Goal: Task Accomplishment & Management: Manage account settings

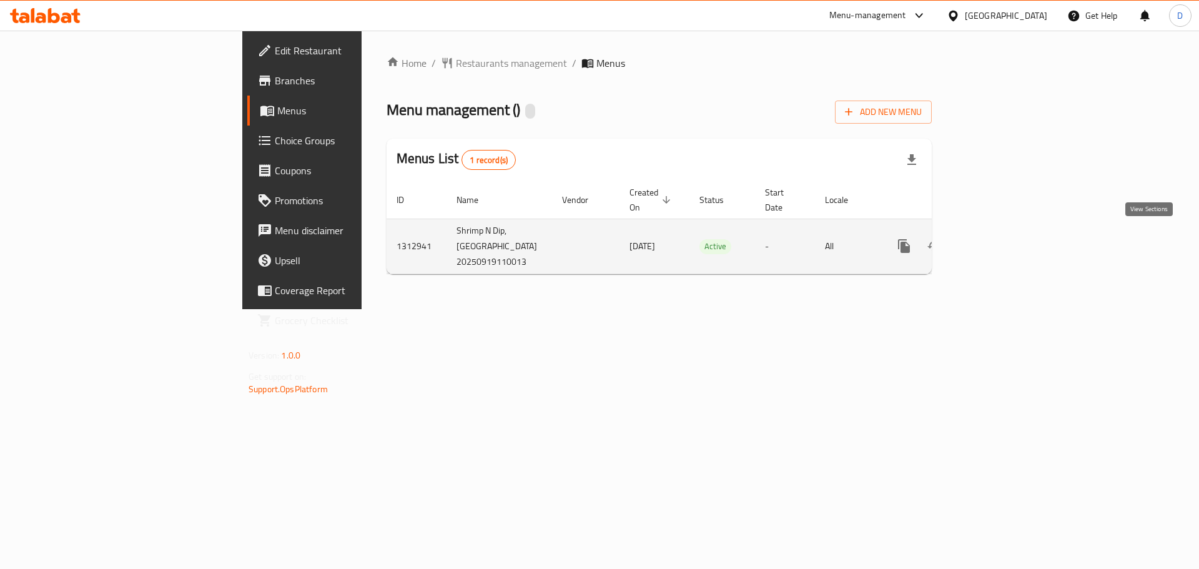
click at [1002, 239] on icon "enhanced table" at bounding box center [994, 246] width 15 height 15
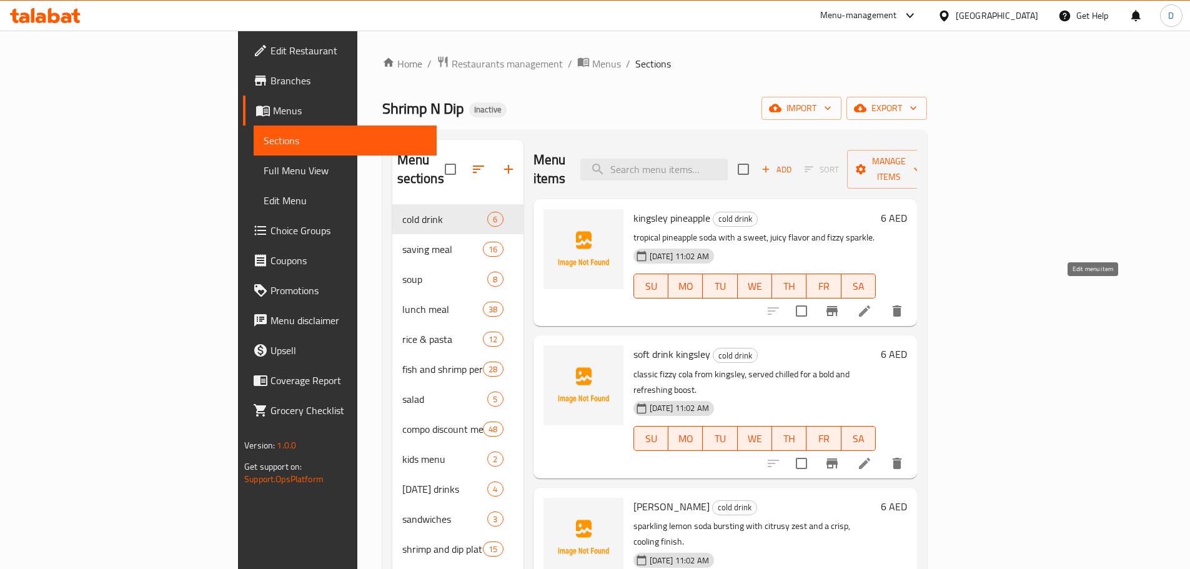
click at [872, 304] on icon at bounding box center [864, 311] width 15 height 15
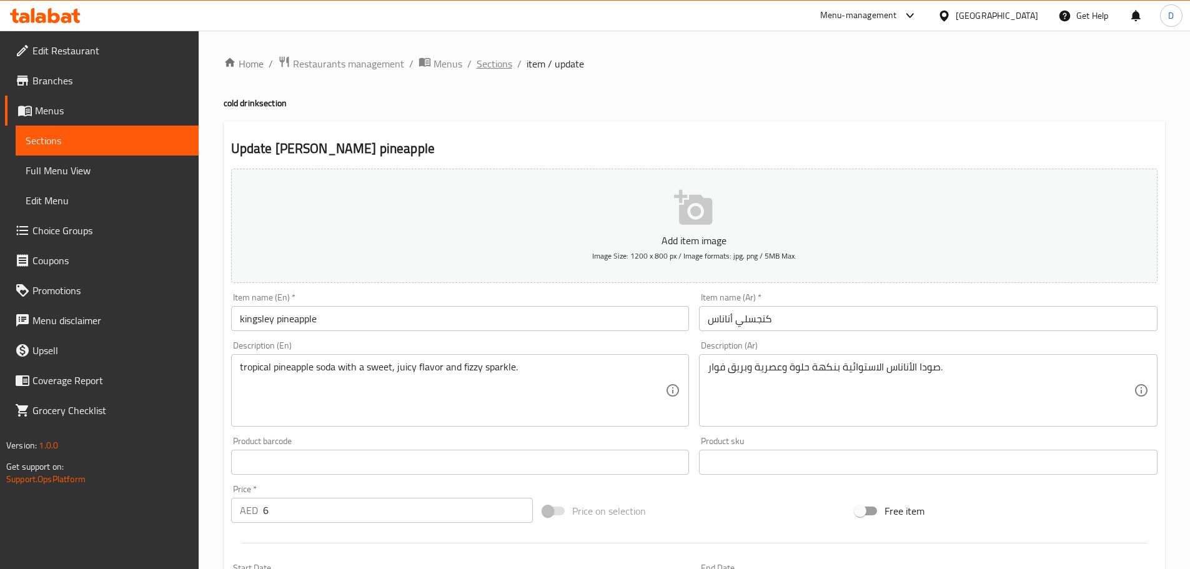
click at [505, 65] on span "Sections" at bounding box center [495, 63] width 36 height 15
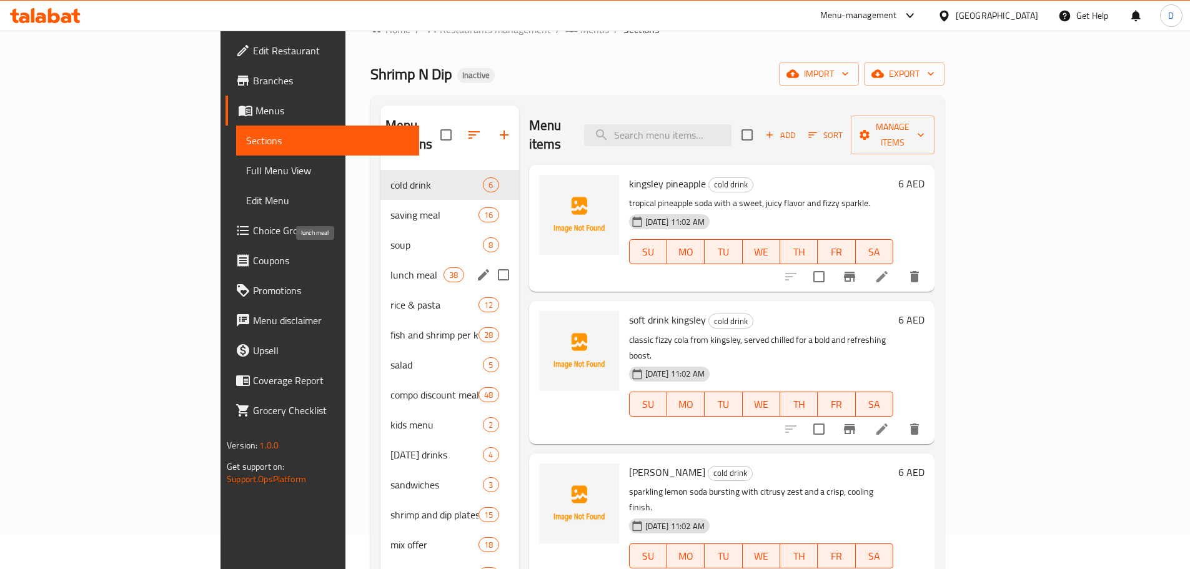
scroll to position [125, 0]
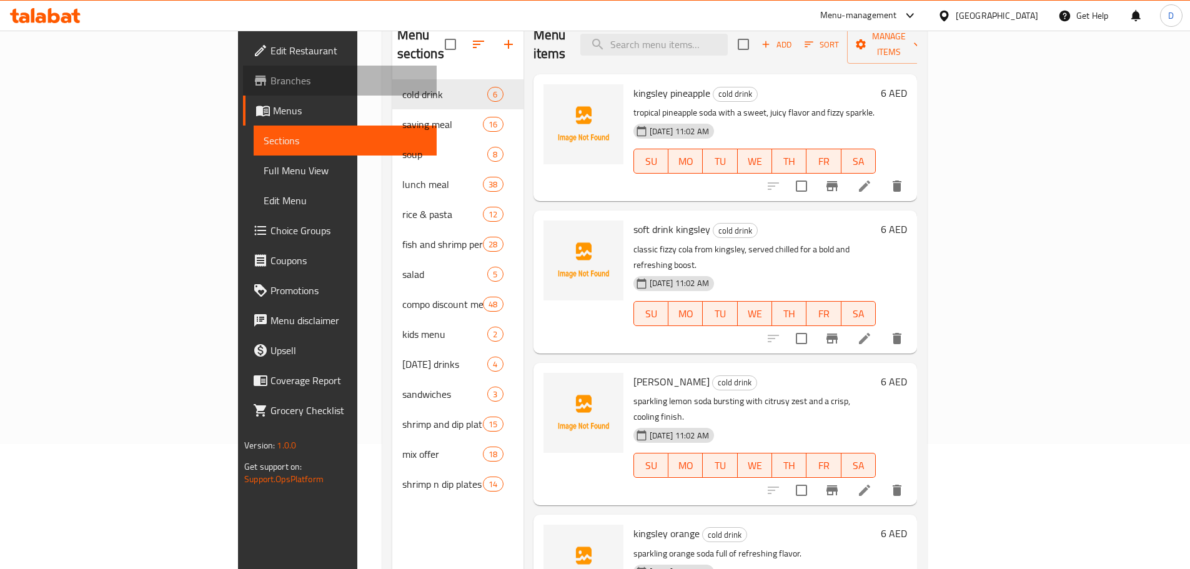
click at [270, 82] on span "Branches" at bounding box center [348, 80] width 156 height 15
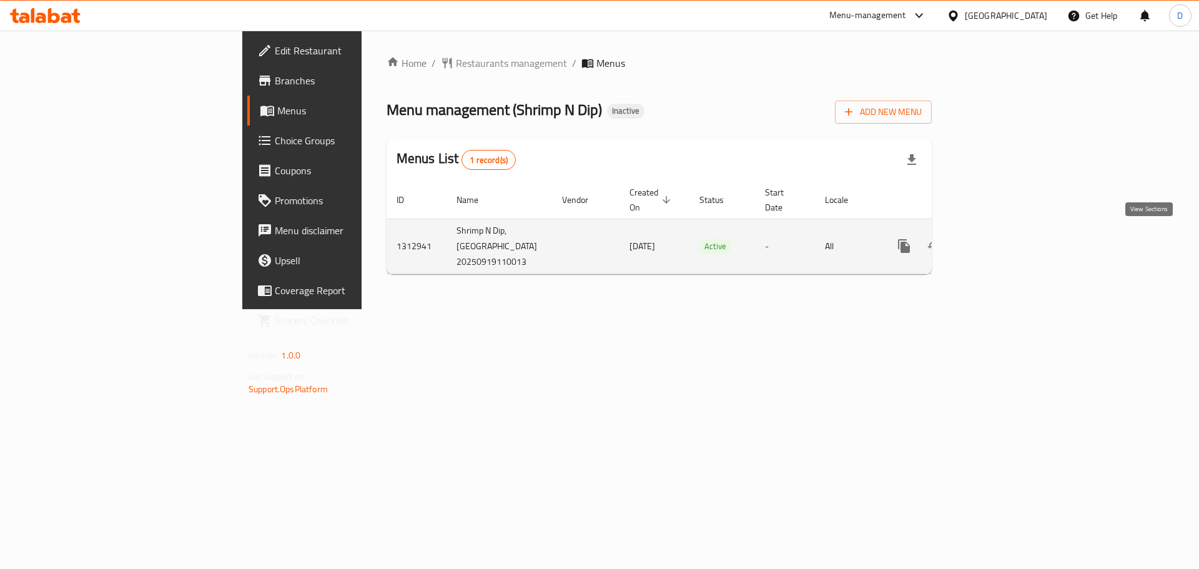
click at [1002, 244] on icon "enhanced table" at bounding box center [994, 246] width 15 height 15
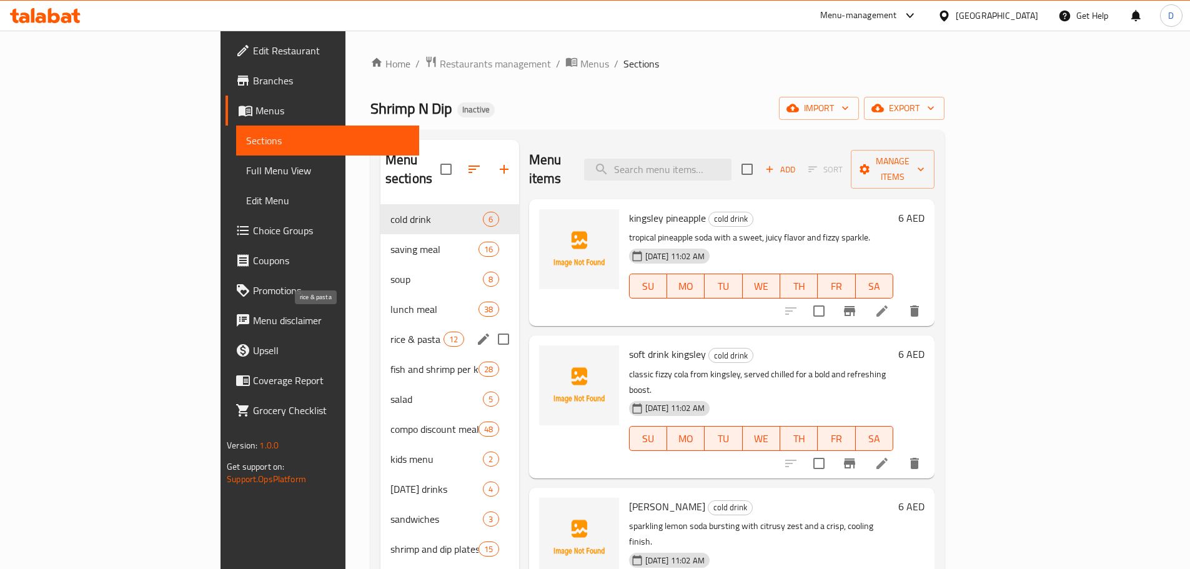
click at [390, 332] on span "rice & pasta" at bounding box center [416, 339] width 53 height 15
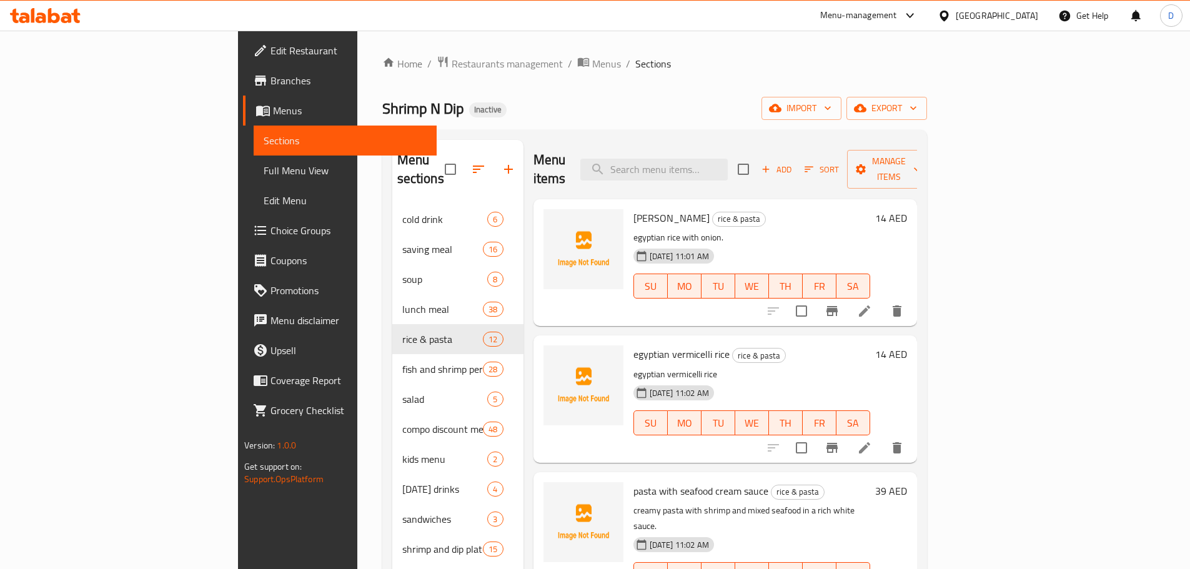
click at [882, 300] on li at bounding box center [864, 311] width 35 height 22
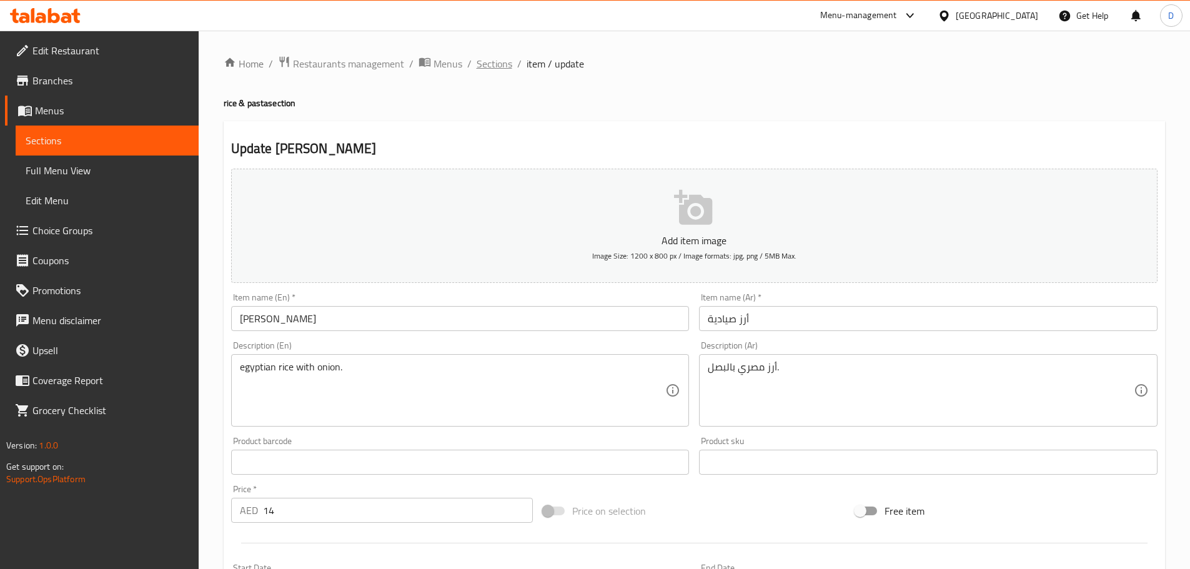
click at [497, 67] on span "Sections" at bounding box center [495, 63] width 36 height 15
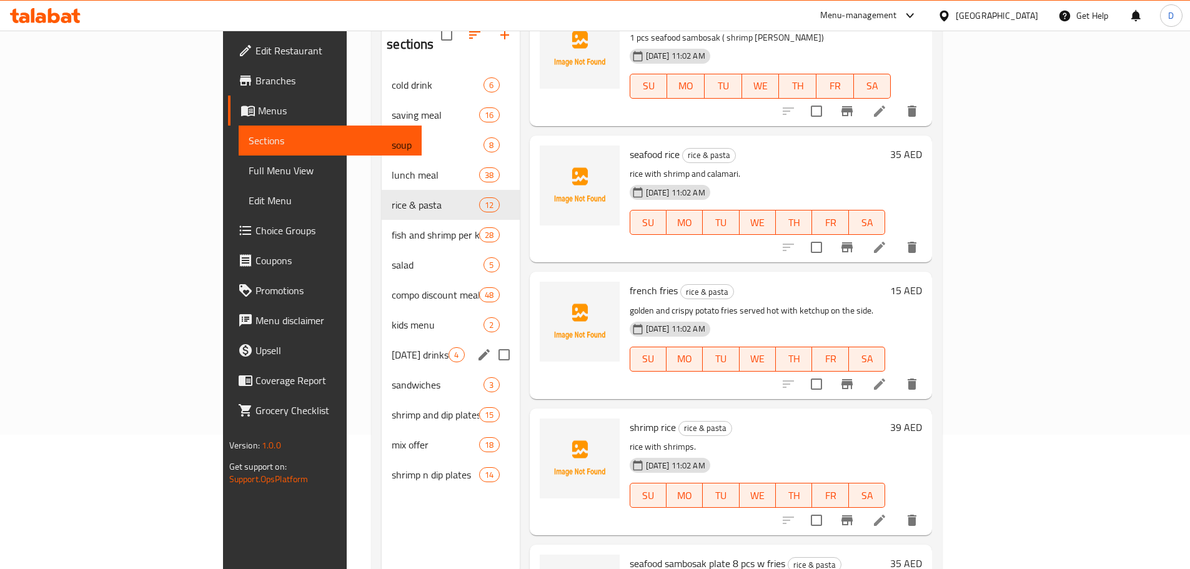
scroll to position [112, 0]
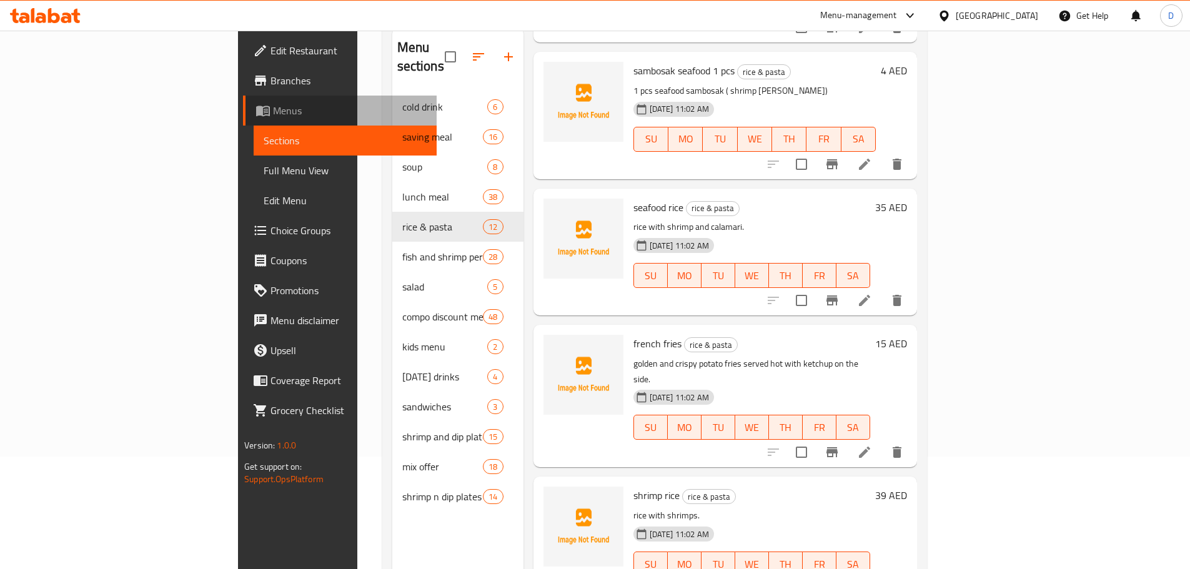
click at [255, 108] on icon at bounding box center [262, 110] width 15 height 15
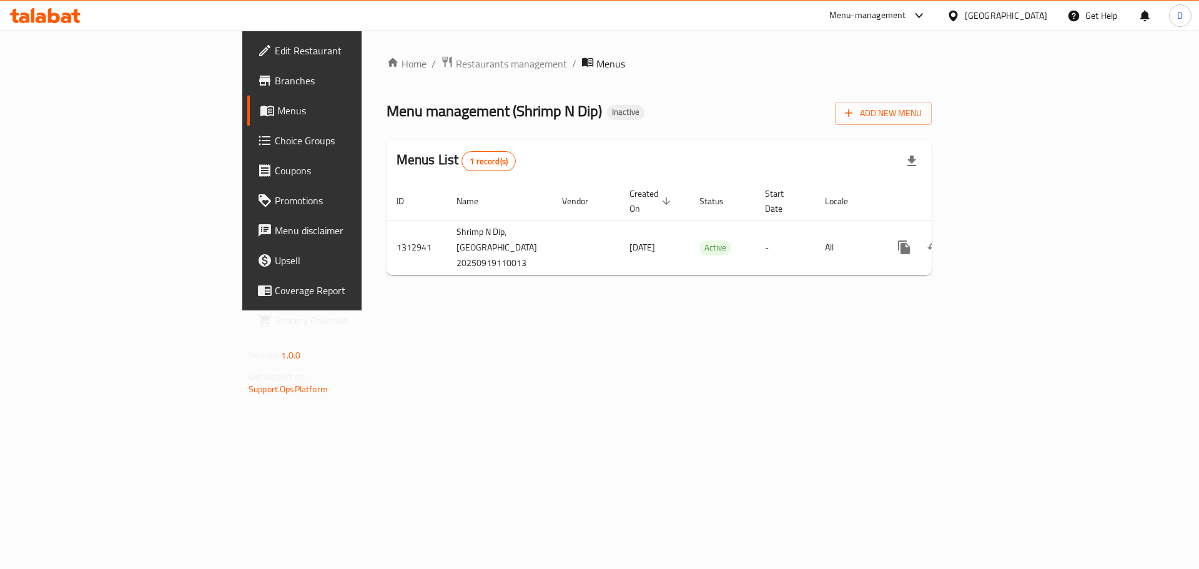
click at [385, 310] on div "Home / Restaurants management / Menus Menu management ( Shrimp N Dip ) Inactive…" at bounding box center [659, 171] width 595 height 280
click at [922, 106] on span "Add New Menu" at bounding box center [883, 114] width 77 height 16
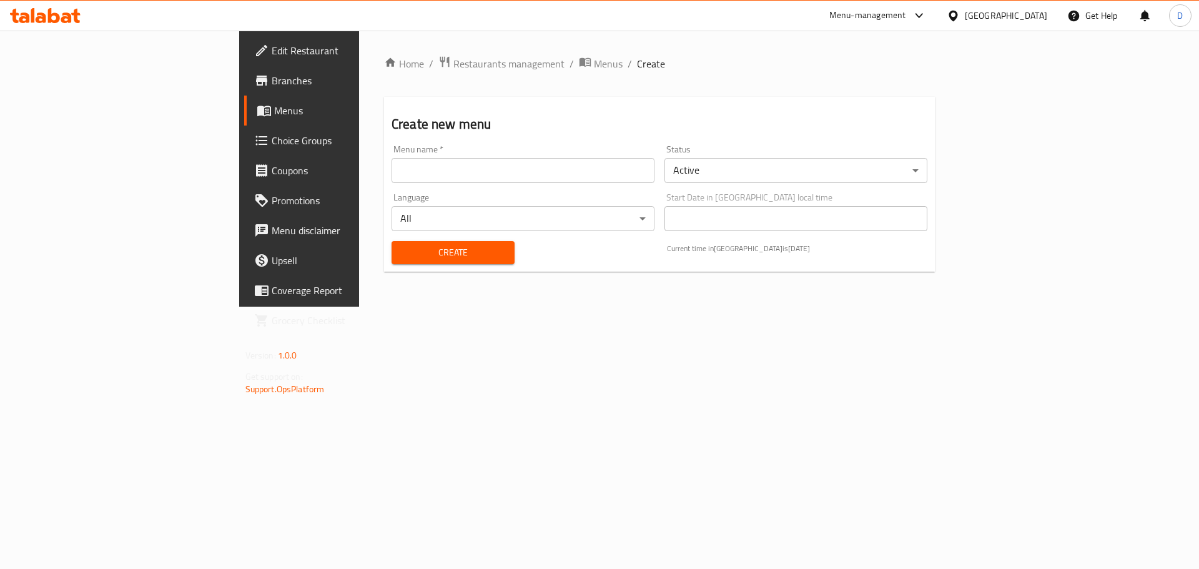
click at [423, 174] on input "text" at bounding box center [523, 170] width 263 height 25
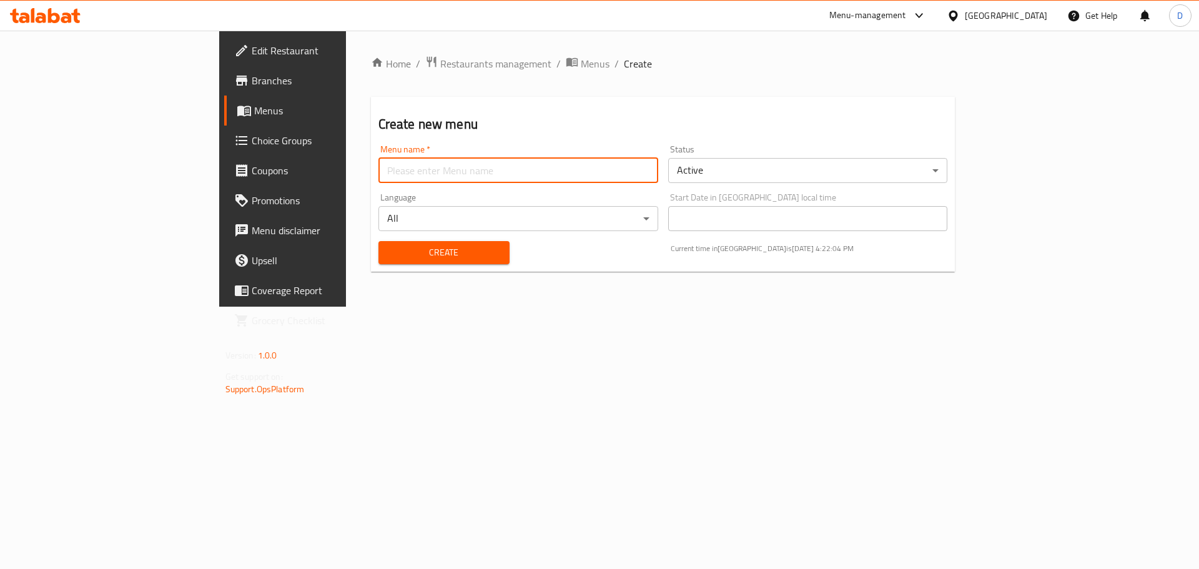
type input "menu"
click at [378, 261] on button "Create" at bounding box center [443, 252] width 131 height 23
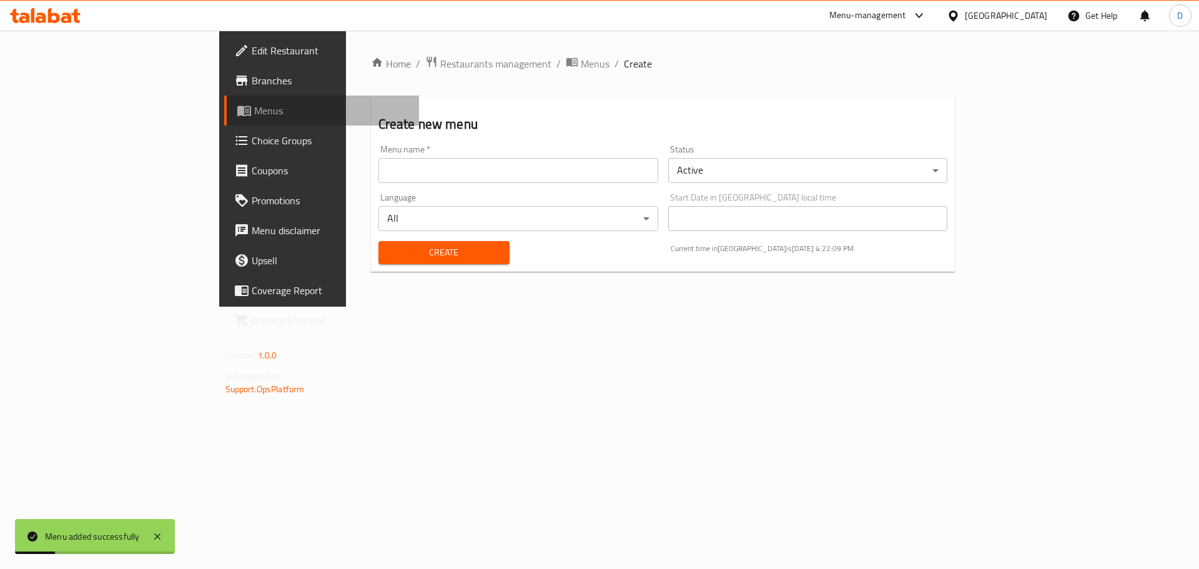
click at [237, 105] on span at bounding box center [245, 110] width 17 height 15
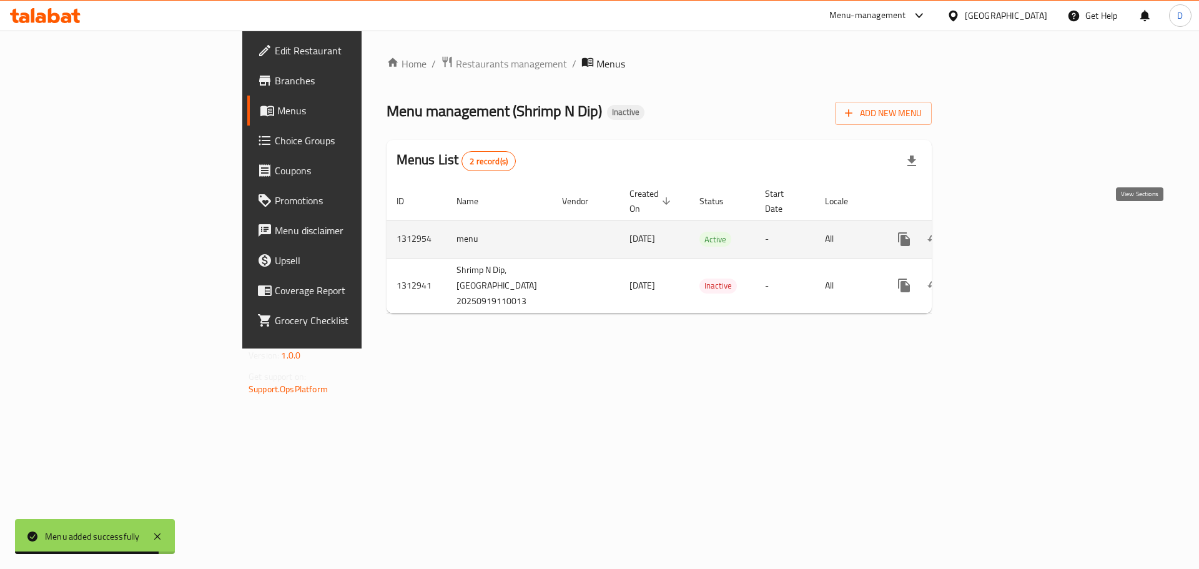
click at [1000, 234] on icon "enhanced table" at bounding box center [994, 239] width 11 height 11
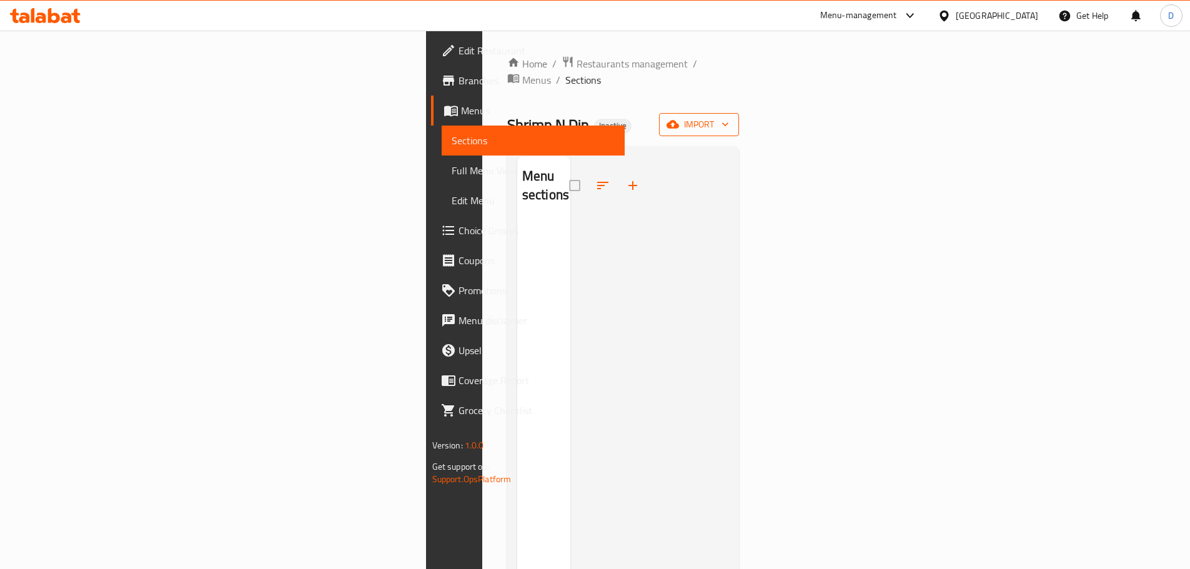
click at [729, 117] on span "import" at bounding box center [699, 125] width 60 height 16
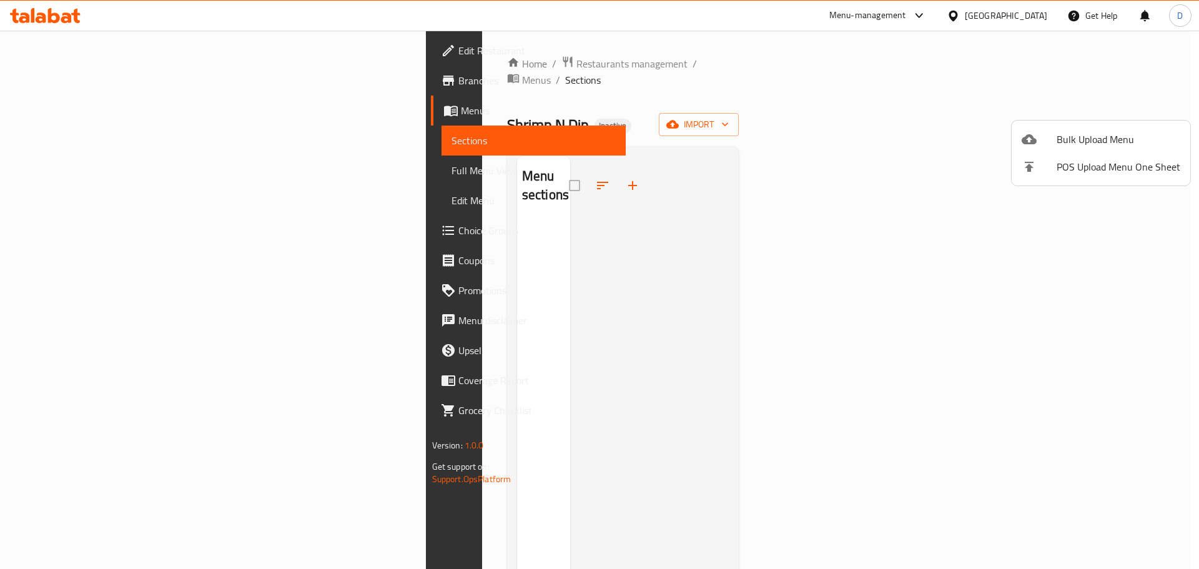
click at [831, 90] on div at bounding box center [599, 284] width 1199 height 569
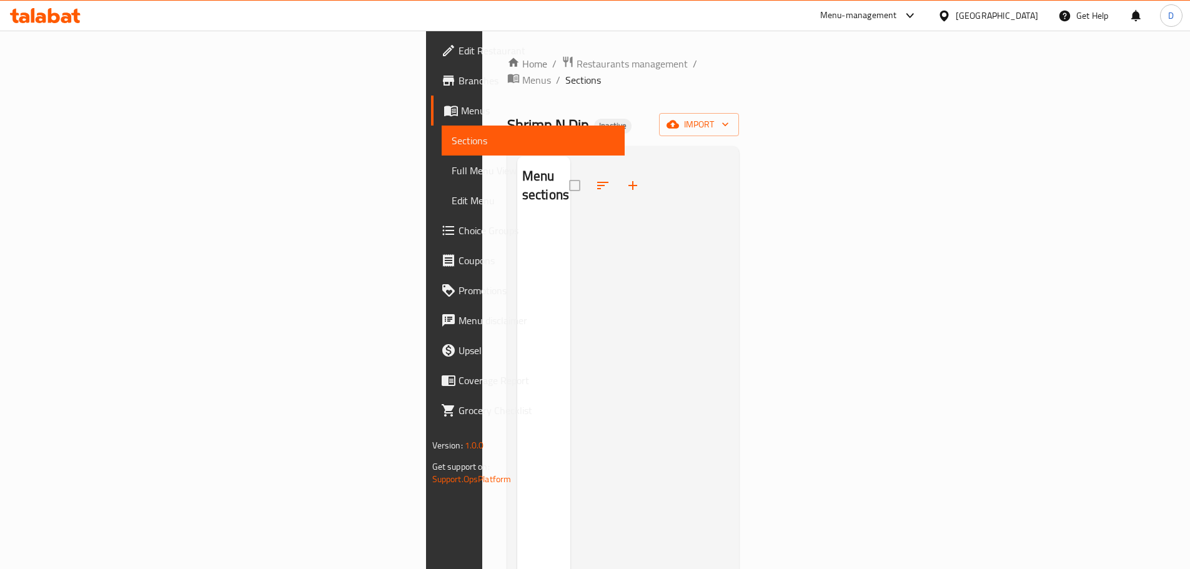
click at [739, 67] on ol "Home / Restaurants management / Menus / Sections" at bounding box center [623, 72] width 232 height 32
click at [729, 117] on span "import" at bounding box center [699, 125] width 60 height 16
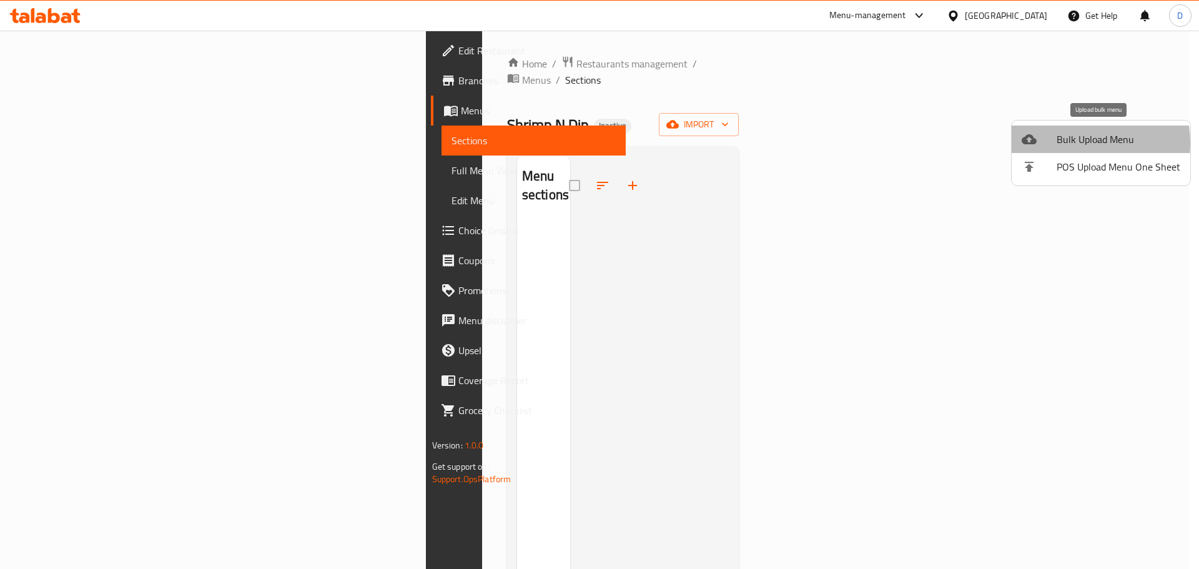
click at [1067, 143] on span "Bulk Upload Menu" at bounding box center [1119, 139] width 124 height 15
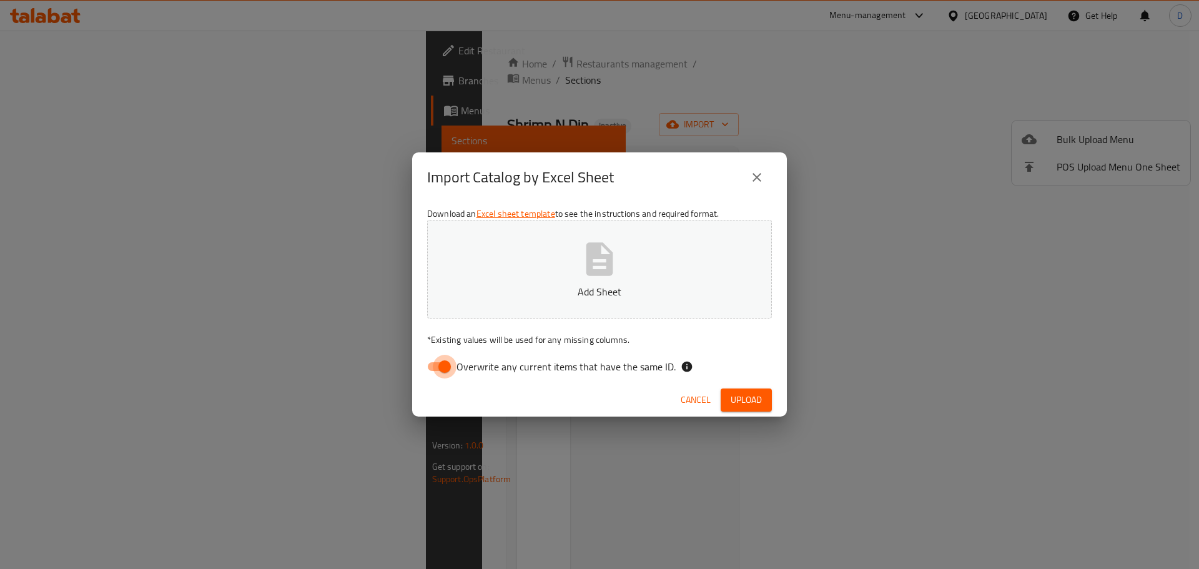
click at [430, 366] on input "Overwrite any current items that have the same ID." at bounding box center [444, 367] width 71 height 24
checkbox input "false"
click at [735, 400] on span "Upload" at bounding box center [746, 400] width 31 height 16
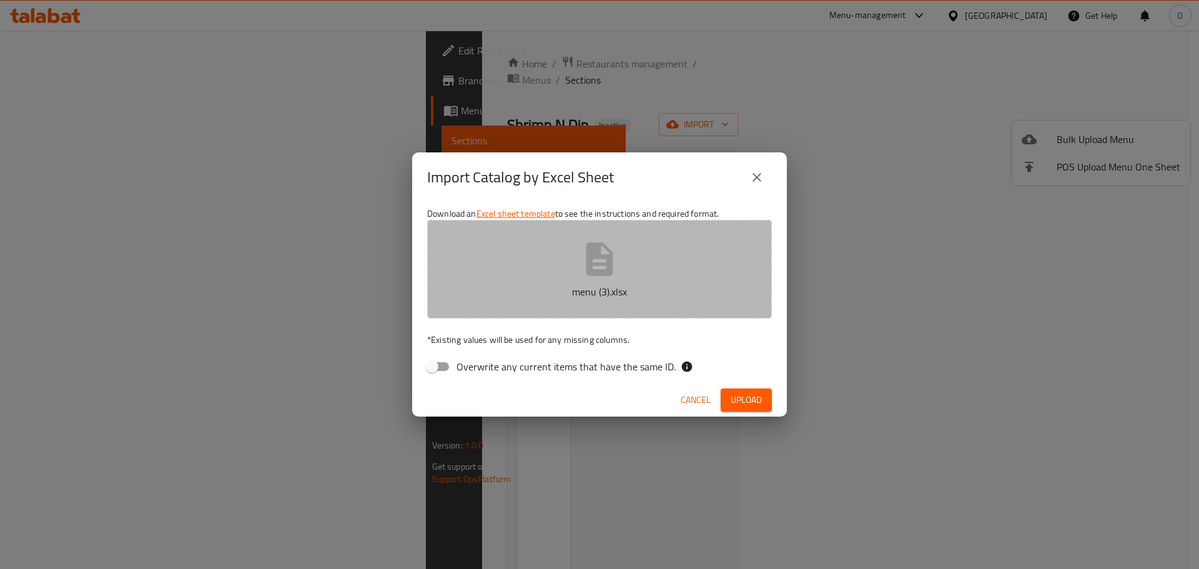
click at [608, 254] on icon "button" at bounding box center [600, 259] width 40 height 40
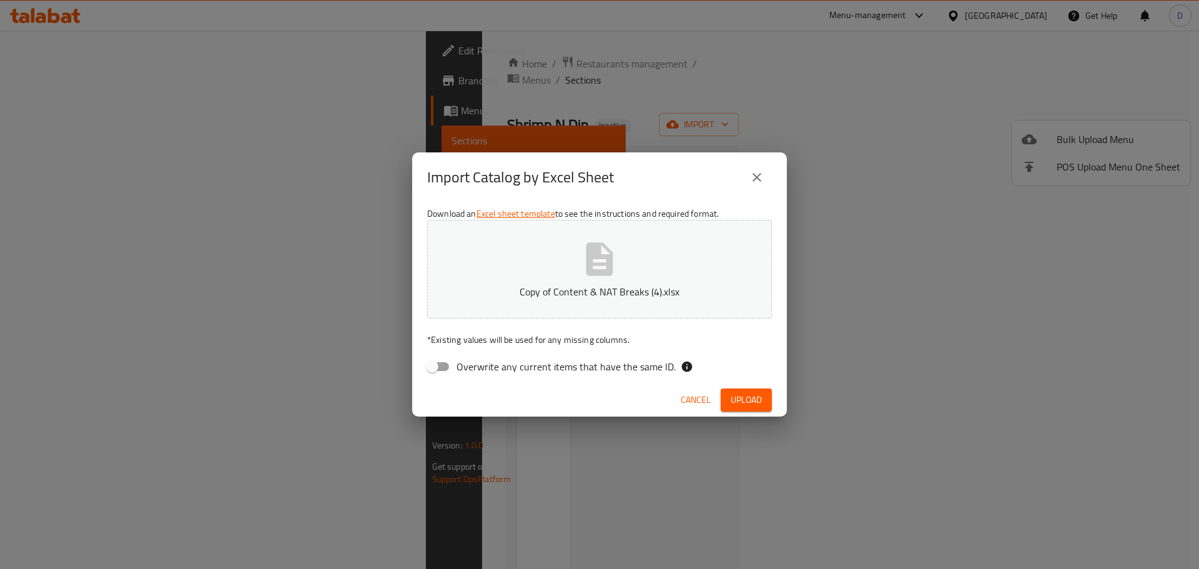
click at [734, 401] on span "Upload" at bounding box center [746, 400] width 31 height 16
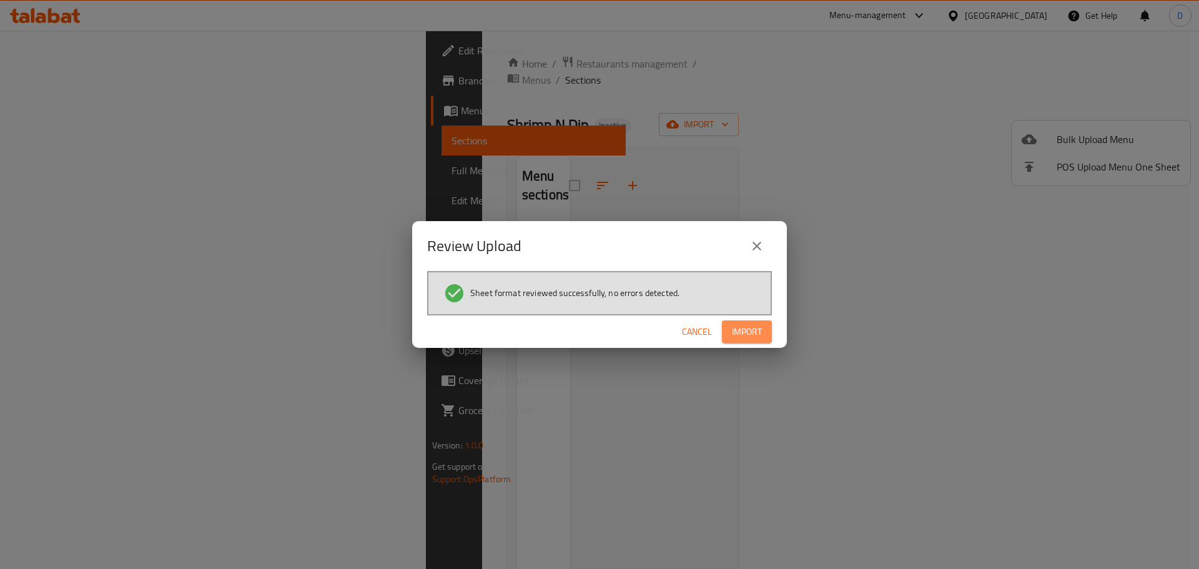
click at [764, 330] on button "Import" at bounding box center [747, 331] width 50 height 23
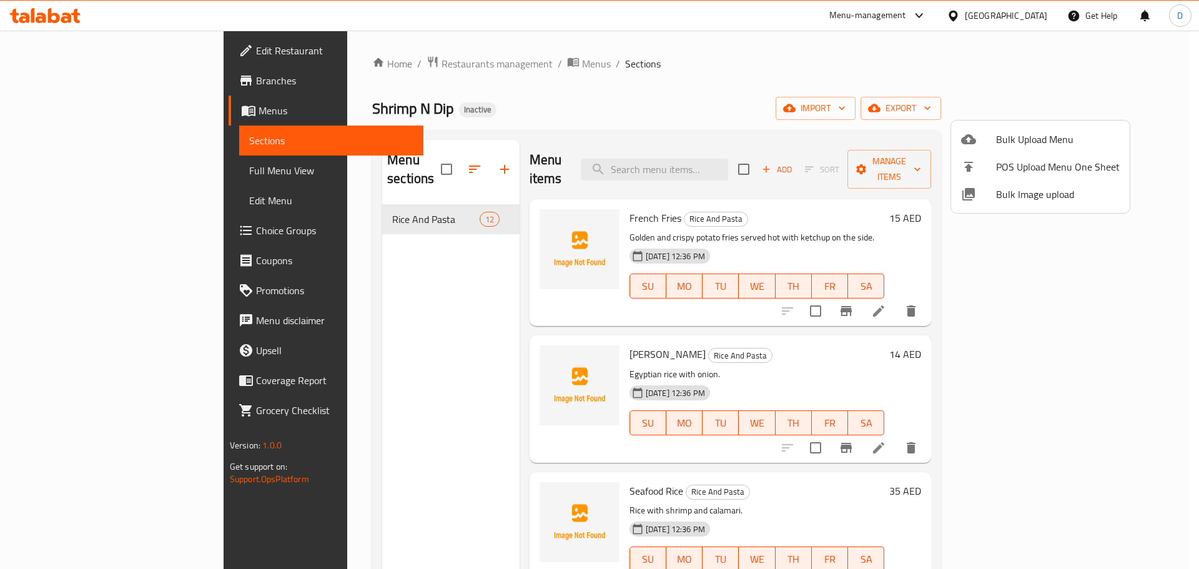
click at [879, 478] on div at bounding box center [599, 284] width 1199 height 569
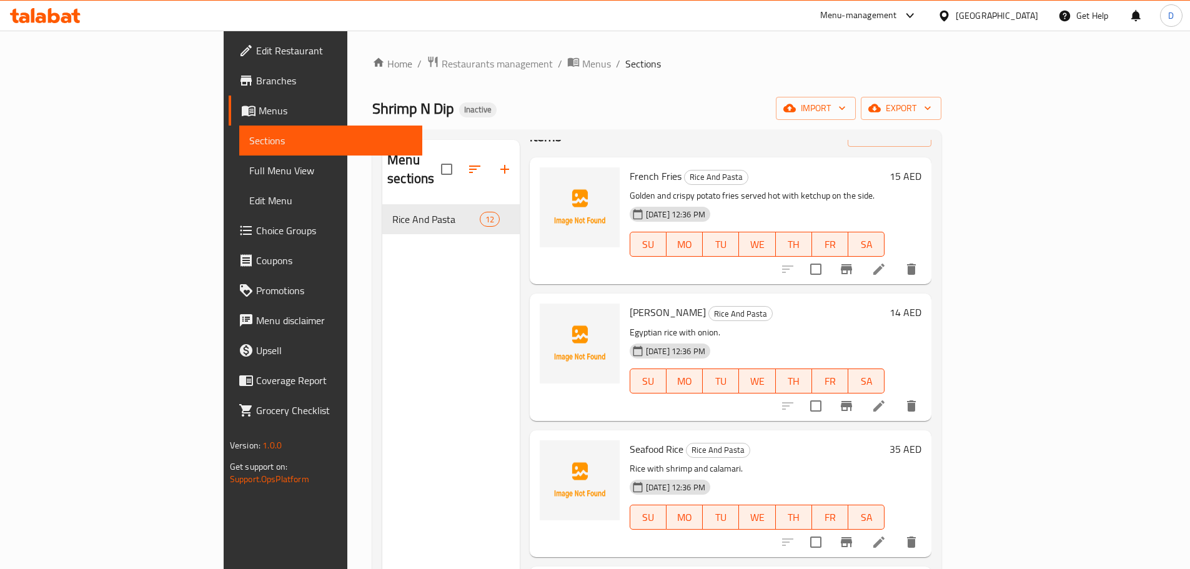
scroll to position [62, 0]
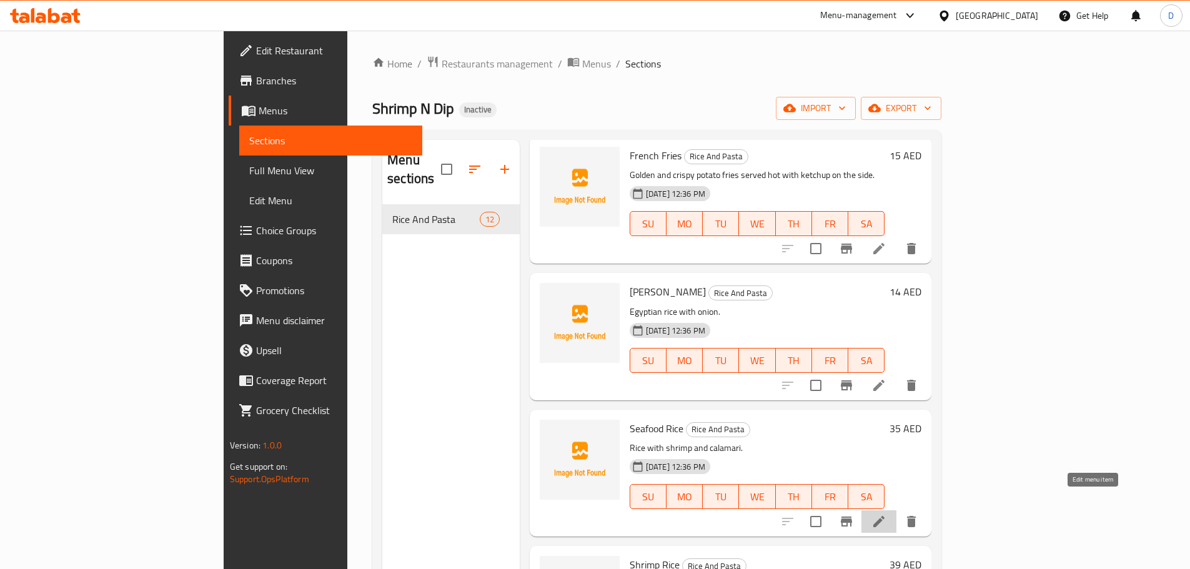
click at [886, 514] on icon at bounding box center [878, 521] width 15 height 15
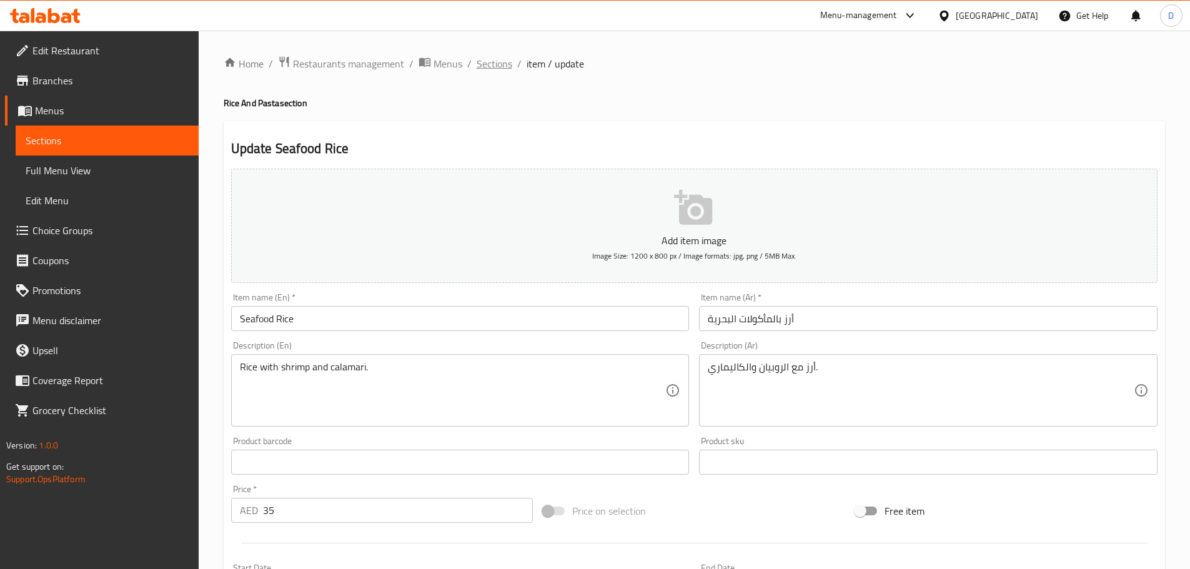
click at [490, 66] on span "Sections" at bounding box center [495, 63] width 36 height 15
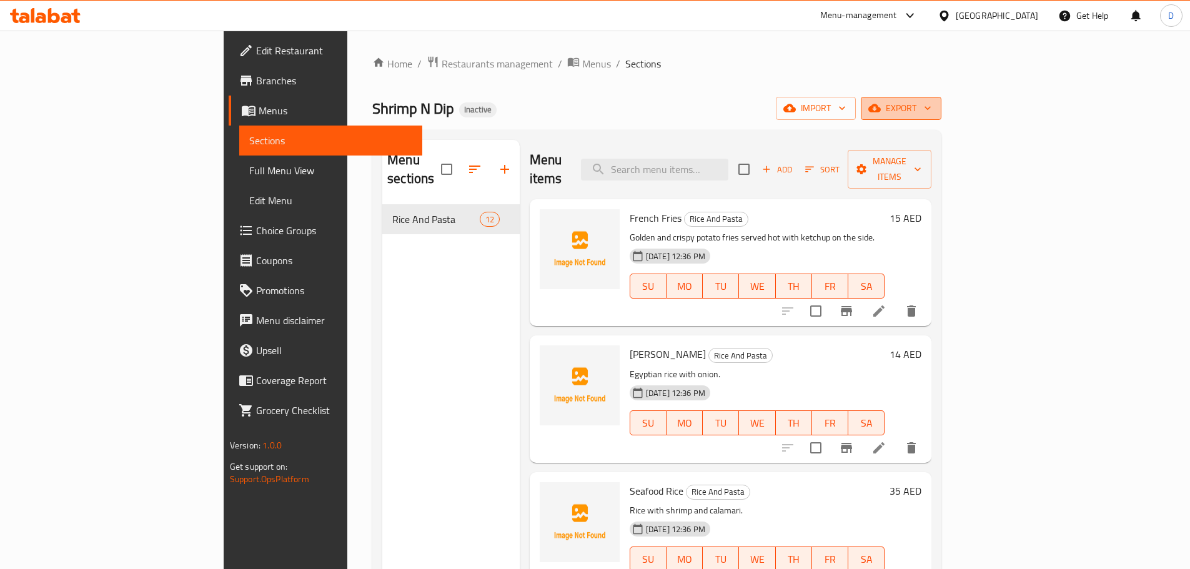
click at [931, 116] on span "export" at bounding box center [901, 109] width 61 height 16
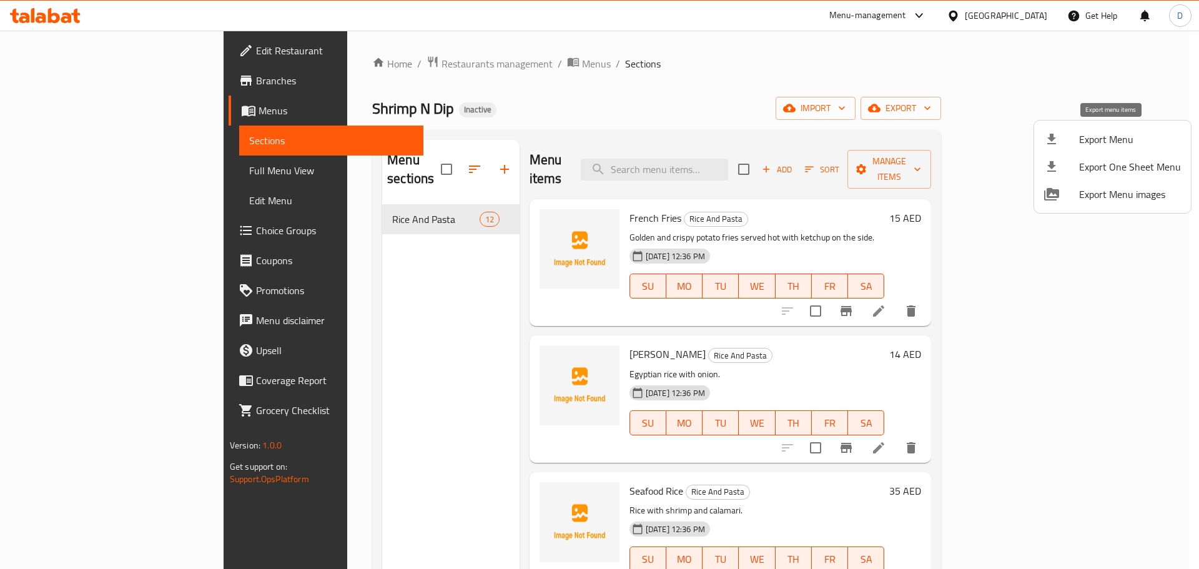
click at [1097, 142] on span "Export Menu" at bounding box center [1130, 139] width 102 height 15
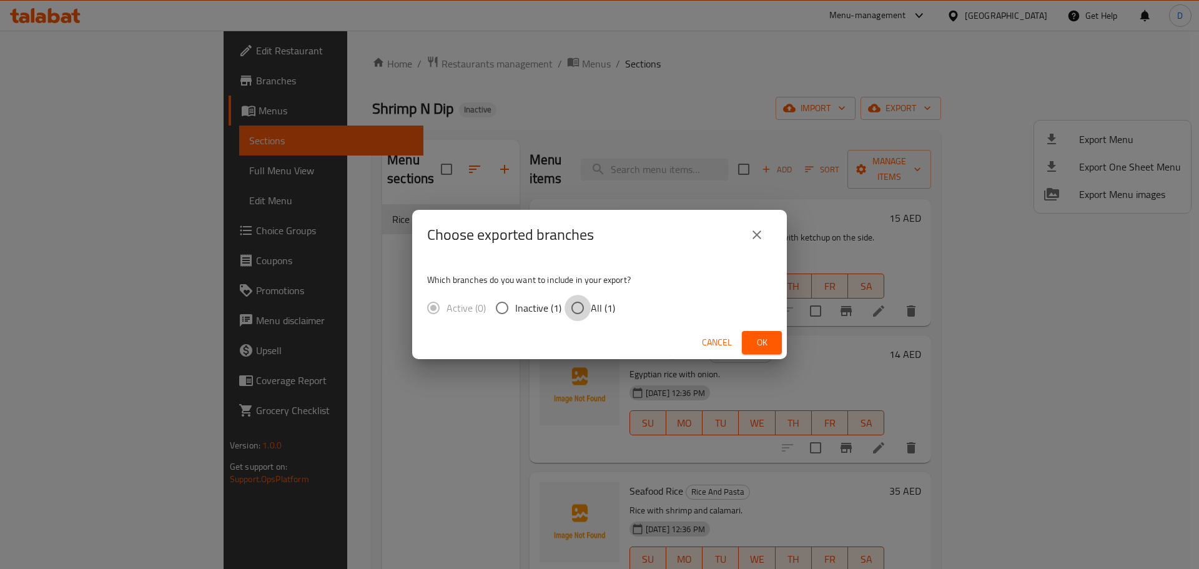
drag, startPoint x: 576, startPoint y: 312, endPoint x: 748, endPoint y: 344, distance: 174.2
click at [576, 312] on input "All (1)" at bounding box center [578, 308] width 26 height 26
radio input "true"
click at [767, 347] on span "Ok" at bounding box center [762, 343] width 20 height 16
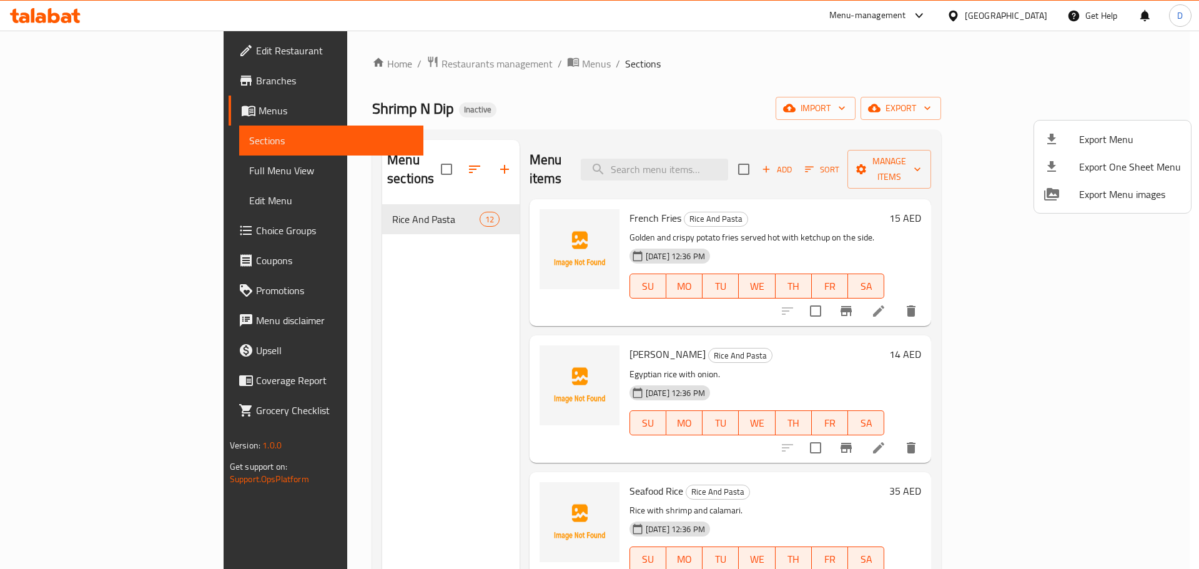
click at [68, 171] on div at bounding box center [599, 284] width 1199 height 569
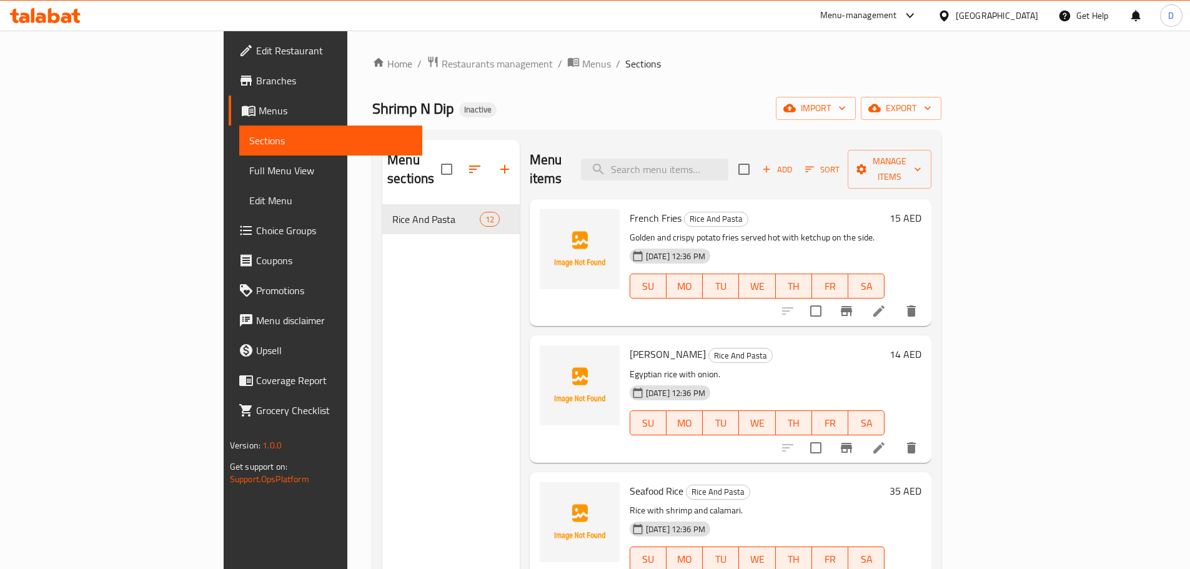
click at [249, 169] on span "Full Menu View" at bounding box center [330, 170] width 163 height 15
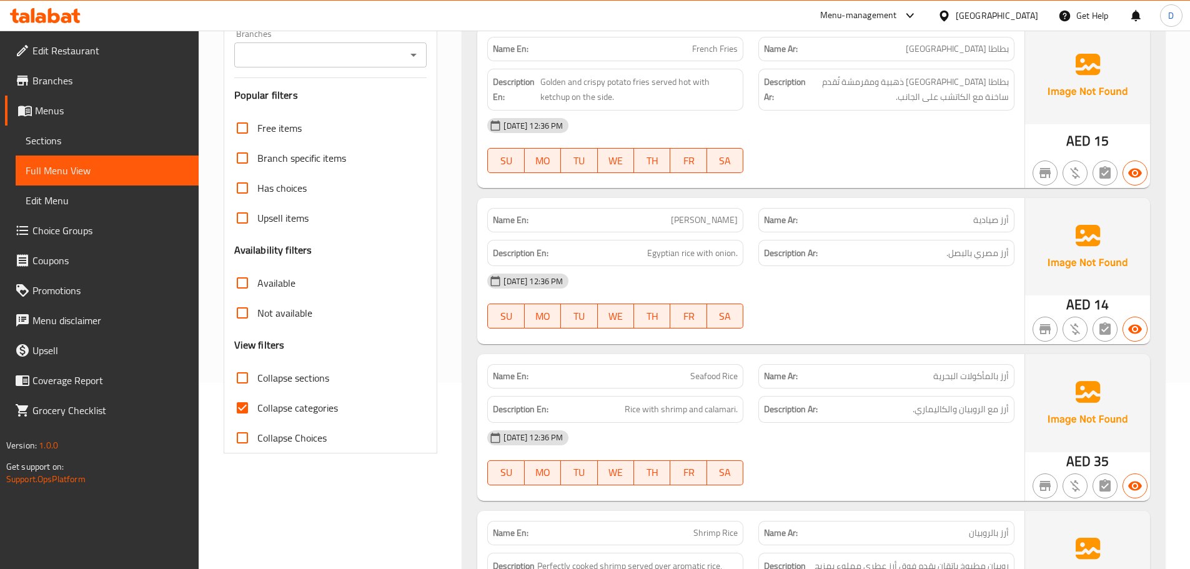
scroll to position [187, 0]
click at [245, 410] on input "Collapse categories" at bounding box center [242, 407] width 30 height 30
checkbox input "false"
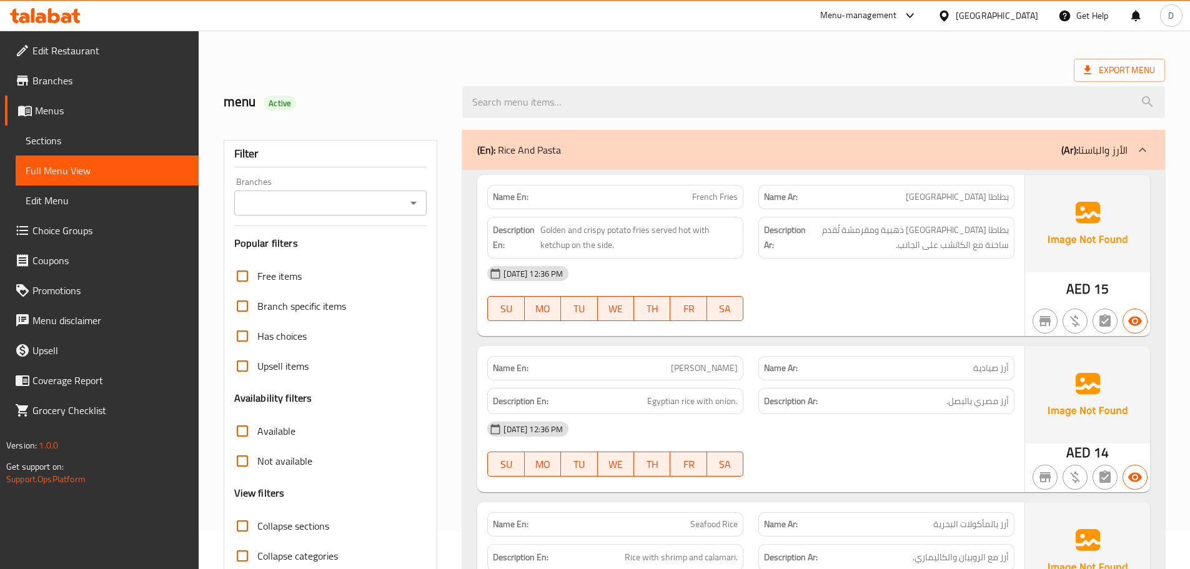
scroll to position [0, 0]
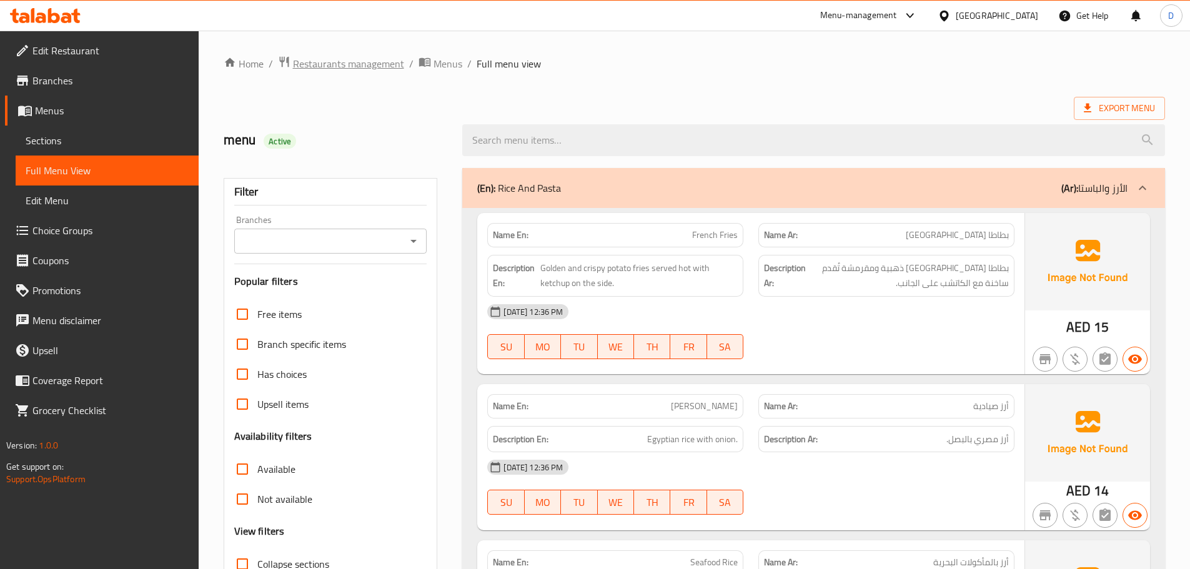
click at [338, 71] on span "Restaurants management" at bounding box center [348, 63] width 111 height 15
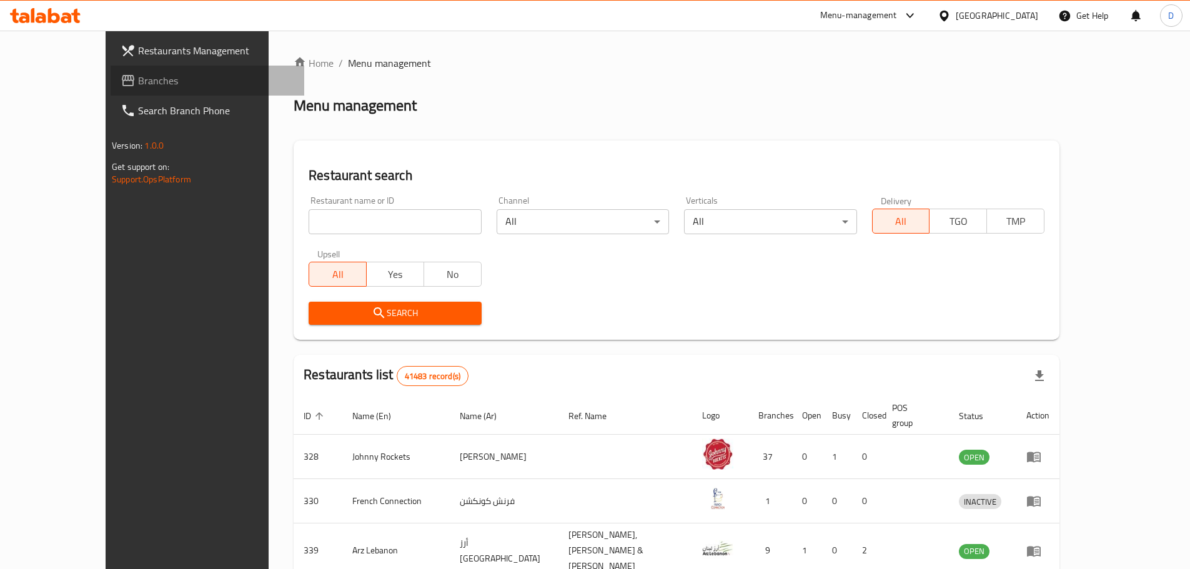
click at [138, 84] on span "Branches" at bounding box center [216, 80] width 156 height 15
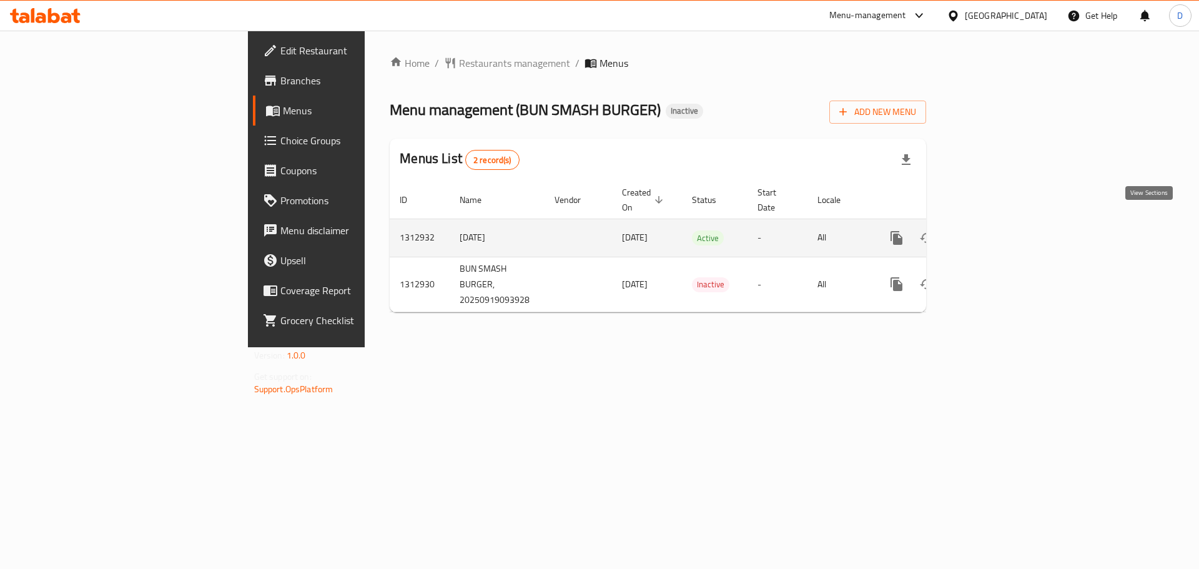
click at [1002, 223] on link "enhanced table" at bounding box center [987, 238] width 30 height 30
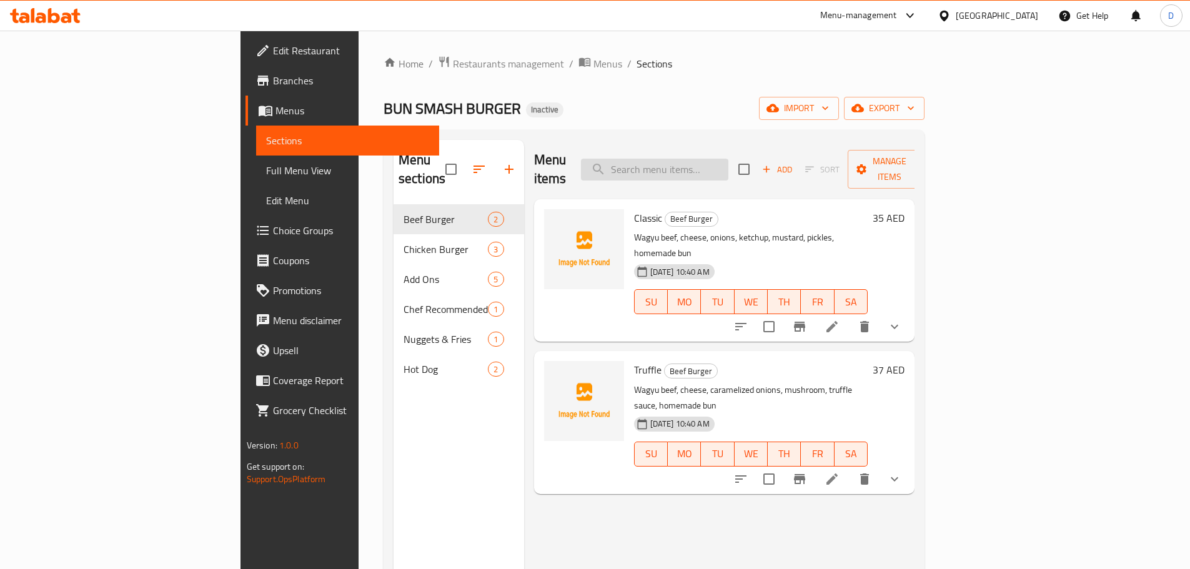
click at [713, 162] on input "search" at bounding box center [654, 170] width 147 height 22
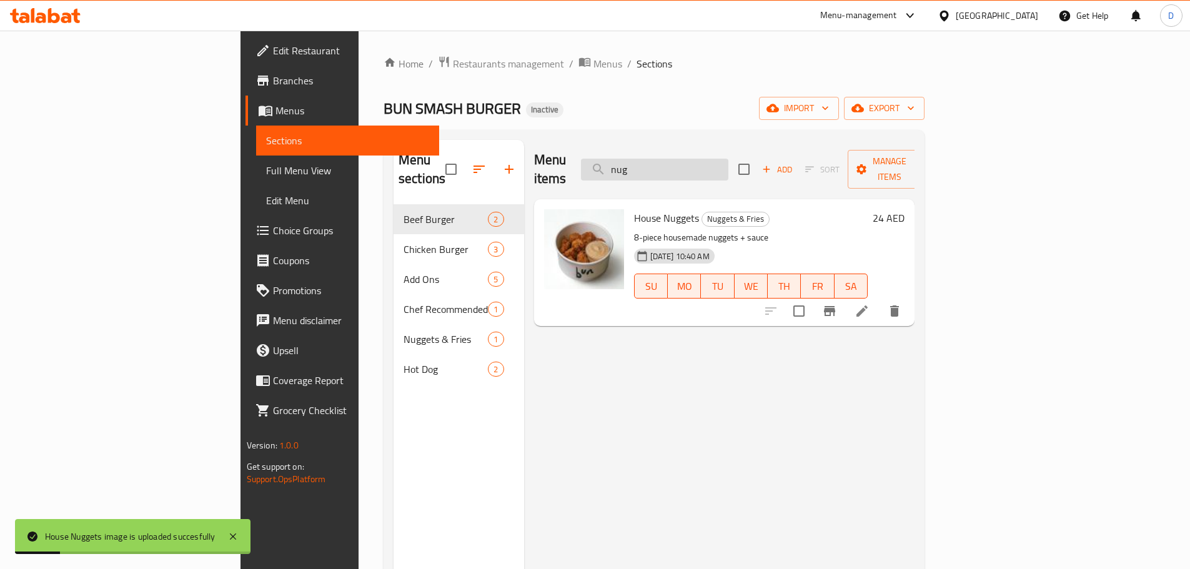
drag, startPoint x: 721, startPoint y: 158, endPoint x: 672, endPoint y: 170, distance: 50.1
click at [672, 170] on input "nug" at bounding box center [654, 170] width 147 height 22
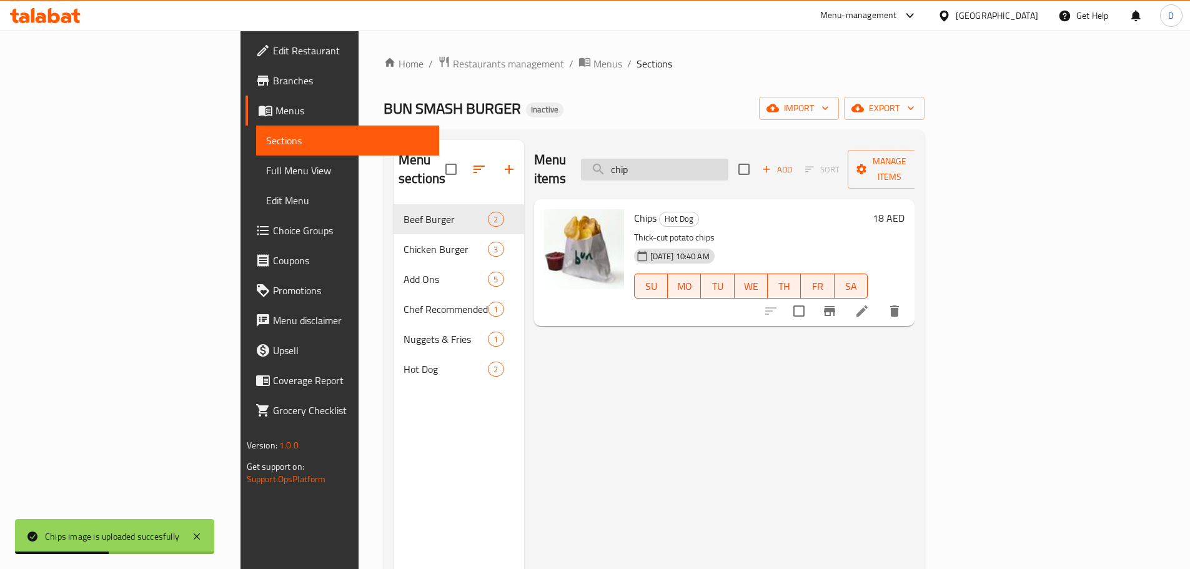
drag, startPoint x: 733, startPoint y: 161, endPoint x: 681, endPoint y: 164, distance: 51.9
click at [681, 164] on input "chip" at bounding box center [654, 170] width 147 height 22
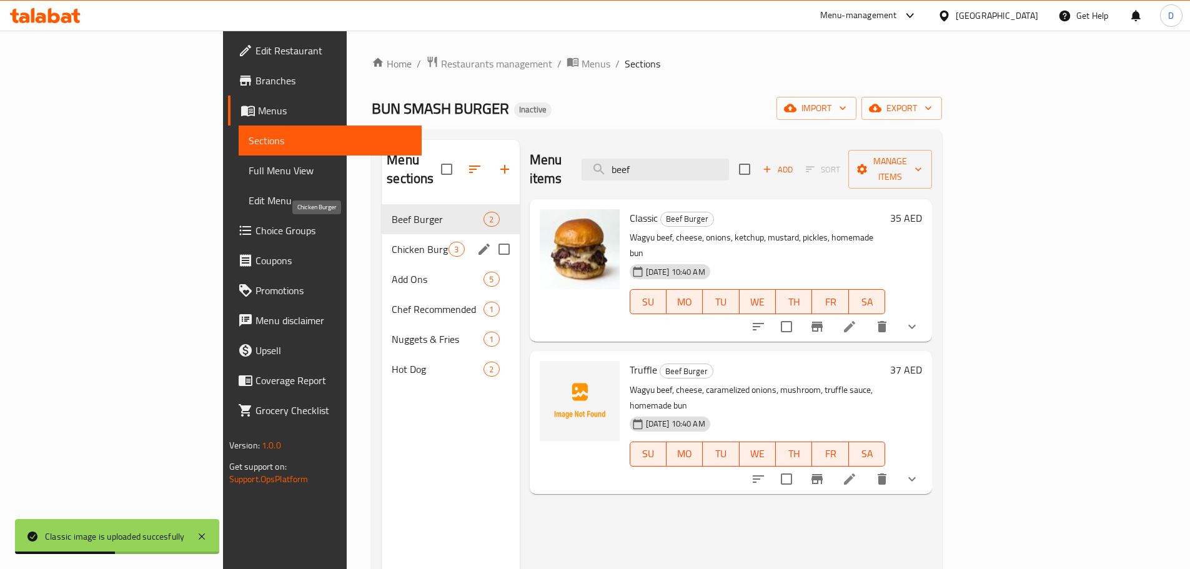
click at [392, 242] on span "Chicken Burger" at bounding box center [420, 249] width 57 height 15
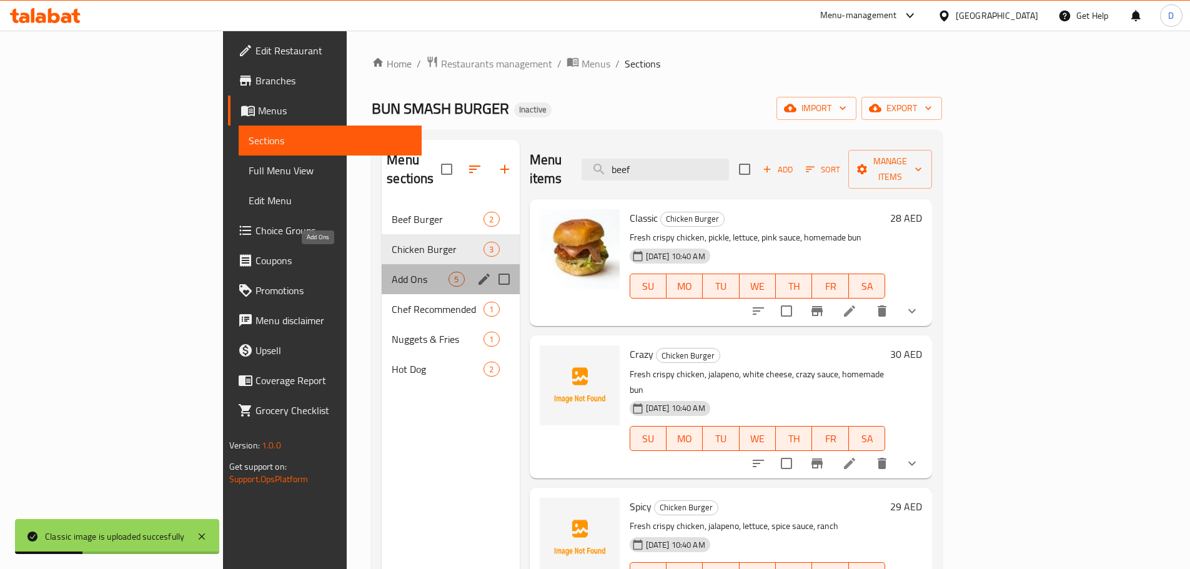
click at [392, 272] on span "Add Ons" at bounding box center [420, 279] width 57 height 15
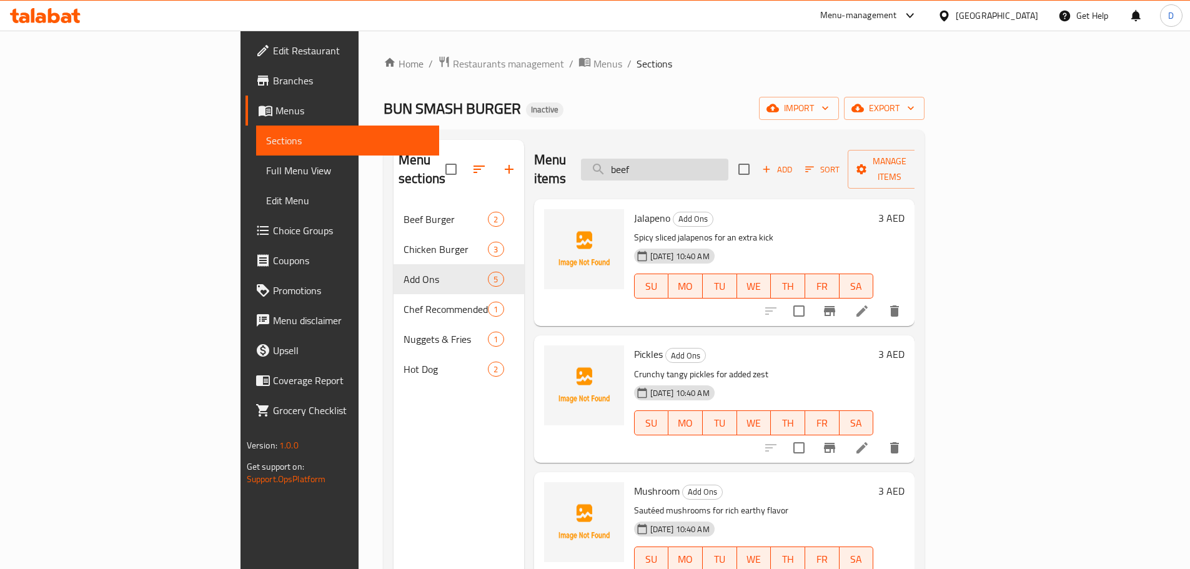
drag, startPoint x: 724, startPoint y: 160, endPoint x: 665, endPoint y: 166, distance: 60.2
click at [665, 166] on input "beef" at bounding box center [654, 170] width 147 height 22
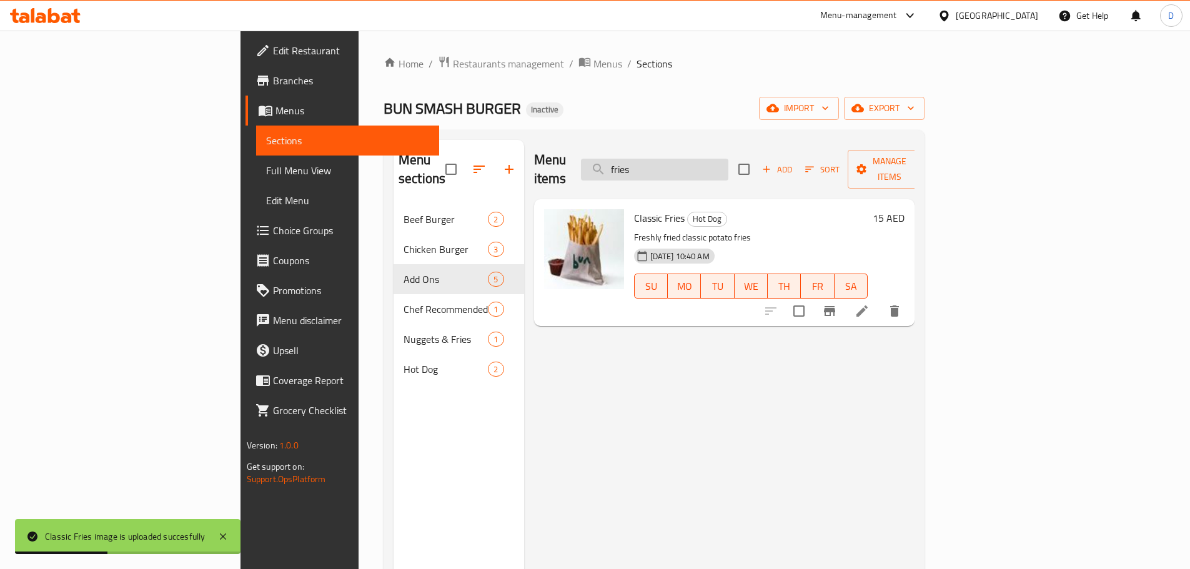
drag, startPoint x: 739, startPoint y: 164, endPoint x: 668, endPoint y: 164, distance: 71.2
click at [668, 164] on input "fries" at bounding box center [654, 170] width 147 height 22
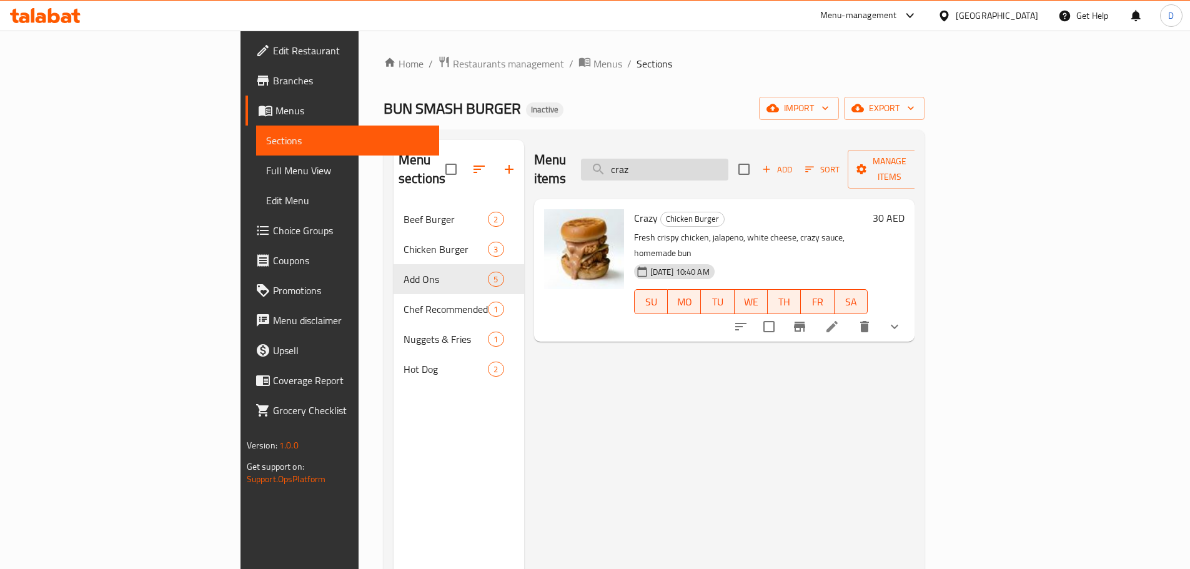
drag, startPoint x: 734, startPoint y: 157, endPoint x: 670, endPoint y: 159, distance: 63.8
click at [670, 159] on input "craz" at bounding box center [654, 170] width 147 height 22
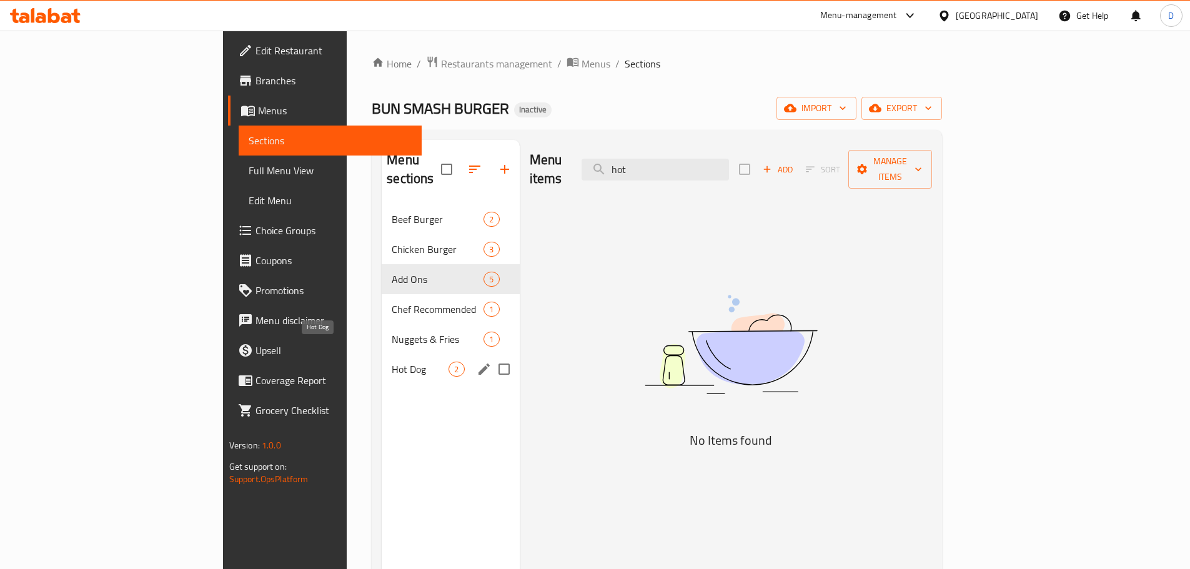
click at [392, 362] on span "Hot Dog" at bounding box center [420, 369] width 57 height 15
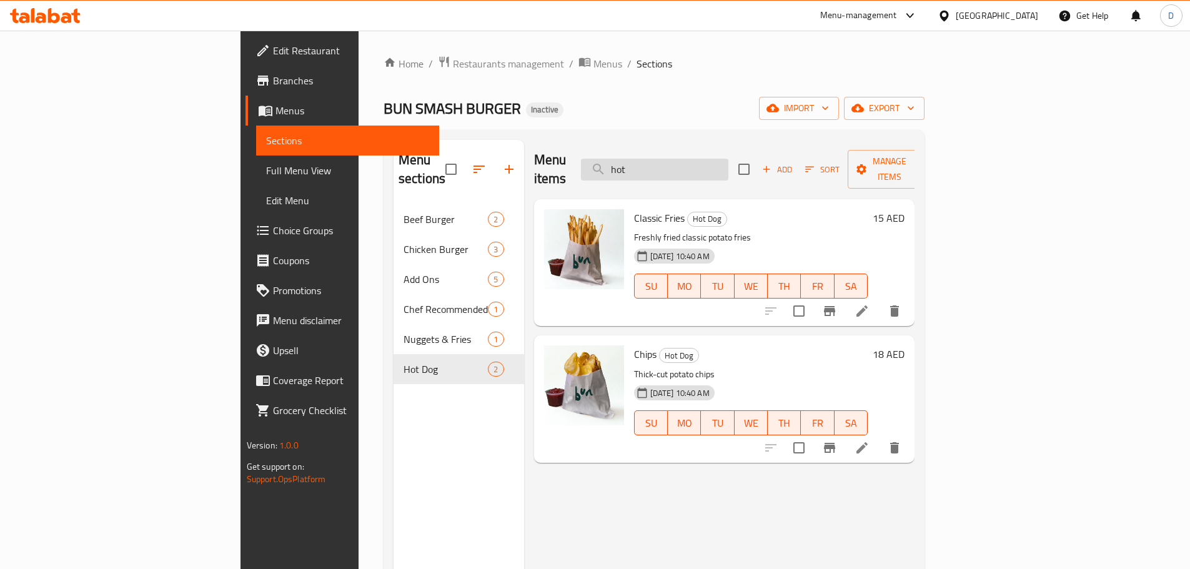
click at [684, 167] on input "hot" at bounding box center [654, 170] width 147 height 22
drag, startPoint x: 718, startPoint y: 167, endPoint x: 663, endPoint y: 177, distance: 55.2
click at [663, 177] on div "Menu items hot Add Sort Manage items" at bounding box center [724, 169] width 381 height 59
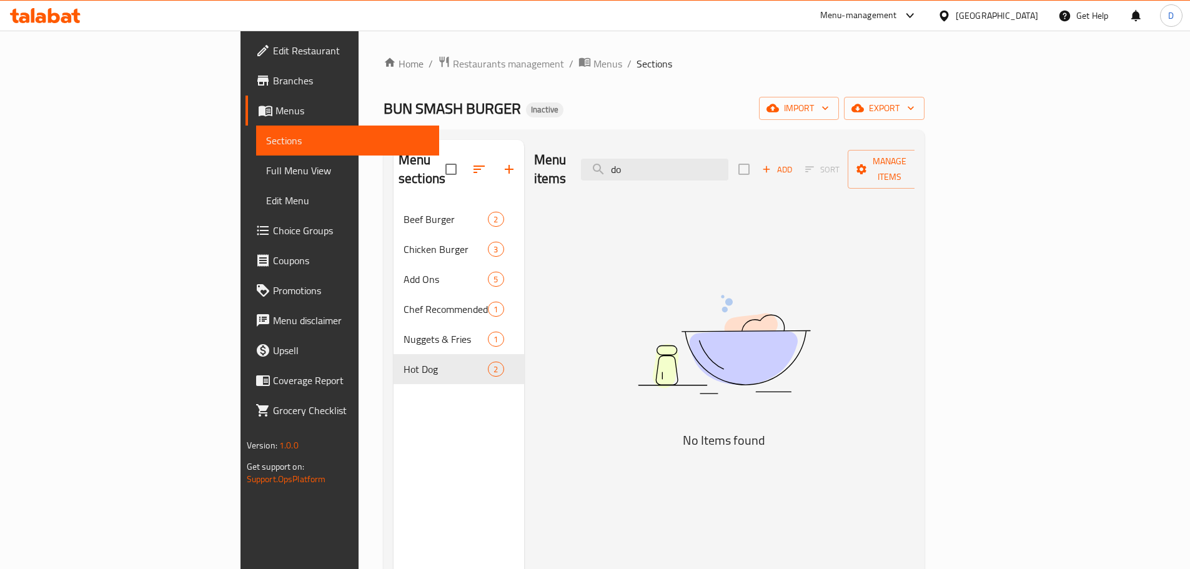
drag, startPoint x: 714, startPoint y: 163, endPoint x: 666, endPoint y: 174, distance: 49.2
click at [666, 174] on div "Menu items do Add Sort Manage items" at bounding box center [724, 169] width 381 height 59
drag, startPoint x: 721, startPoint y: 158, endPoint x: 669, endPoint y: 164, distance: 52.8
click at [669, 164] on input "lem" at bounding box center [654, 170] width 147 height 22
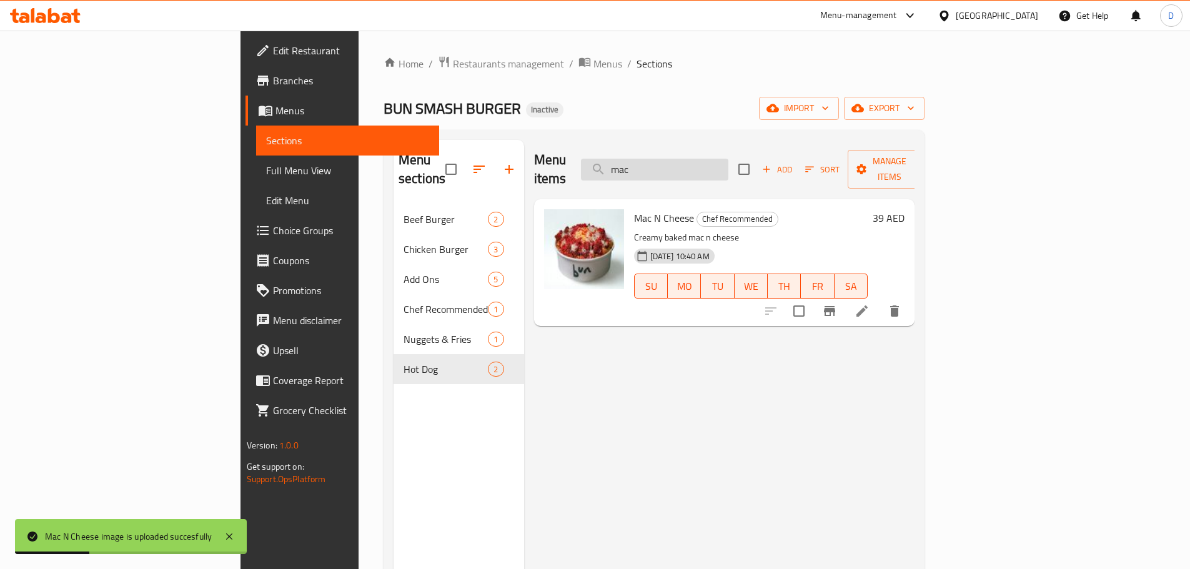
drag, startPoint x: 718, startPoint y: 161, endPoint x: 683, endPoint y: 169, distance: 35.8
click at [683, 169] on input "mac" at bounding box center [654, 170] width 147 height 22
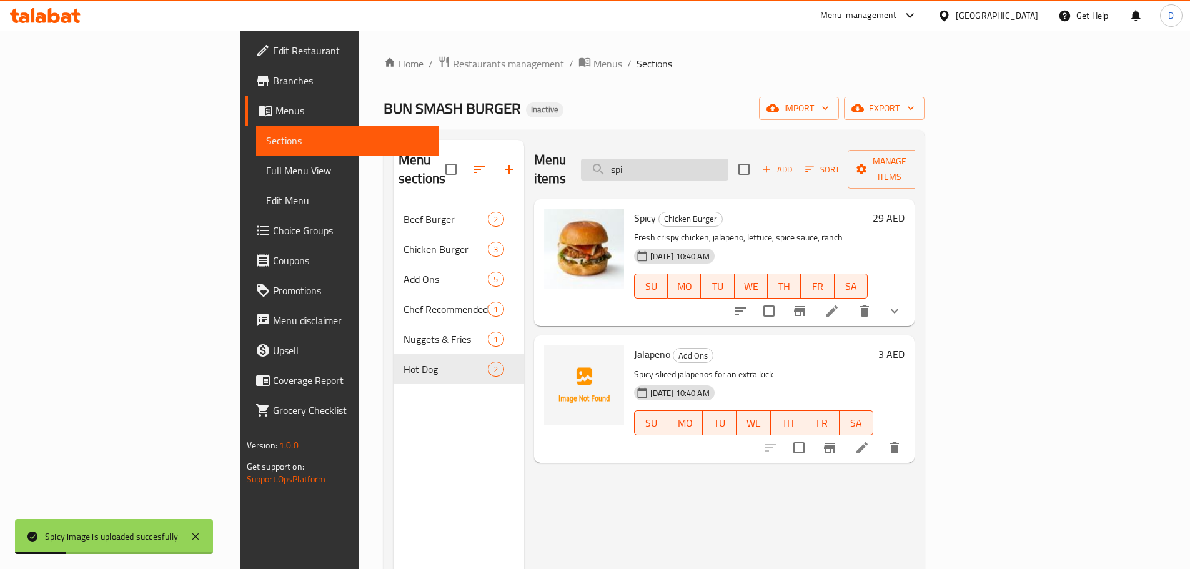
drag, startPoint x: 726, startPoint y: 160, endPoint x: 684, endPoint y: 162, distance: 41.9
click at [684, 162] on input "spi" at bounding box center [654, 170] width 147 height 22
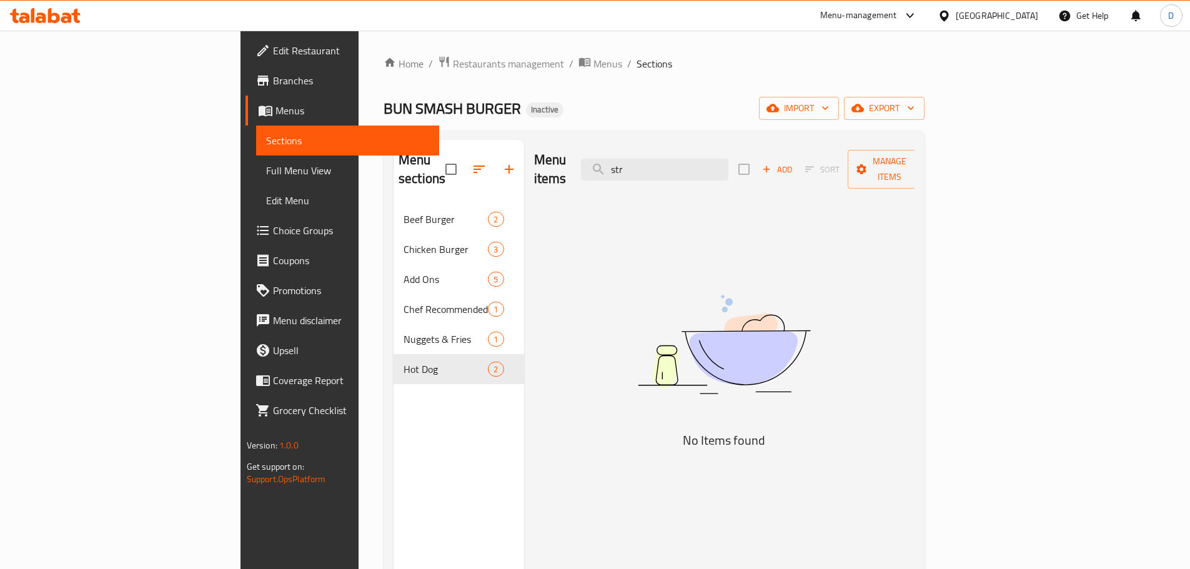
drag, startPoint x: 724, startPoint y: 162, endPoint x: 669, endPoint y: 171, distance: 55.8
click at [669, 171] on div "Menu items str Add Sort Manage items" at bounding box center [724, 169] width 381 height 59
drag, startPoint x: 715, startPoint y: 166, endPoint x: 641, endPoint y: 167, distance: 74.3
click at [641, 167] on div "Menu items bun Add Sort Manage items" at bounding box center [724, 169] width 381 height 59
drag, startPoint x: 714, startPoint y: 162, endPoint x: 663, endPoint y: 167, distance: 50.8
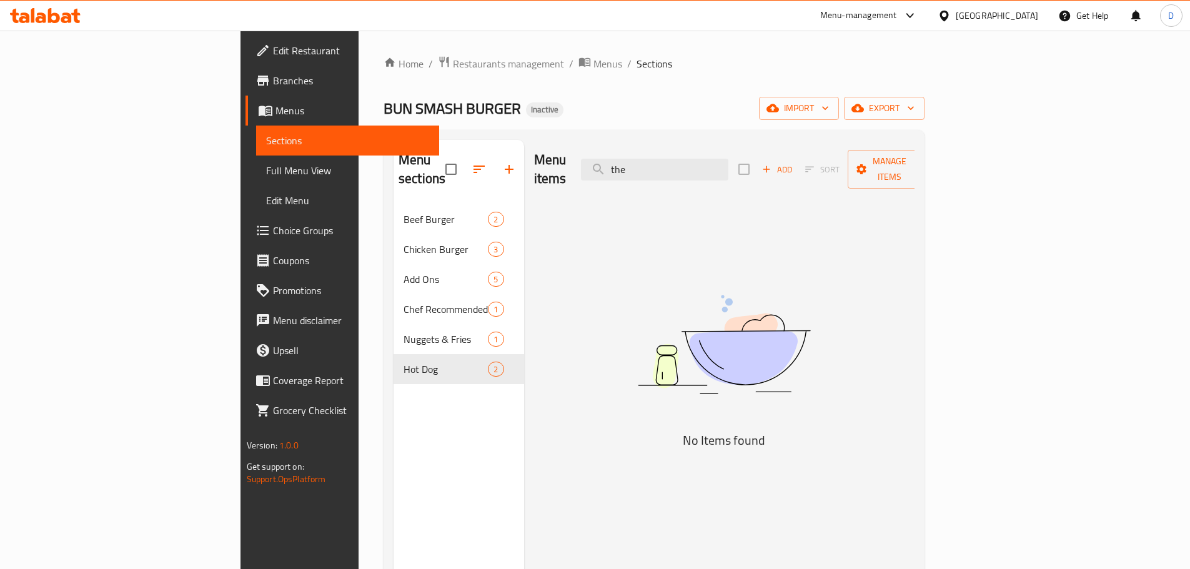
click at [663, 167] on div "Menu items the Add Sort Manage items" at bounding box center [724, 169] width 381 height 59
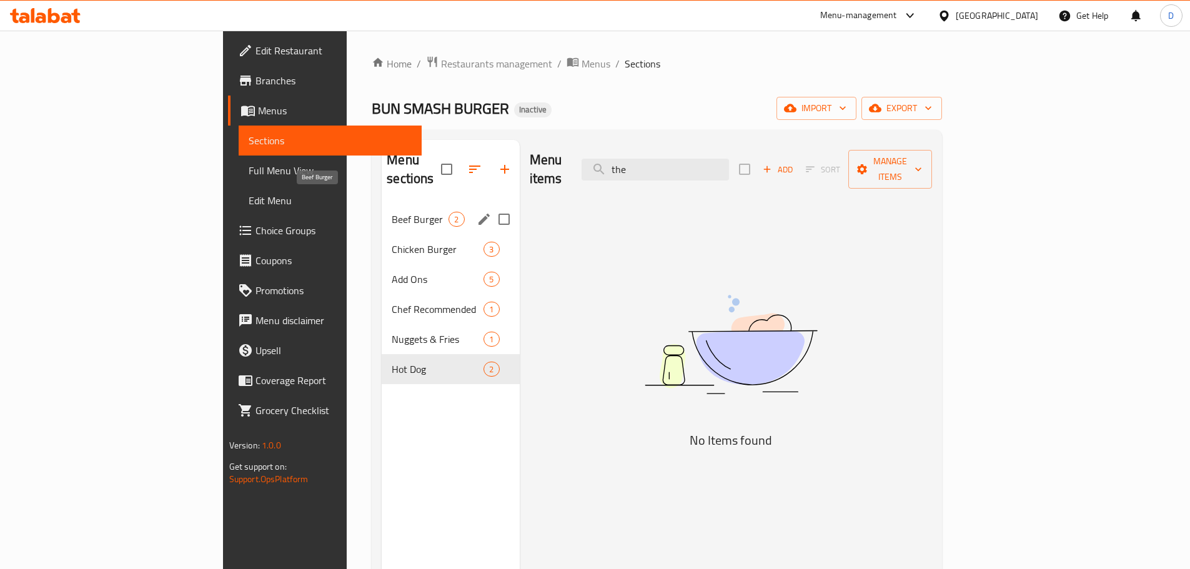
type input "the"
click at [392, 212] on span "Beef Burger" at bounding box center [420, 219] width 57 height 15
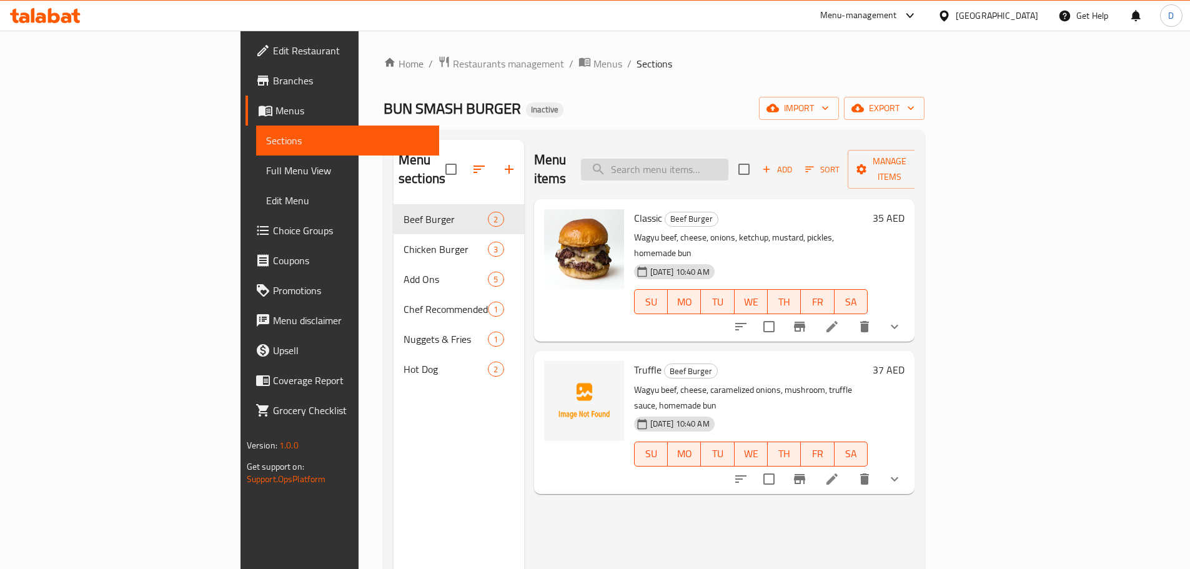
click at [726, 164] on input "search" at bounding box center [654, 170] width 147 height 22
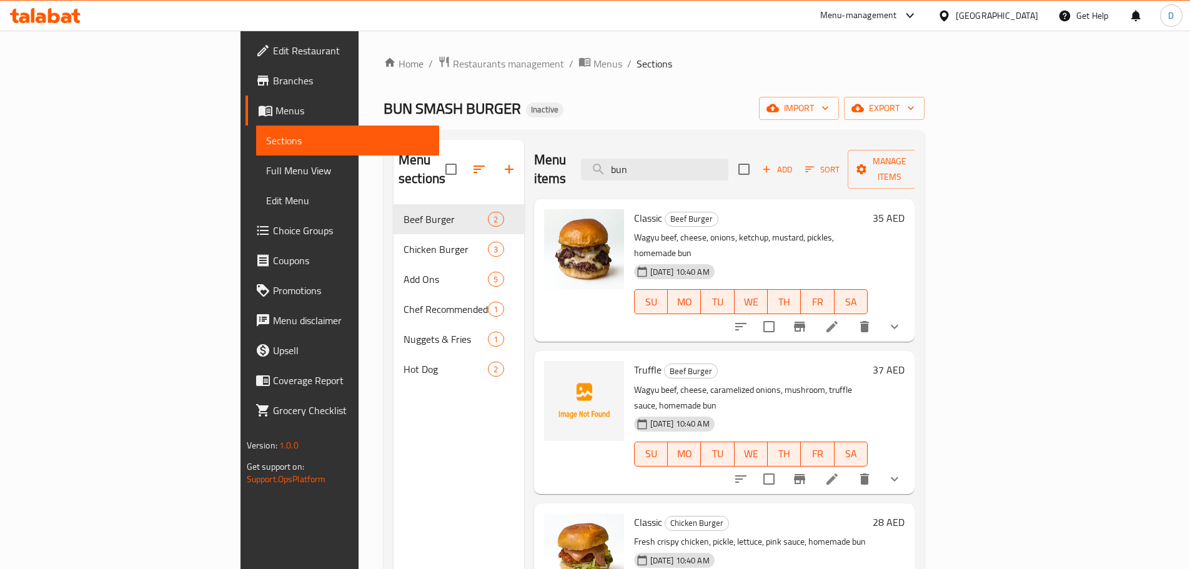
drag, startPoint x: 752, startPoint y: 160, endPoint x: 648, endPoint y: 158, distance: 104.3
click at [648, 158] on div "Menu items bun Add Sort Manage items" at bounding box center [724, 169] width 381 height 59
type input "bun"
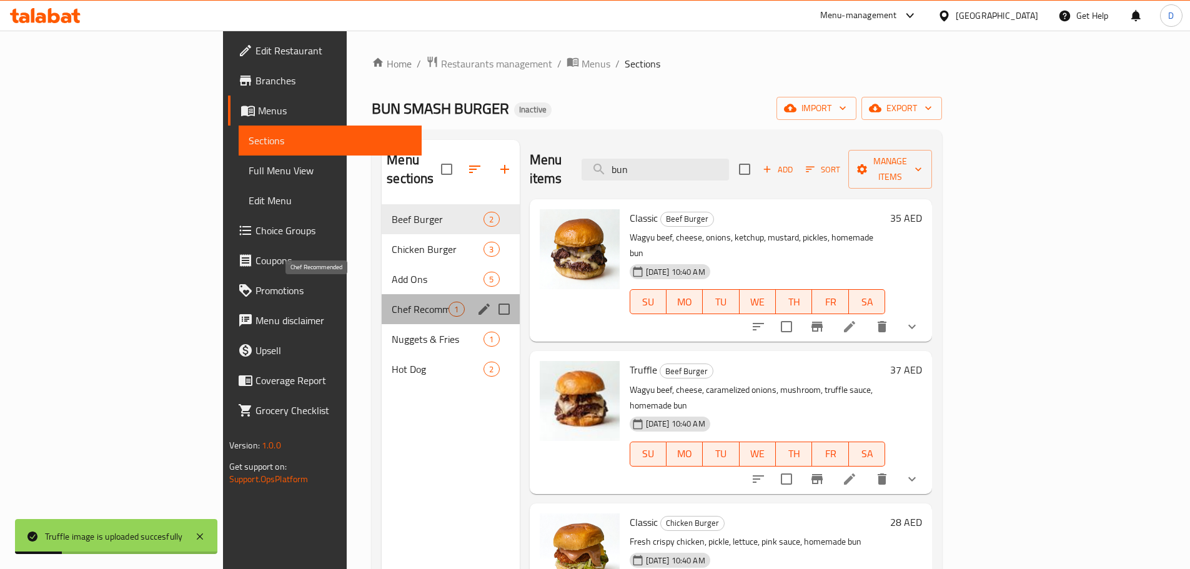
click at [392, 302] on span "Chef Recommended" at bounding box center [420, 309] width 57 height 15
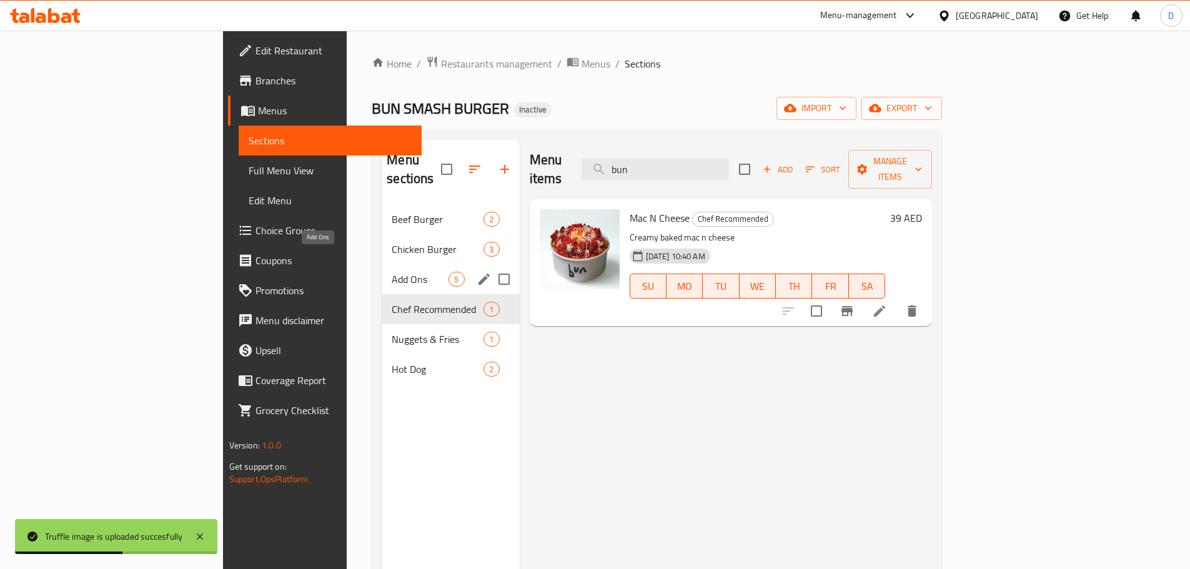
click at [392, 272] on span "Add Ons" at bounding box center [420, 279] width 57 height 15
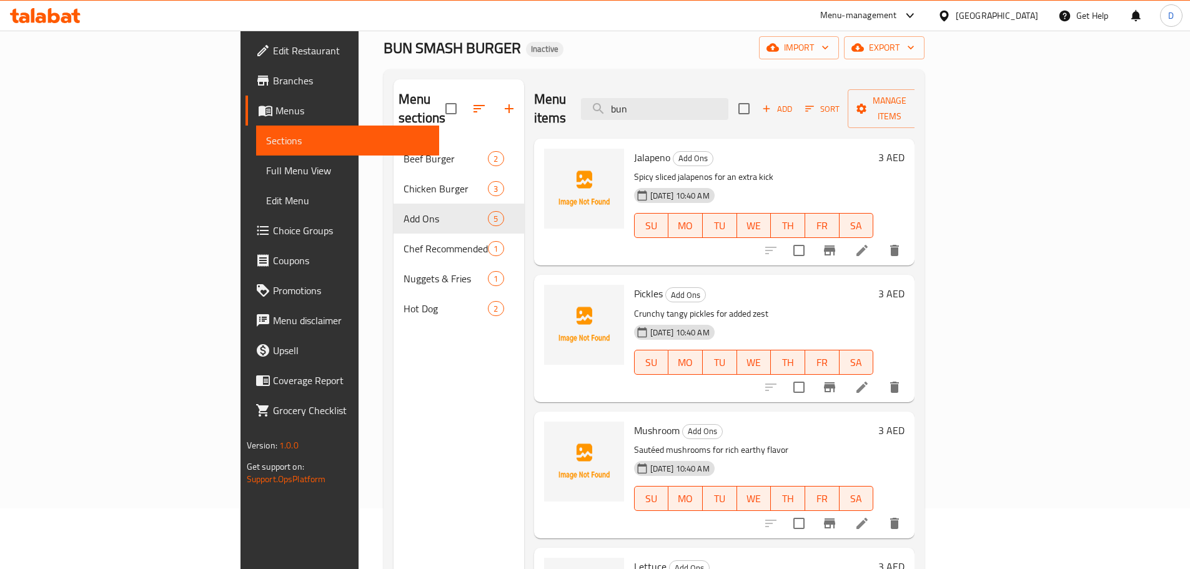
scroll to position [50, 0]
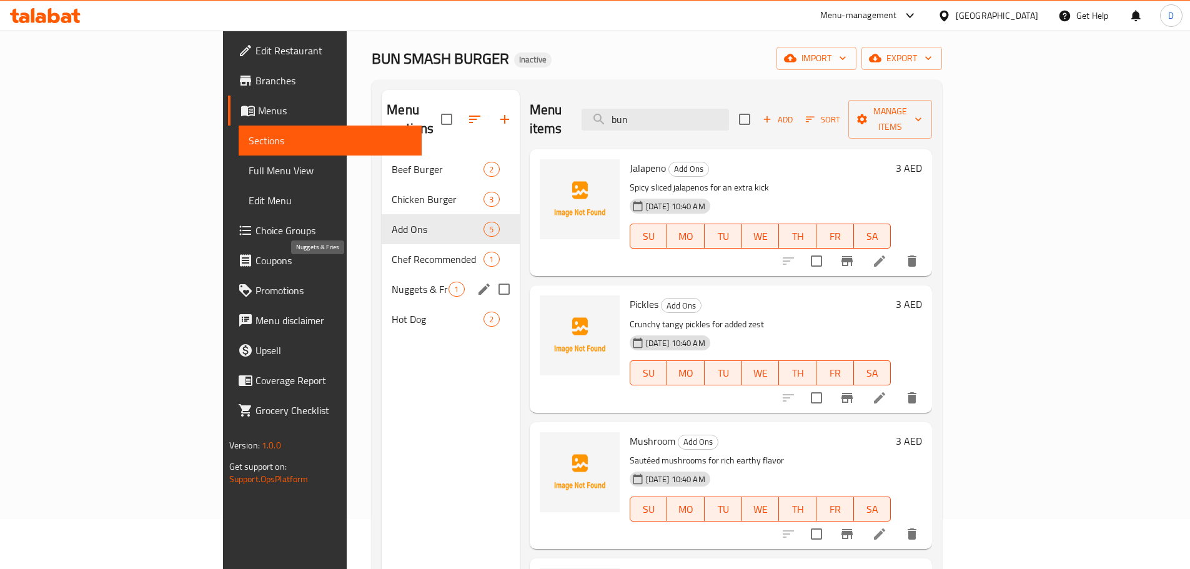
click at [392, 282] on span "Nuggets & Fries" at bounding box center [420, 289] width 57 height 15
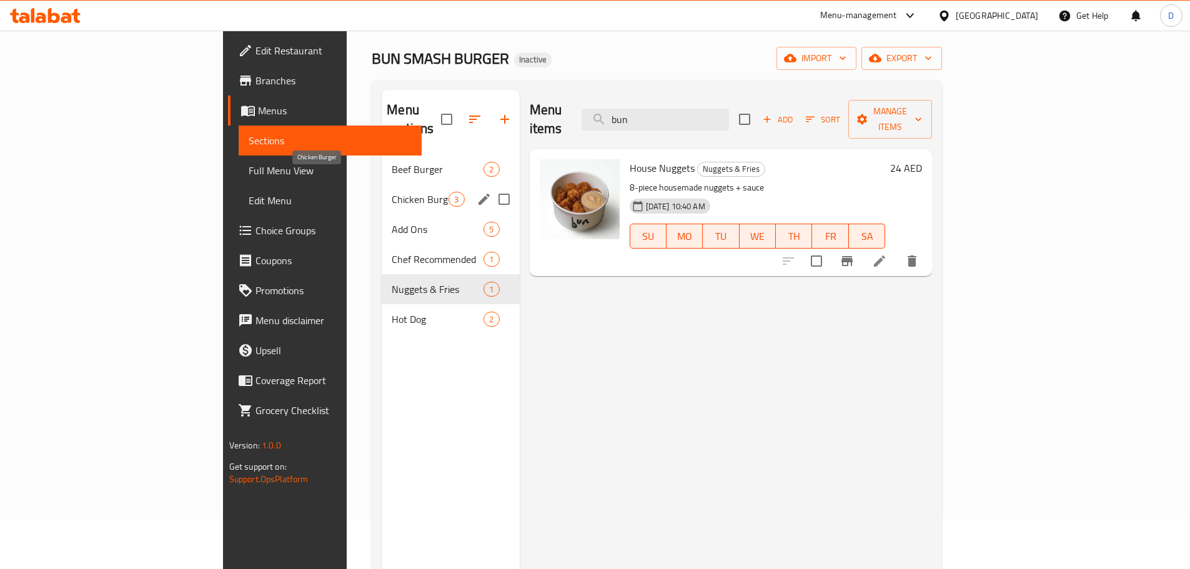
click at [392, 192] on span "Chicken Burger" at bounding box center [420, 199] width 57 height 15
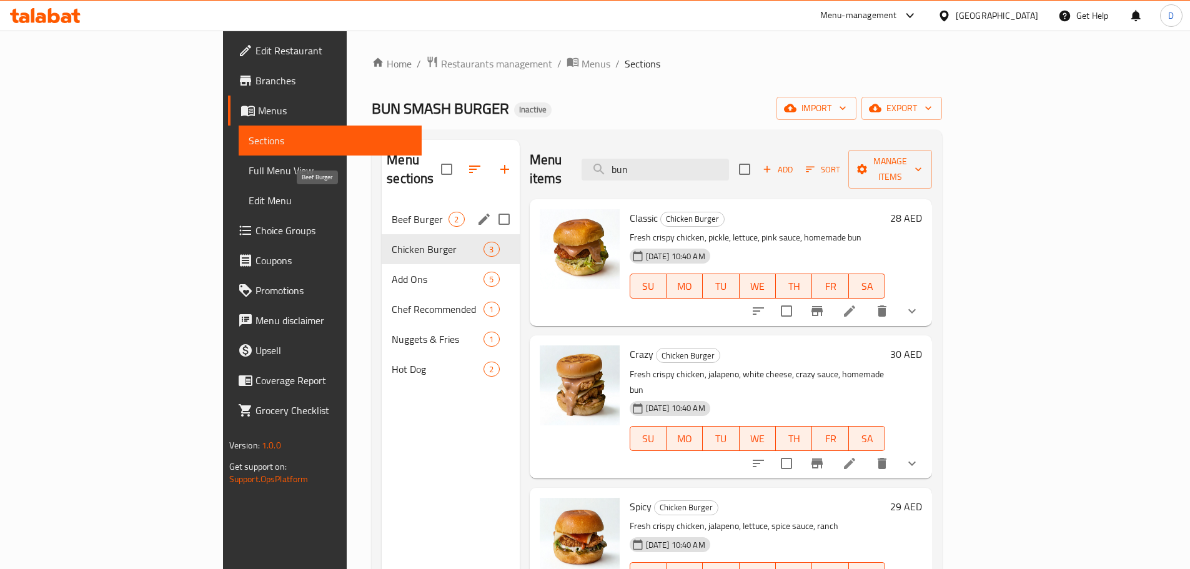
click at [392, 212] on span "Beef Burger" at bounding box center [420, 219] width 57 height 15
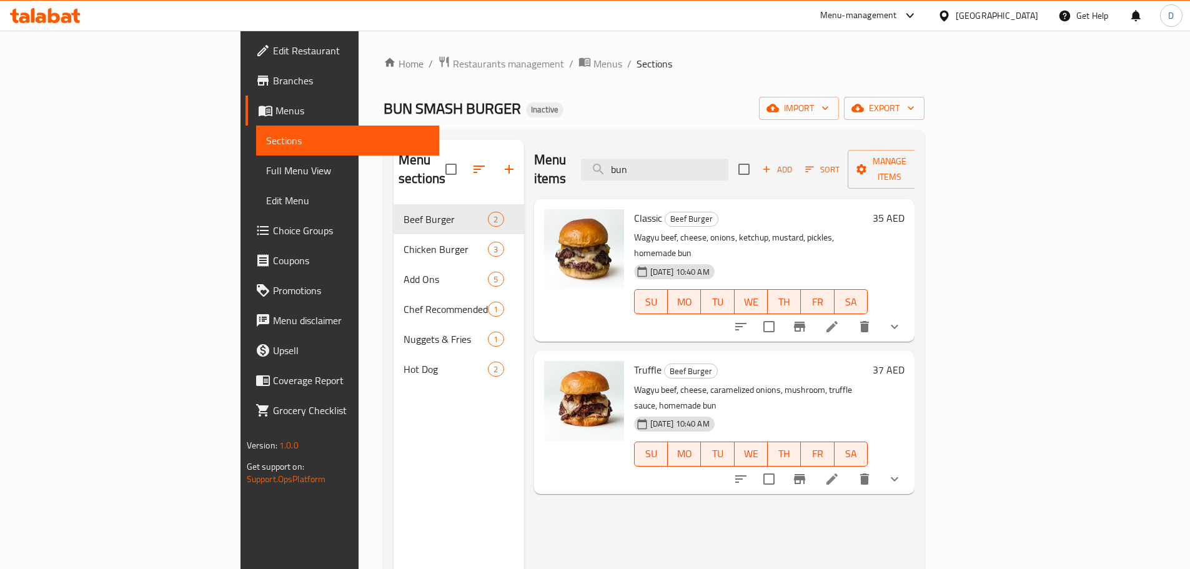
click at [266, 174] on span "Full Menu View" at bounding box center [347, 170] width 163 height 15
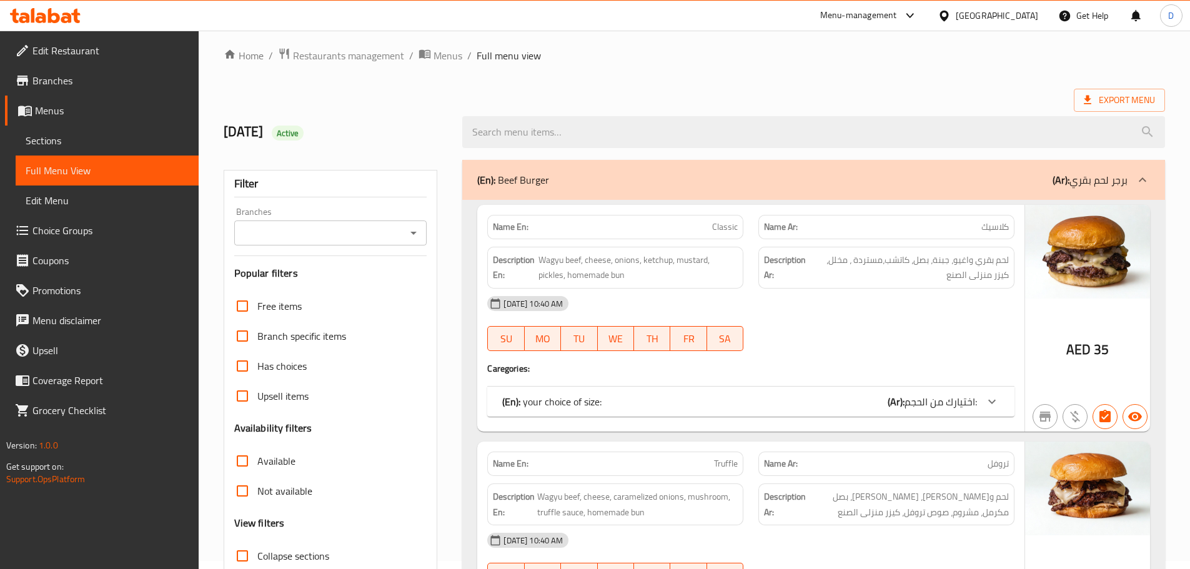
scroll to position [125, 0]
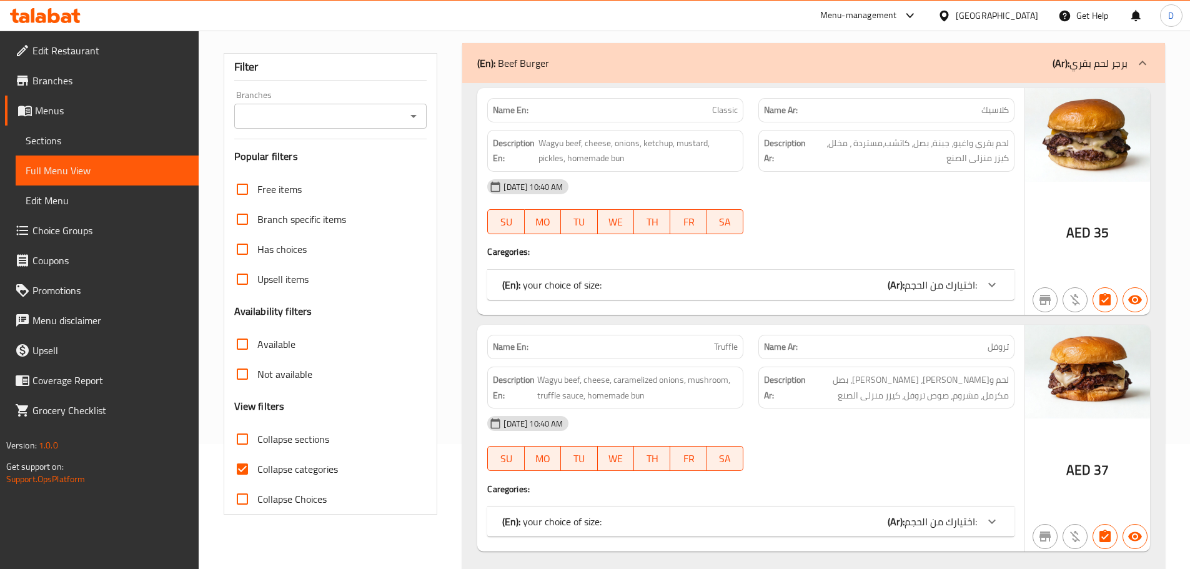
click at [243, 464] on input "Collapse categories" at bounding box center [242, 469] width 30 height 30
checkbox input "false"
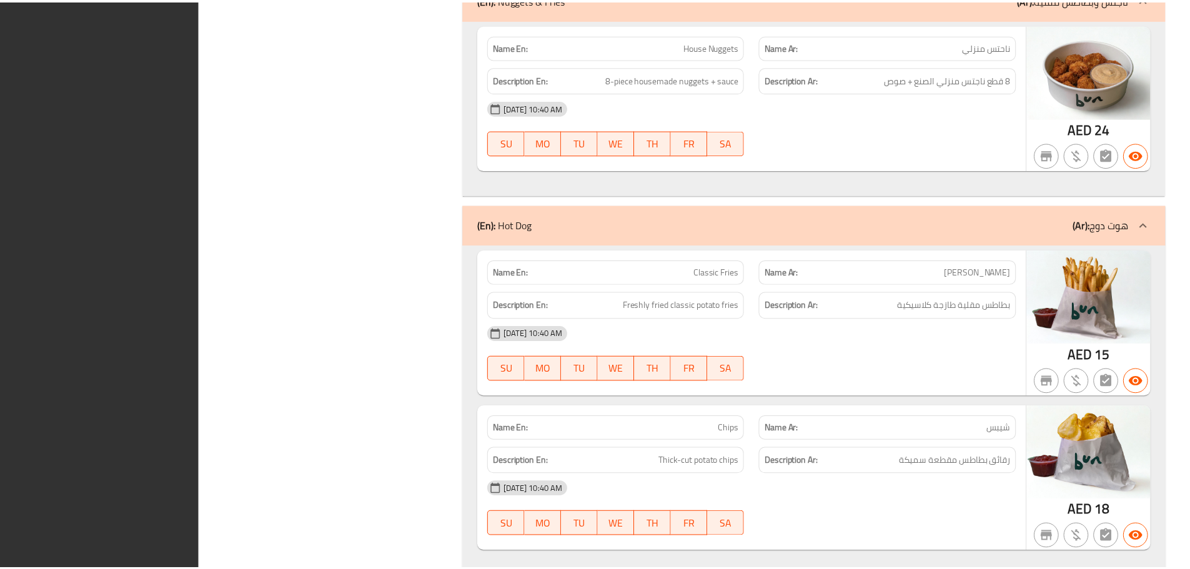
scroll to position [3136, 0]
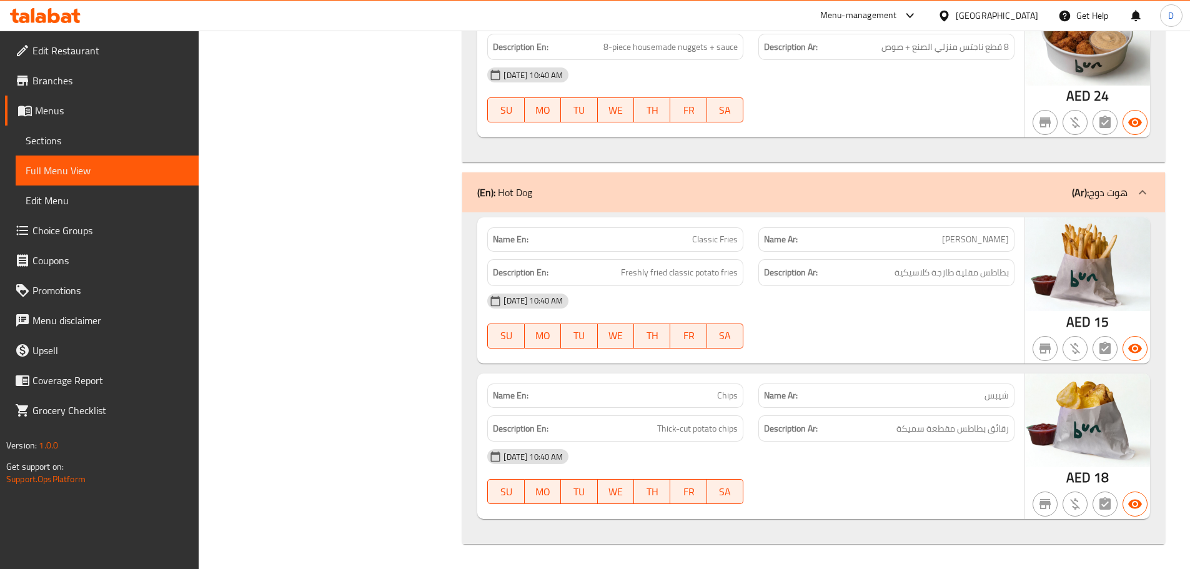
click at [39, 51] on span "Edit Restaurant" at bounding box center [110, 50] width 156 height 15
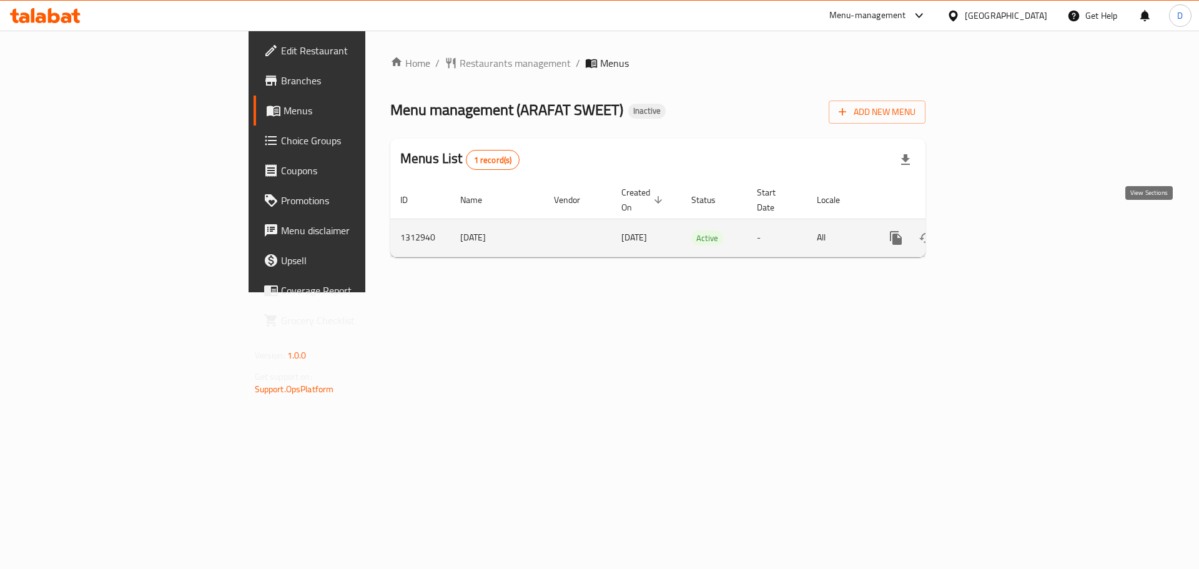
click at [994, 230] on icon "enhanced table" at bounding box center [986, 237] width 15 height 15
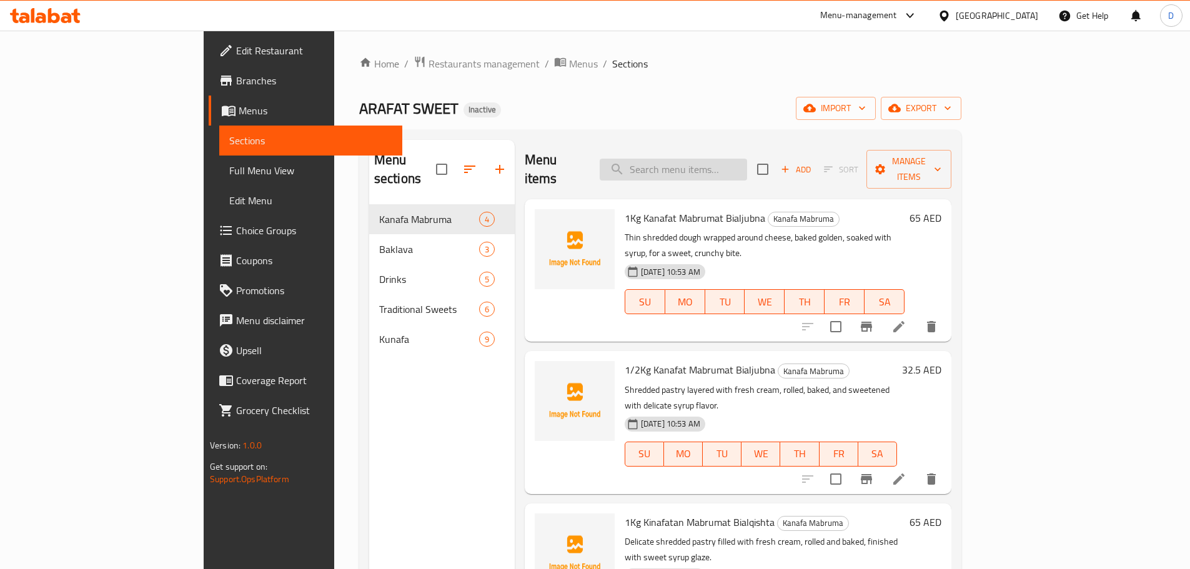
click at [722, 159] on input "search" at bounding box center [673, 170] width 147 height 22
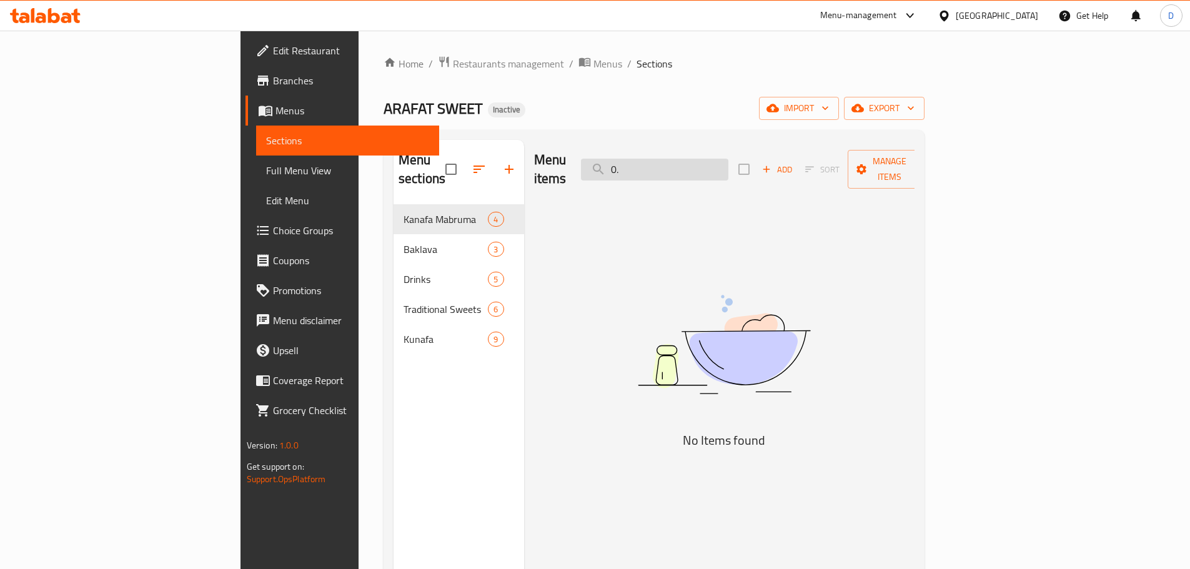
type input "0"
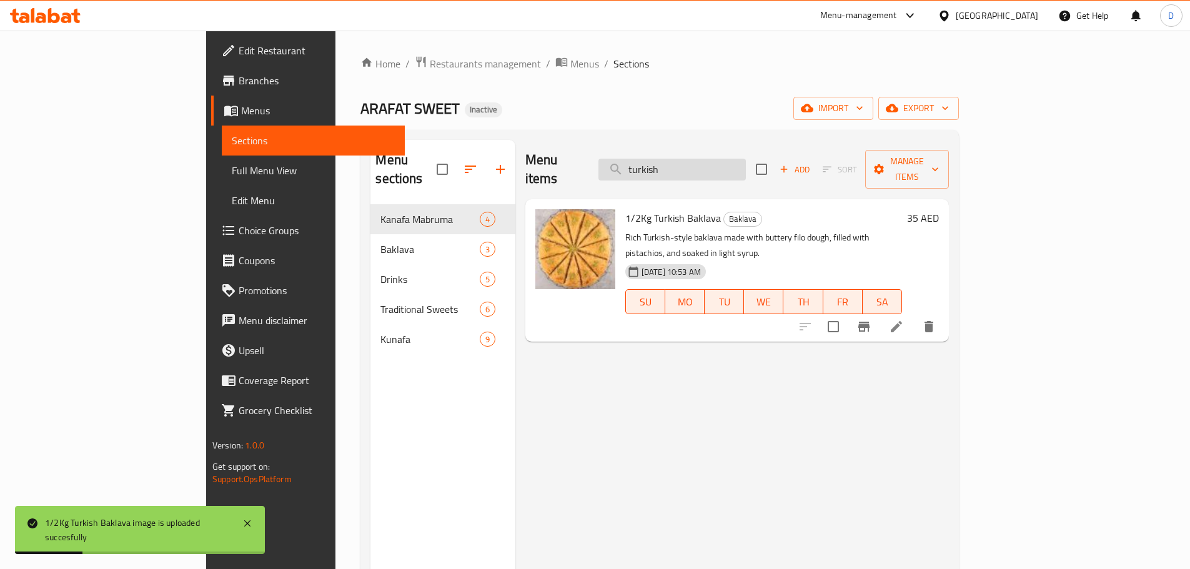
drag, startPoint x: 746, startPoint y: 159, endPoint x: 678, endPoint y: 161, distance: 67.5
click at [678, 161] on input "turkish" at bounding box center [671, 170] width 147 height 22
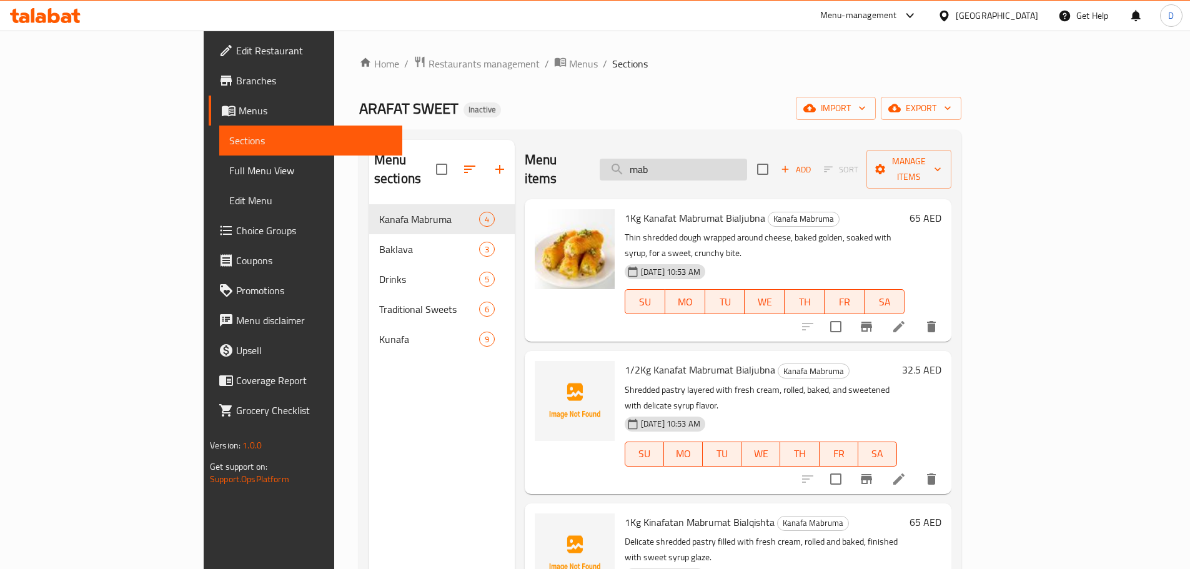
drag, startPoint x: 713, startPoint y: 157, endPoint x: 669, endPoint y: 168, distance: 45.0
click at [669, 168] on input "mab" at bounding box center [673, 170] width 147 height 22
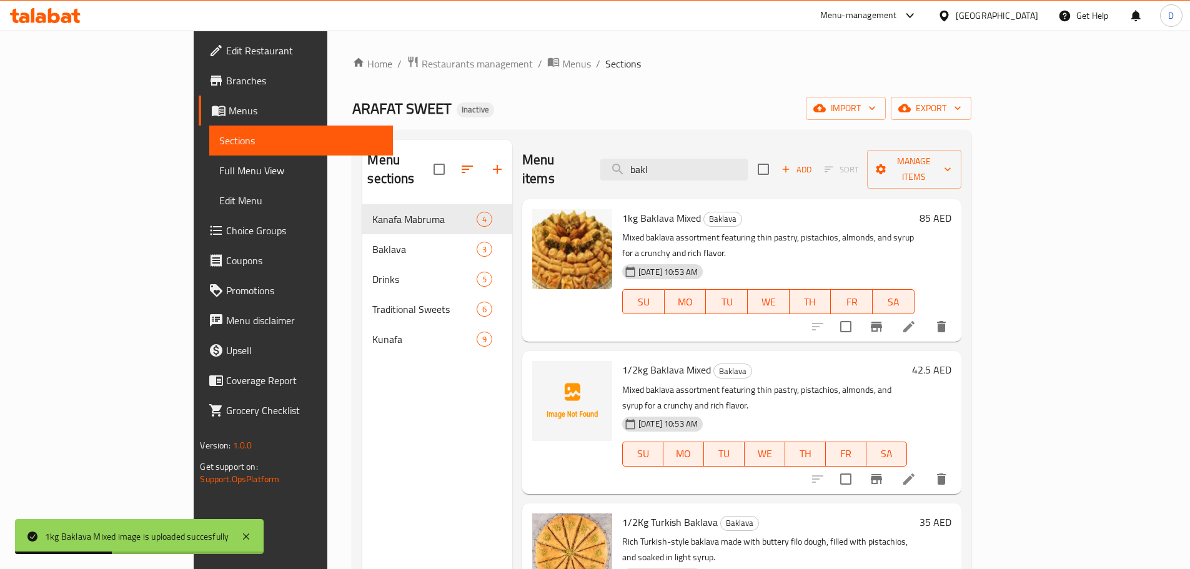
drag, startPoint x: 729, startPoint y: 167, endPoint x: 640, endPoint y: 184, distance: 90.3
click at [640, 184] on div "Menu items bakl Add Sort Manage items 1kg Baklava Mixed Baklava Mixed baklava a…" at bounding box center [736, 424] width 449 height 569
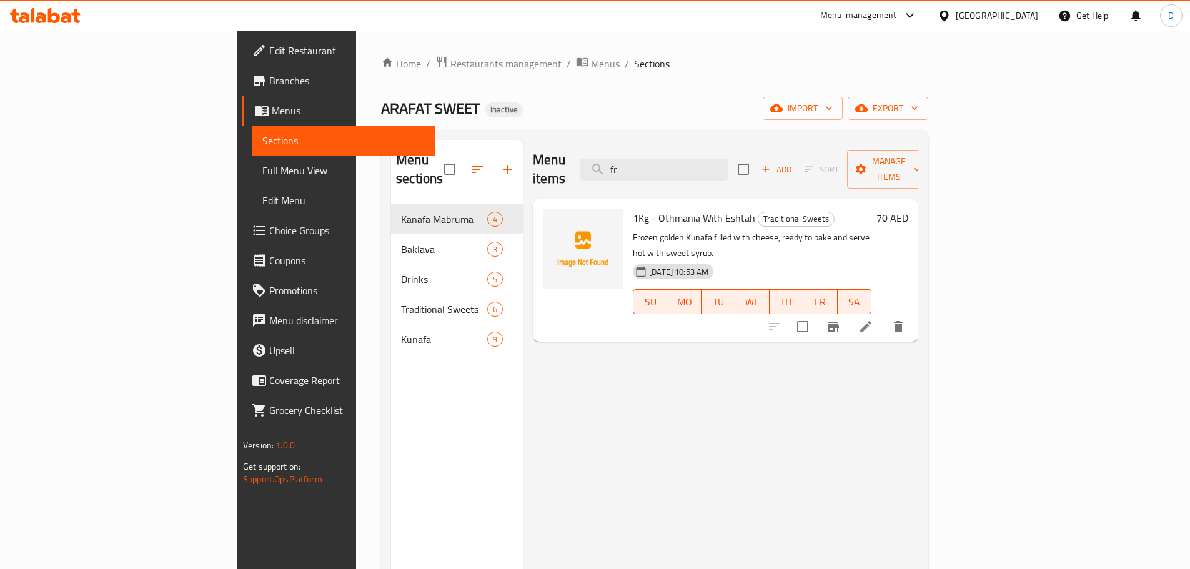
type input "f"
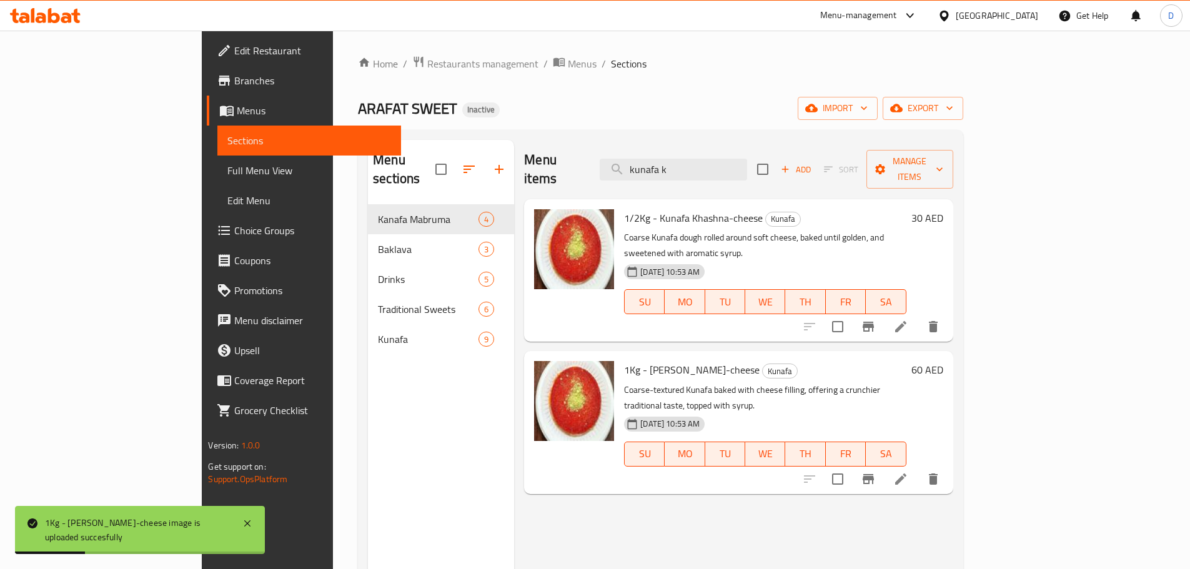
drag, startPoint x: 753, startPoint y: 161, endPoint x: 663, endPoint y: 162, distance: 89.9
click at [663, 162] on div "Menu items kunafa k Add Sort Manage items" at bounding box center [738, 169] width 428 height 59
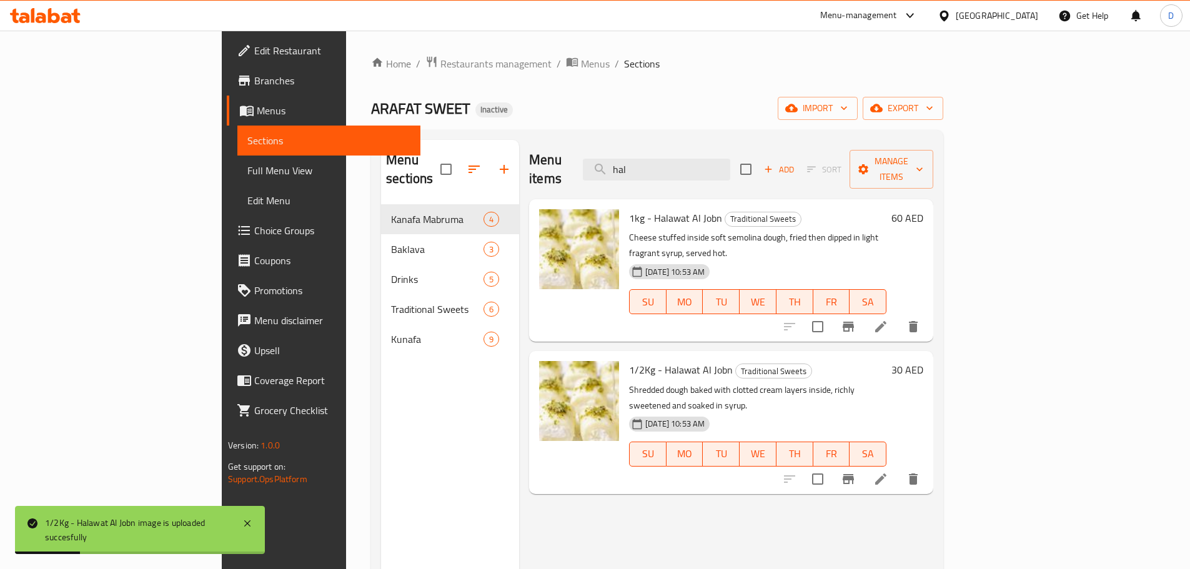
drag, startPoint x: 719, startPoint y: 163, endPoint x: 635, endPoint y: 179, distance: 85.1
click at [635, 179] on div "Menu items hal Add Sort Manage items" at bounding box center [731, 169] width 404 height 59
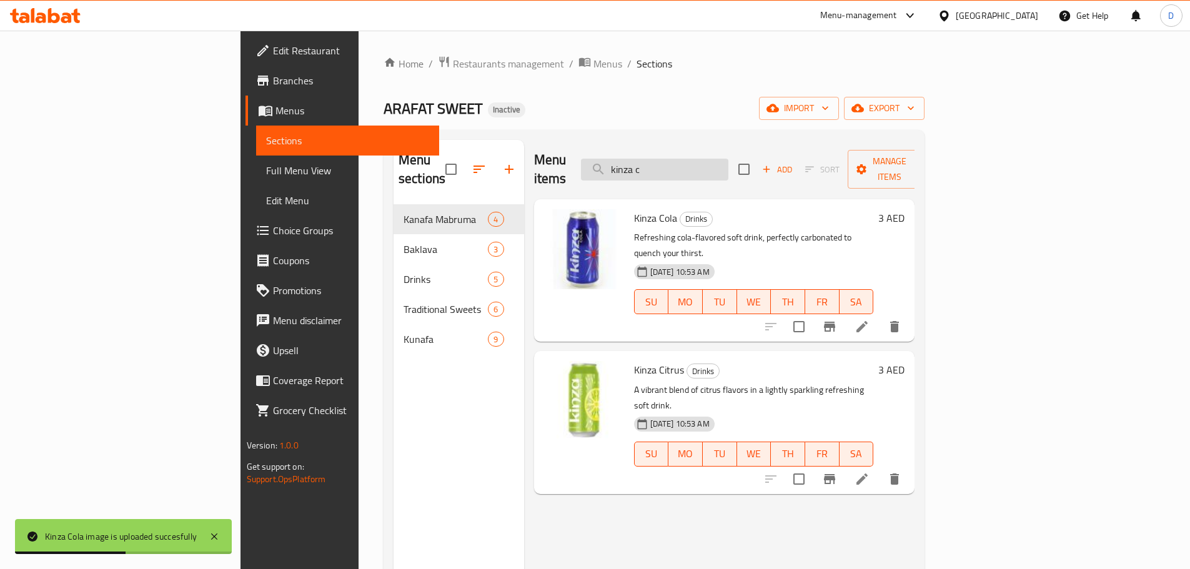
click at [728, 163] on input "kinza c" at bounding box center [654, 170] width 147 height 22
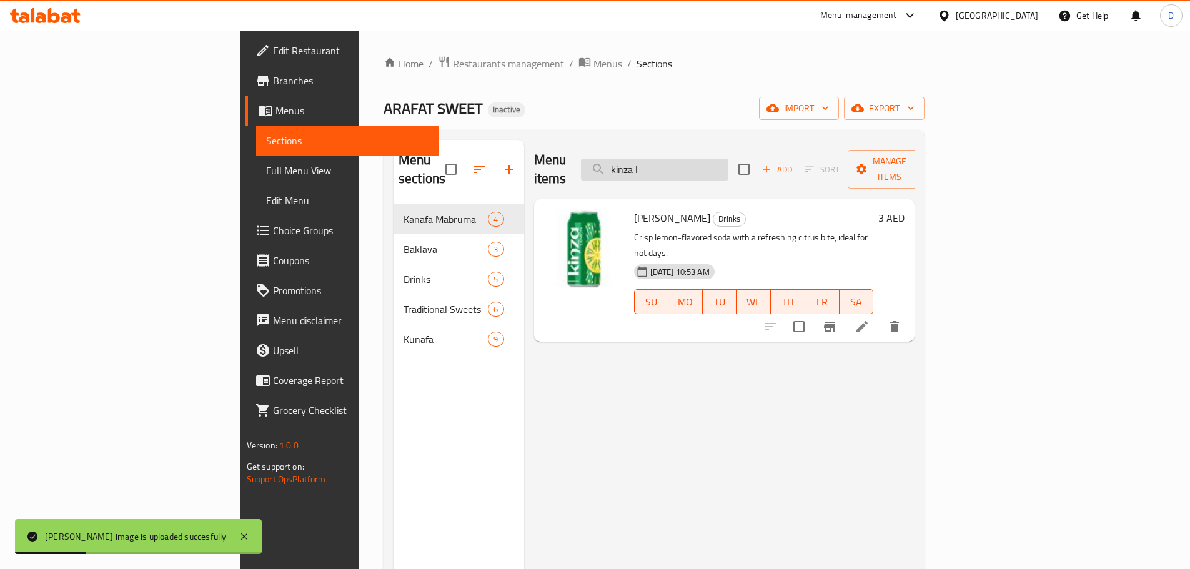
click at [728, 166] on input "kinza l" at bounding box center [654, 170] width 147 height 22
drag, startPoint x: 759, startPoint y: 159, endPoint x: 688, endPoint y: 167, distance: 71.7
click at [688, 167] on input "kinza o" at bounding box center [654, 170] width 147 height 22
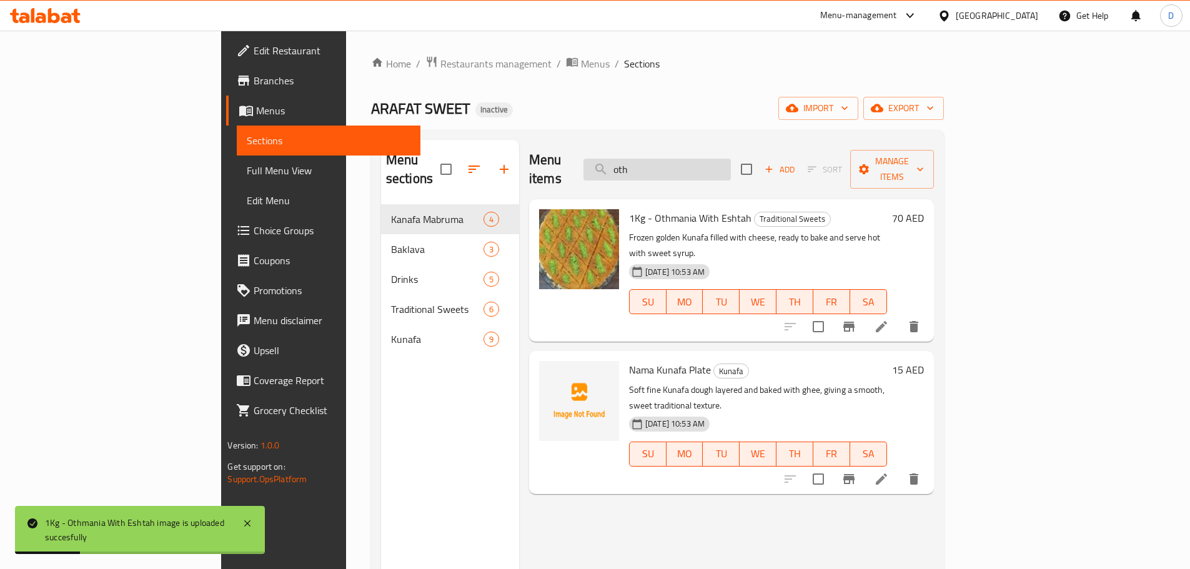
drag, startPoint x: 690, startPoint y: 170, endPoint x: 667, endPoint y: 164, distance: 24.1
click at [667, 174] on div "Menu items oth Add Sort Manage items" at bounding box center [731, 169] width 405 height 59
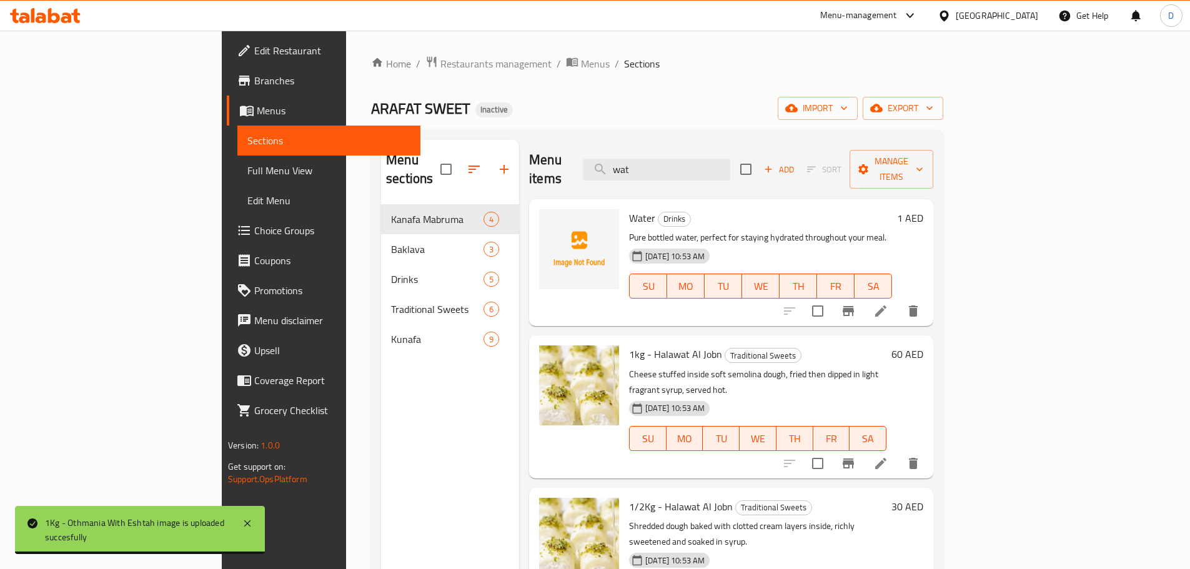
type input "wat"
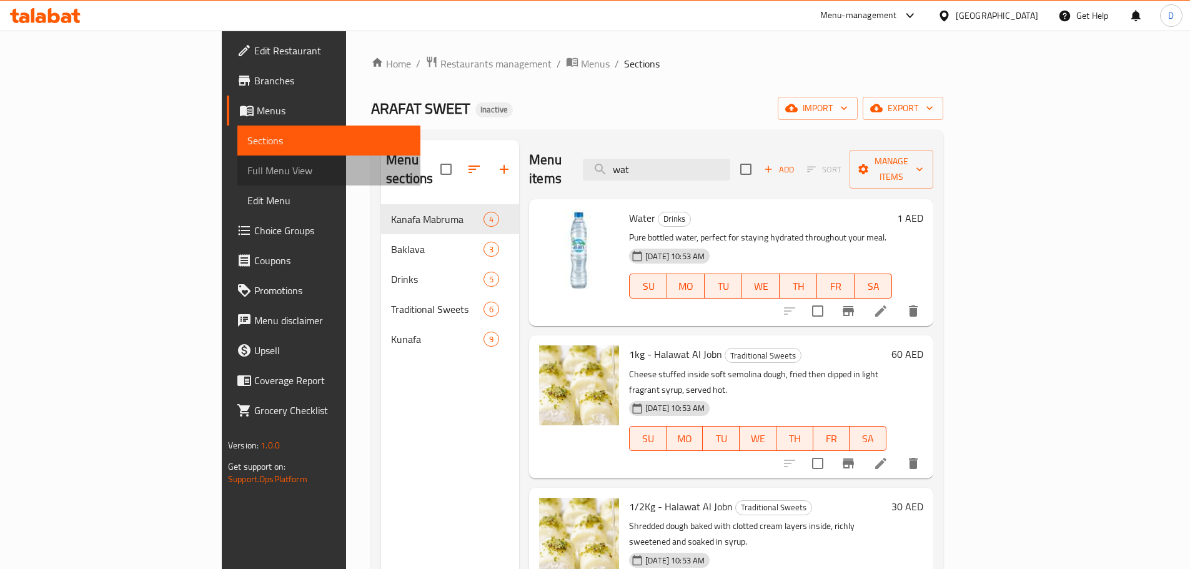
click at [247, 170] on span "Full Menu View" at bounding box center [328, 170] width 163 height 15
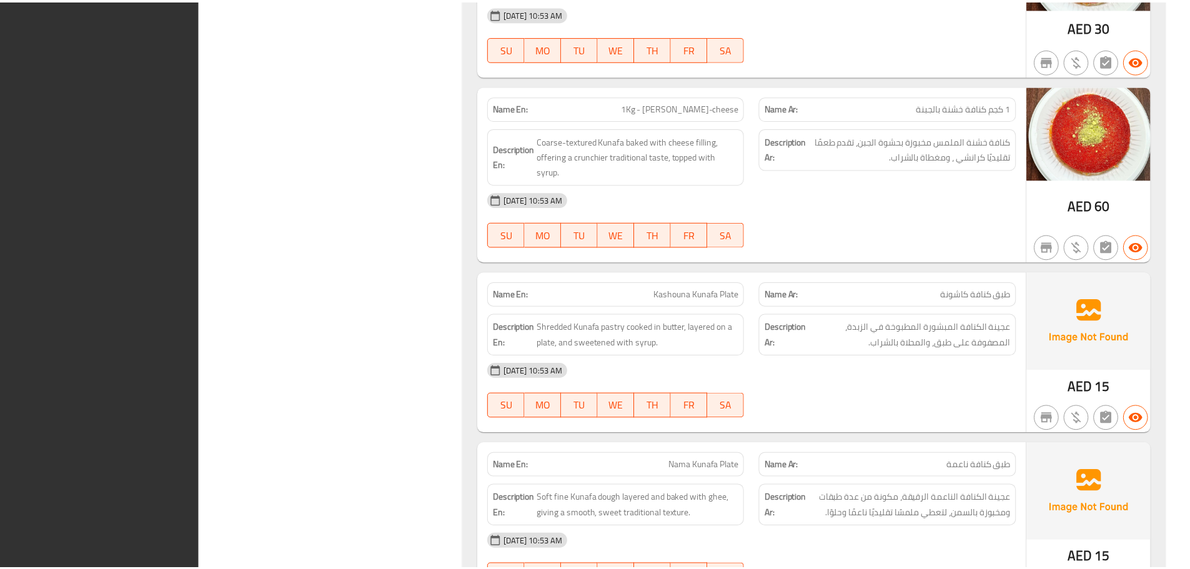
scroll to position [4691, 0]
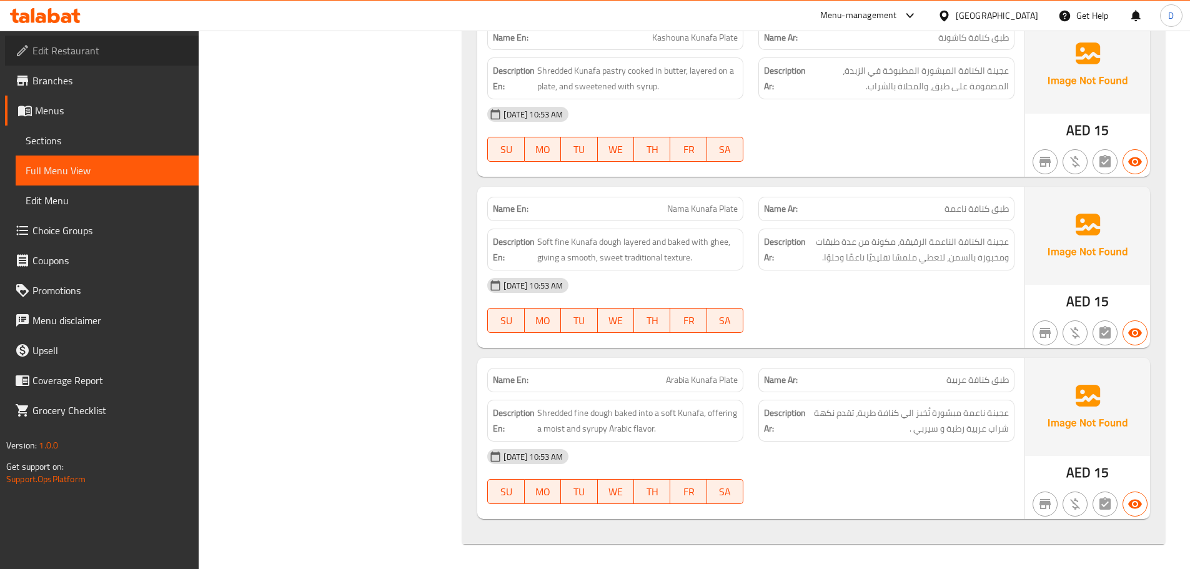
click at [82, 55] on span "Edit Restaurant" at bounding box center [110, 50] width 156 height 15
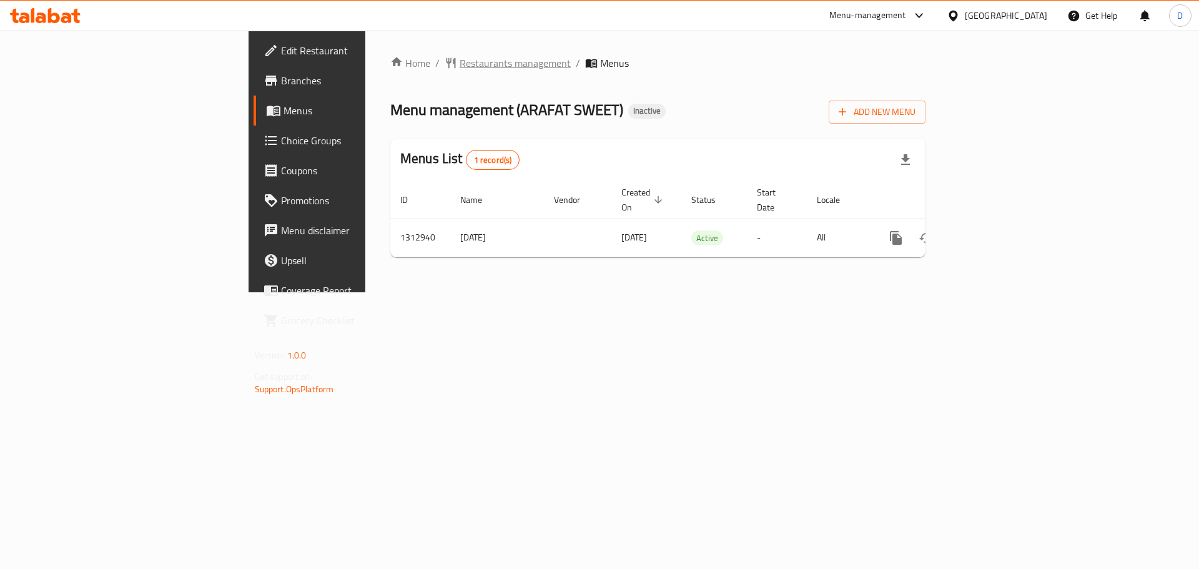
click at [460, 71] on span "Restaurants management" at bounding box center [515, 63] width 111 height 15
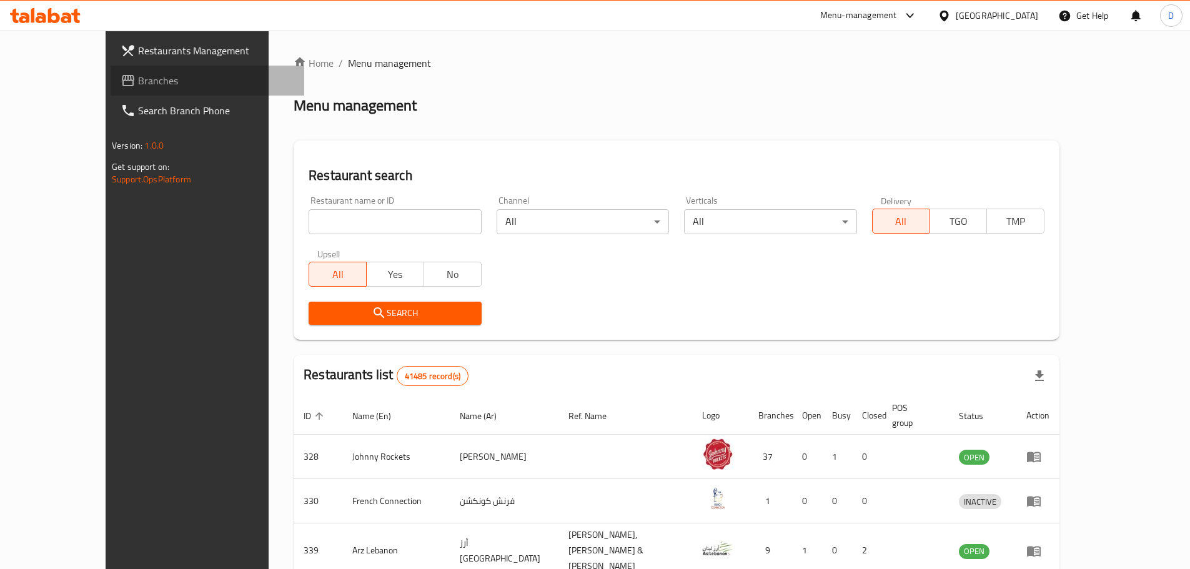
click at [138, 79] on span "Branches" at bounding box center [216, 80] width 156 height 15
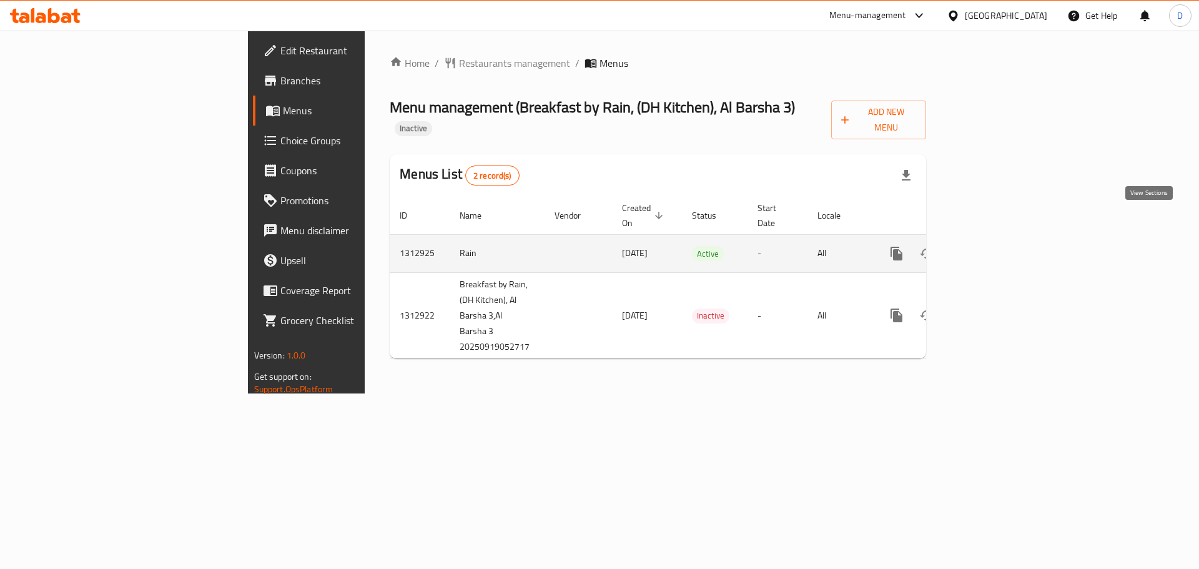
click at [994, 246] on icon "enhanced table" at bounding box center [986, 253] width 15 height 15
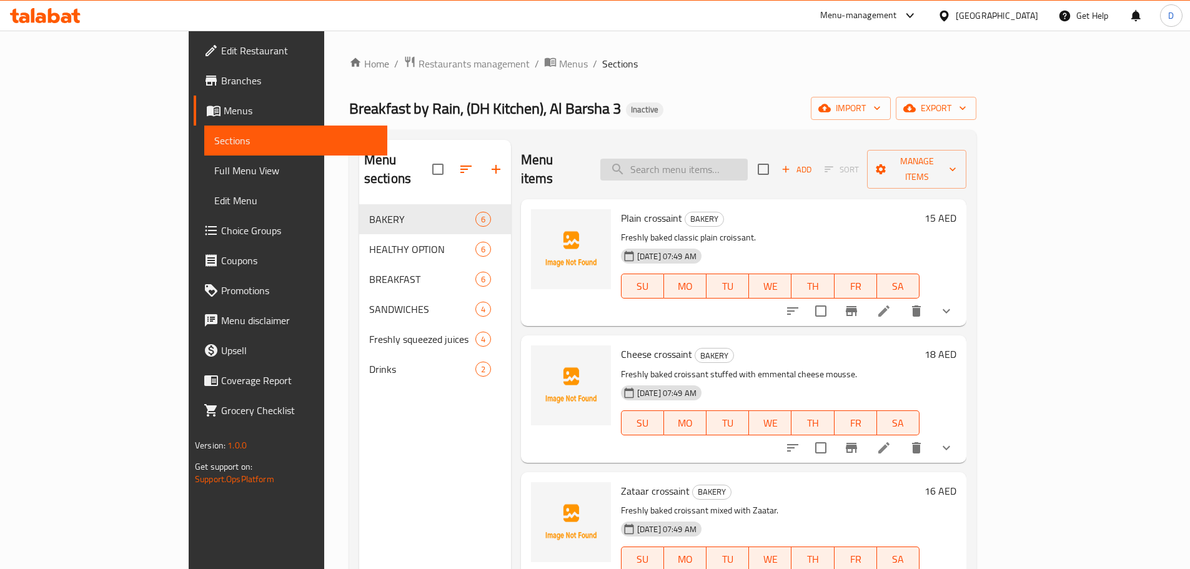
click at [746, 169] on input "search" at bounding box center [673, 170] width 147 height 22
click at [746, 167] on input "search" at bounding box center [673, 170] width 147 height 22
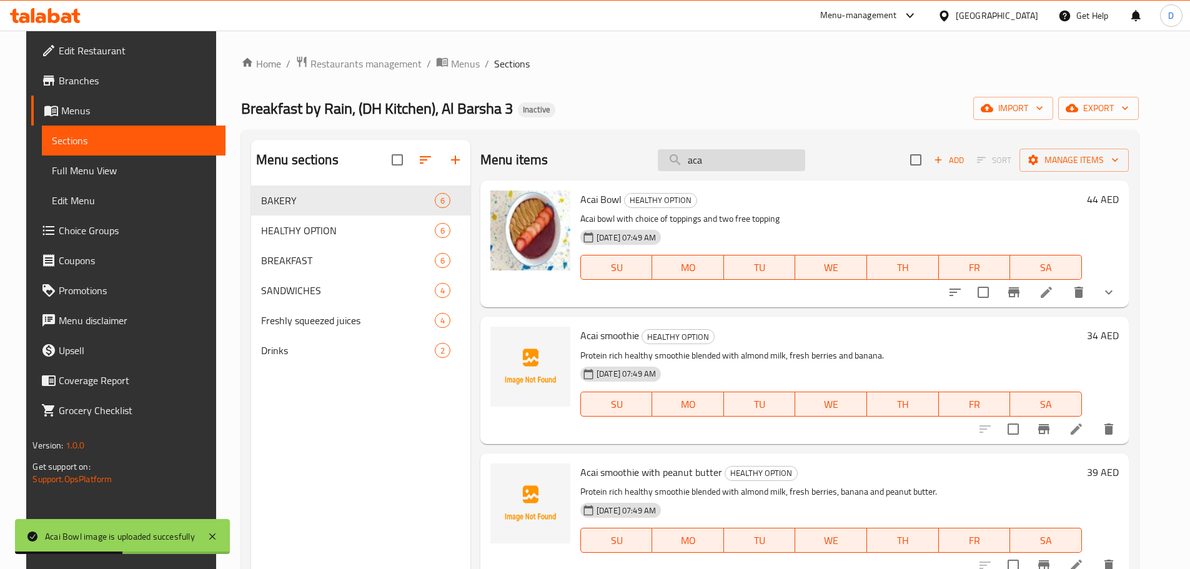
drag, startPoint x: 724, startPoint y: 167, endPoint x: 684, endPoint y: 168, distance: 40.0
click at [684, 168] on input "aca" at bounding box center [731, 160] width 147 height 22
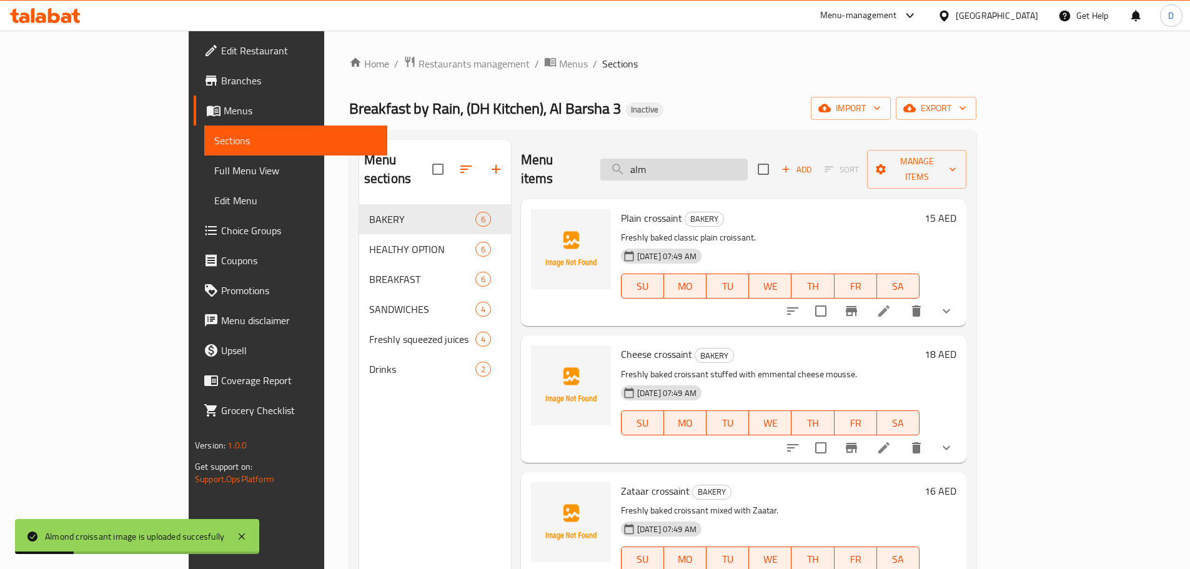
drag, startPoint x: 739, startPoint y: 156, endPoint x: 674, endPoint y: 169, distance: 66.4
click at [674, 169] on input "alm" at bounding box center [673, 170] width 147 height 22
click at [714, 167] on input "alm" at bounding box center [673, 170] width 147 height 22
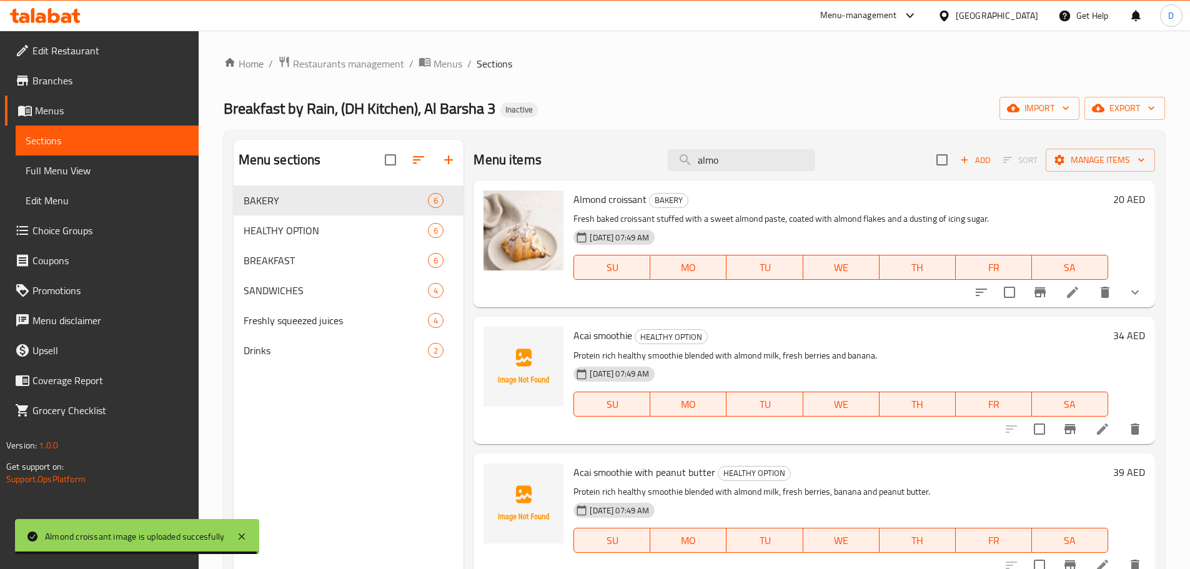
drag, startPoint x: 776, startPoint y: 161, endPoint x: 653, endPoint y: 149, distance: 124.3
click at [653, 149] on div "Menu items almo Add Sort Manage items" at bounding box center [813, 160] width 681 height 41
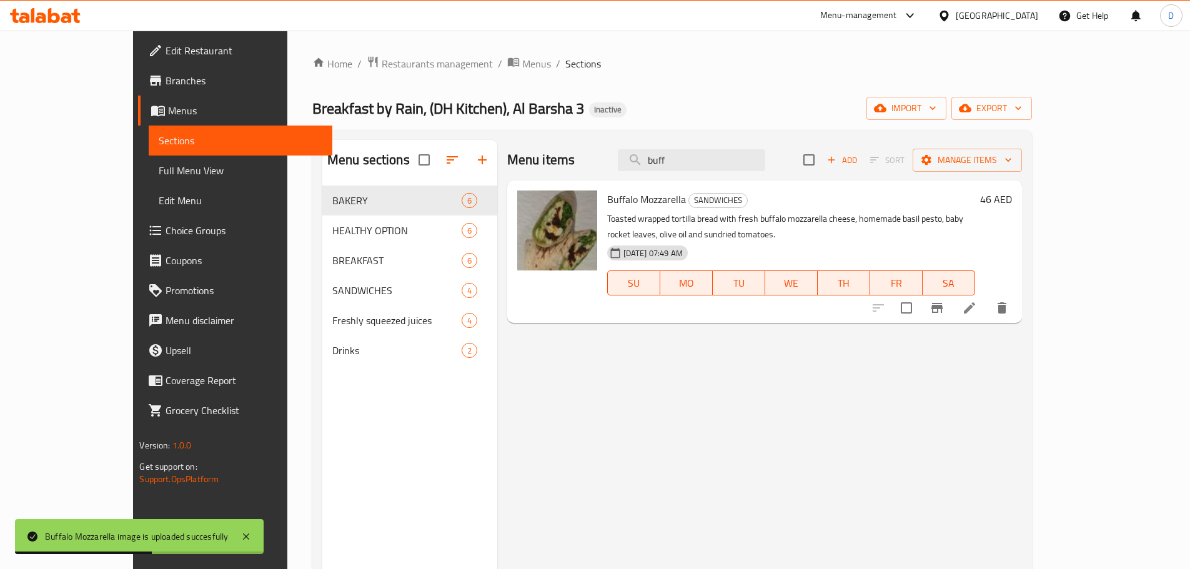
drag, startPoint x: 728, startPoint y: 147, endPoint x: 665, endPoint y: 157, distance: 63.2
click at [665, 157] on div "Menu items buff Add Sort Manage items" at bounding box center [764, 160] width 515 height 41
drag, startPoint x: 723, startPoint y: 157, endPoint x: 659, endPoint y: 163, distance: 64.0
click at [659, 163] on div "Menu items buff Add Sort Manage items" at bounding box center [764, 160] width 515 height 41
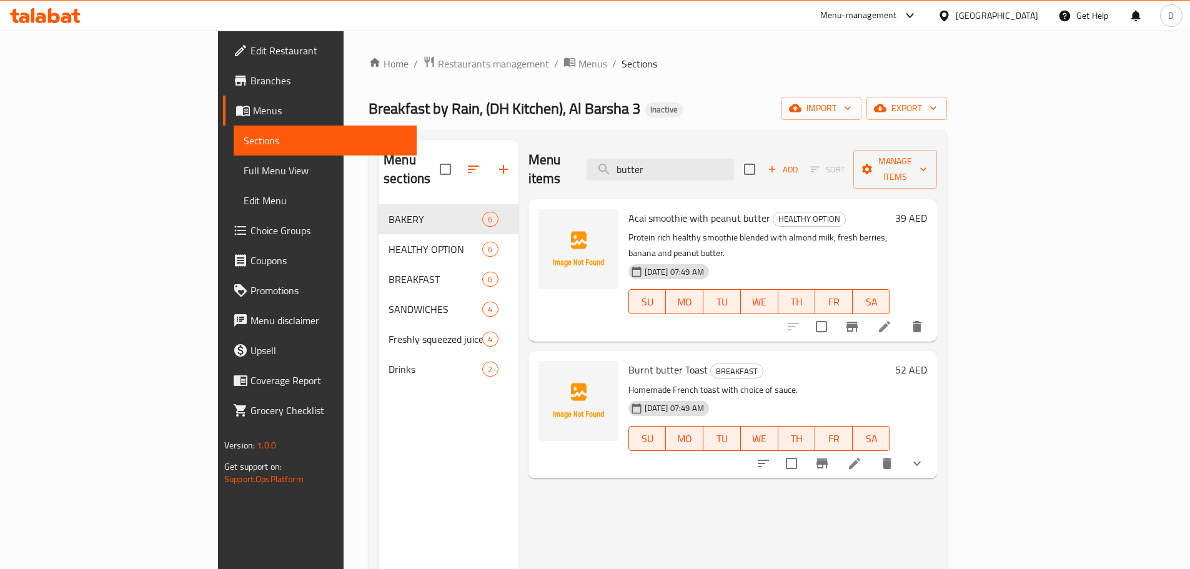
type input "butter"
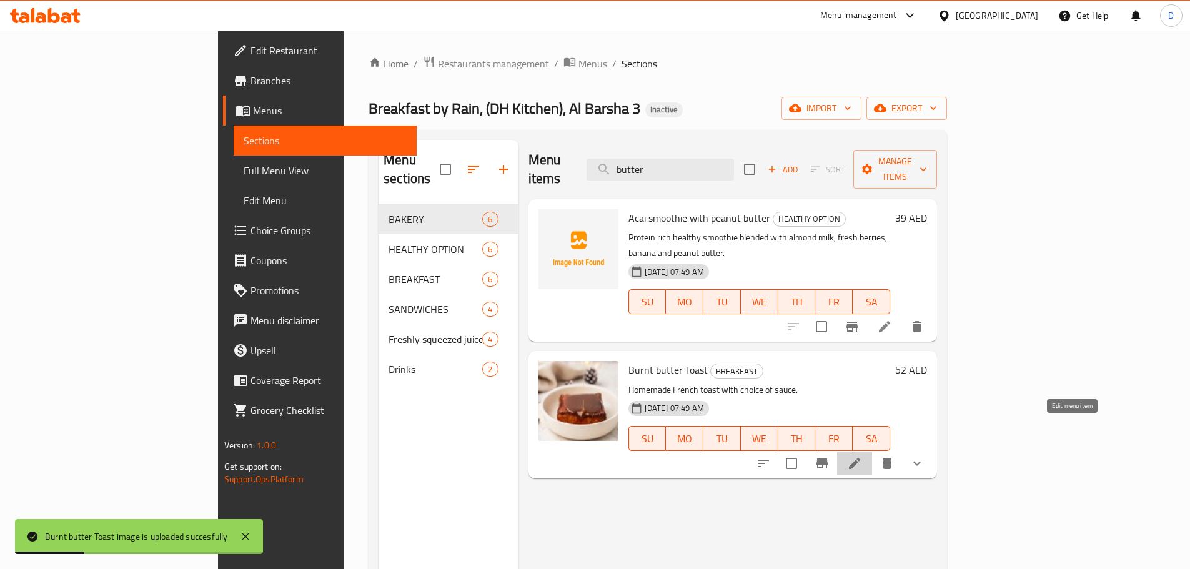
click at [862, 456] on icon at bounding box center [854, 463] width 15 height 15
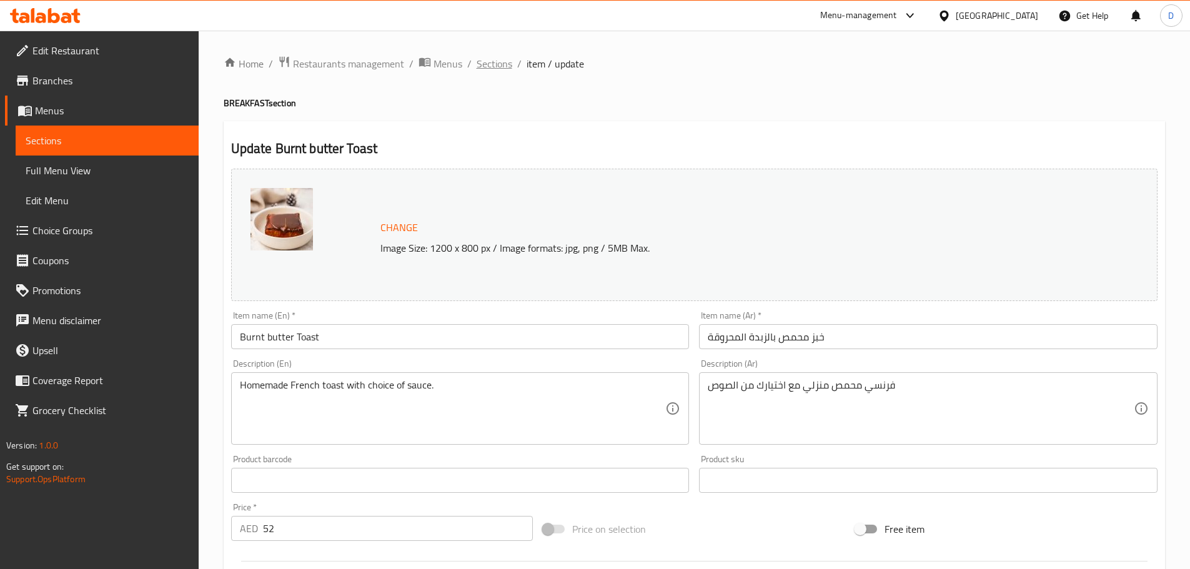
click at [480, 70] on span "Sections" at bounding box center [495, 63] width 36 height 15
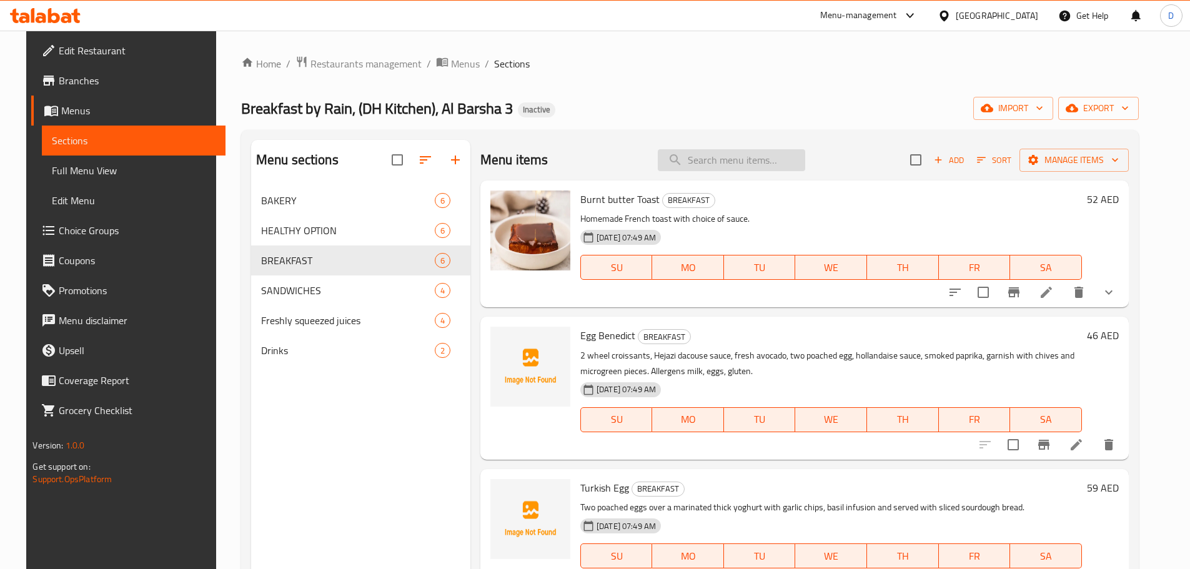
click at [754, 168] on input "search" at bounding box center [731, 160] width 147 height 22
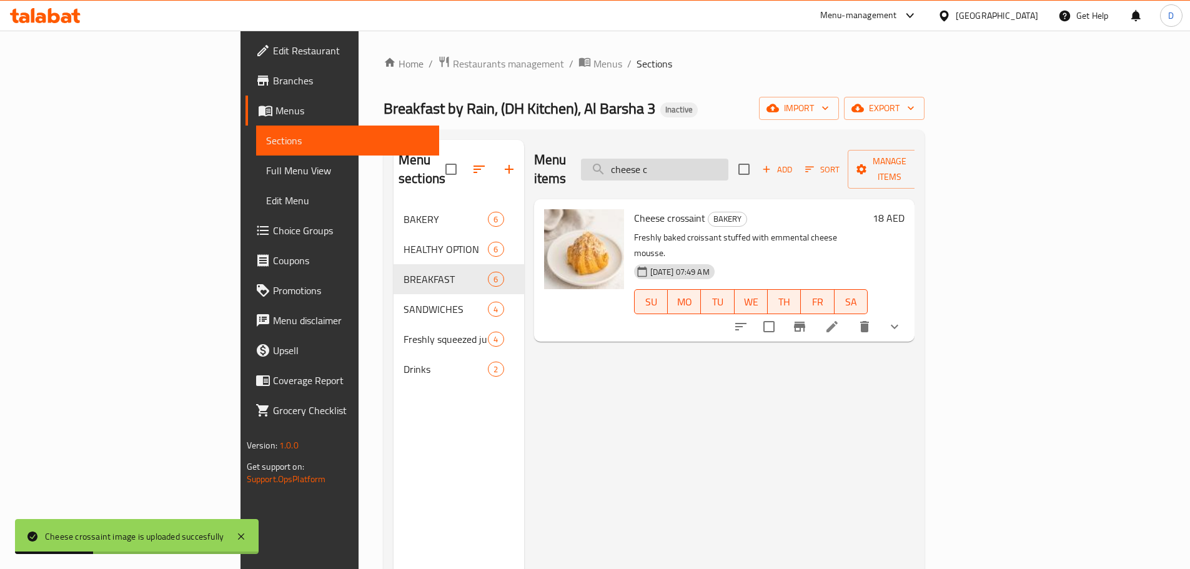
drag, startPoint x: 744, startPoint y: 163, endPoint x: 668, endPoint y: 163, distance: 76.2
click at [668, 163] on input "cheese c" at bounding box center [654, 170] width 147 height 22
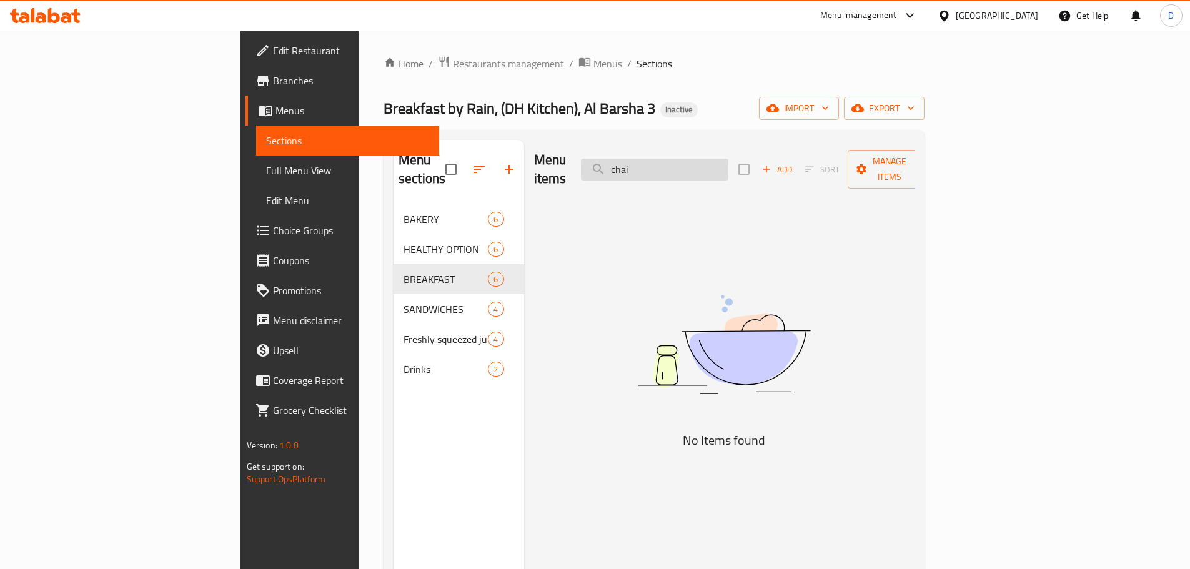
click at [728, 159] on input "chai" at bounding box center [654, 170] width 147 height 22
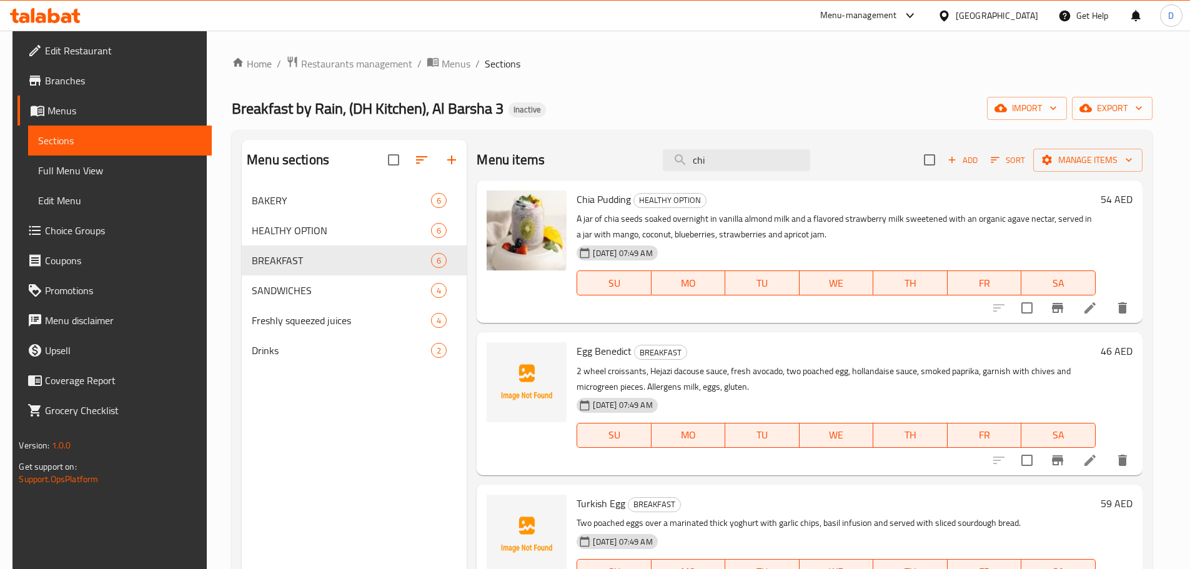
drag, startPoint x: 723, startPoint y: 161, endPoint x: 662, endPoint y: 162, distance: 60.6
click at [662, 162] on div "Menu items chi Add Sort Manage items" at bounding box center [809, 160] width 665 height 41
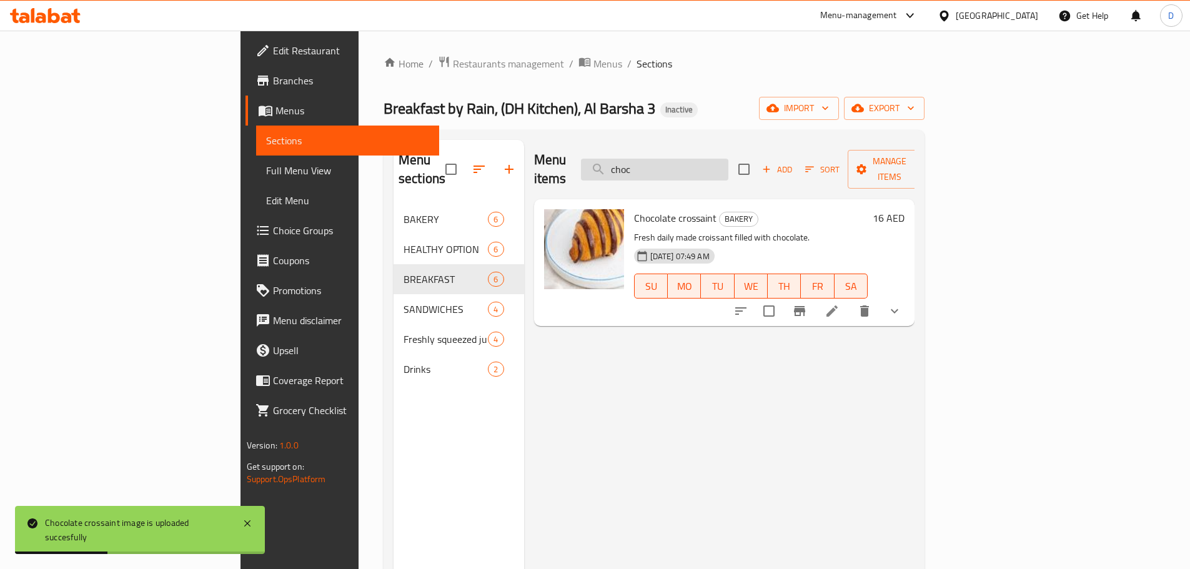
drag, startPoint x: 736, startPoint y: 161, endPoint x: 674, endPoint y: 166, distance: 61.4
click at [674, 166] on input "choc" at bounding box center [654, 170] width 147 height 22
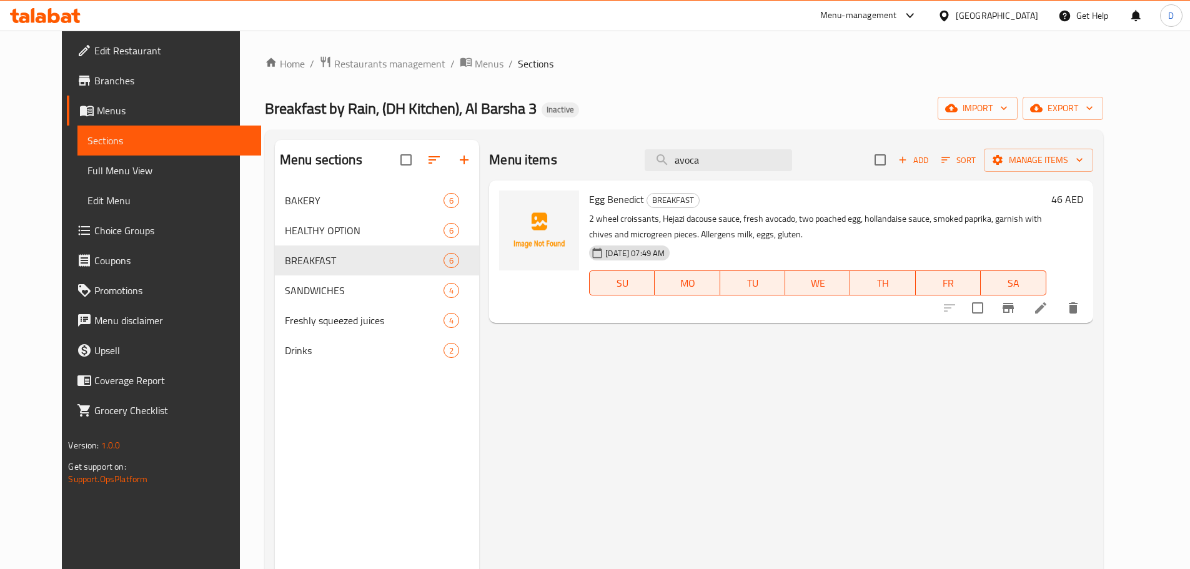
drag, startPoint x: 728, startPoint y: 164, endPoint x: 653, endPoint y: 167, distance: 75.0
click at [653, 167] on div "Menu items avoca Add Sort Manage items" at bounding box center [790, 160] width 603 height 41
click at [753, 167] on input "avoca" at bounding box center [718, 160] width 147 height 22
drag, startPoint x: 748, startPoint y: 166, endPoint x: 679, endPoint y: 166, distance: 68.7
click at [679, 166] on input "avoca" at bounding box center [718, 160] width 147 height 22
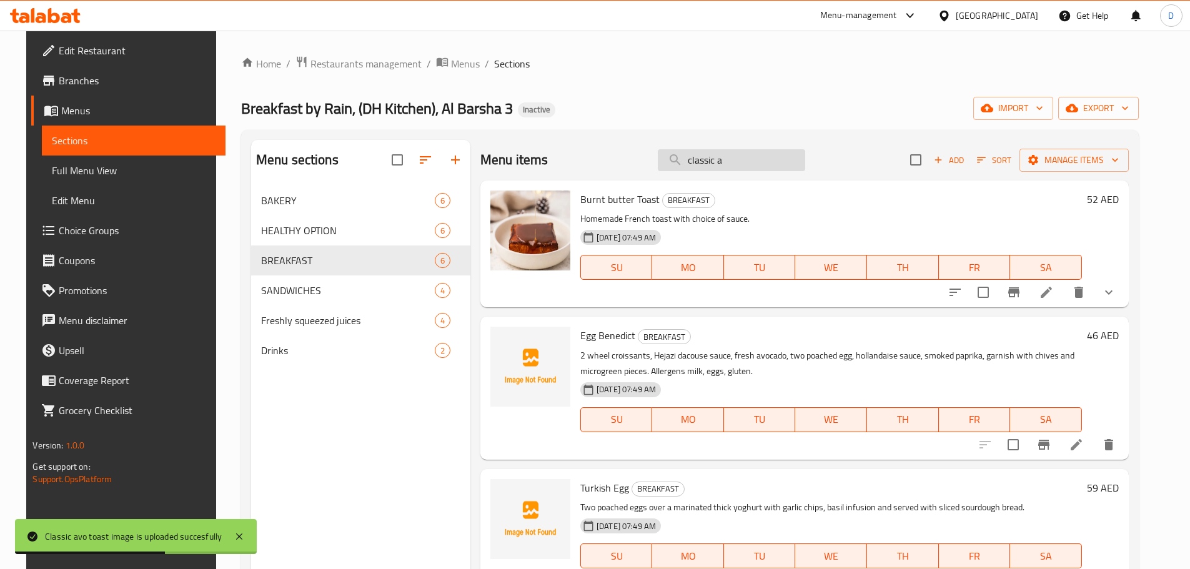
click at [749, 156] on input "classic a" at bounding box center [731, 160] width 147 height 22
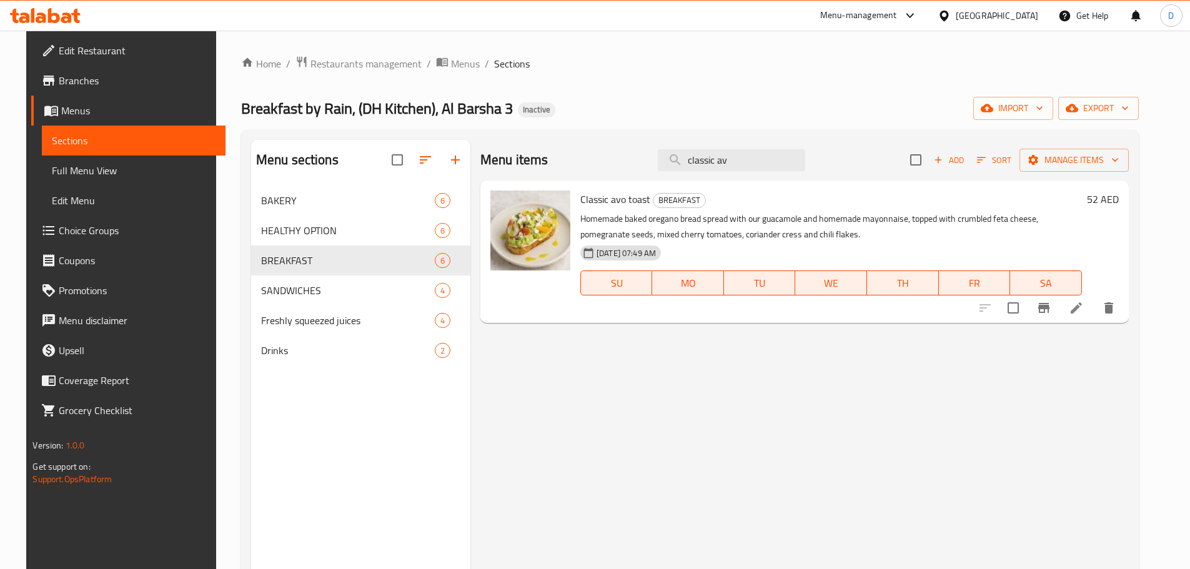
type input "classic av"
click at [1082, 311] on icon at bounding box center [1075, 307] width 11 height 11
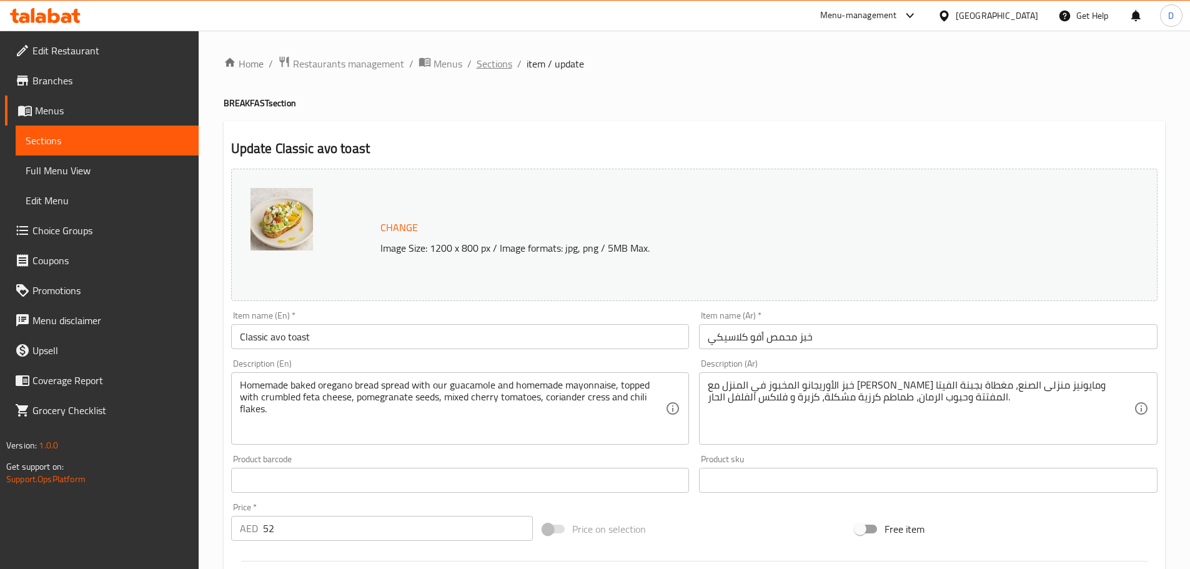
click at [501, 66] on span "Sections" at bounding box center [495, 63] width 36 height 15
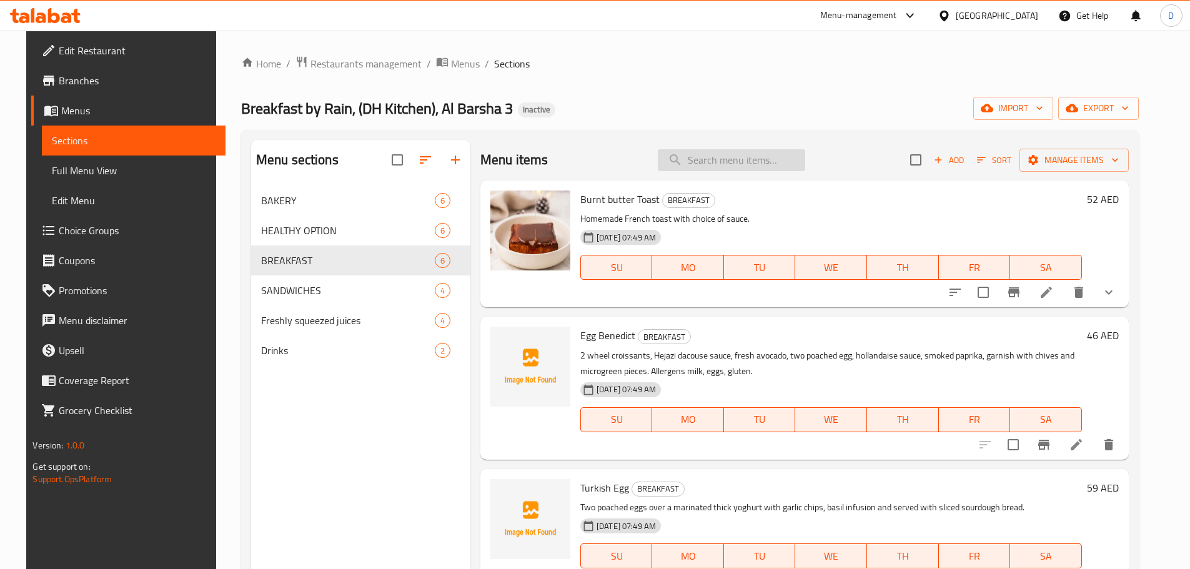
click at [761, 168] on input "search" at bounding box center [731, 160] width 147 height 22
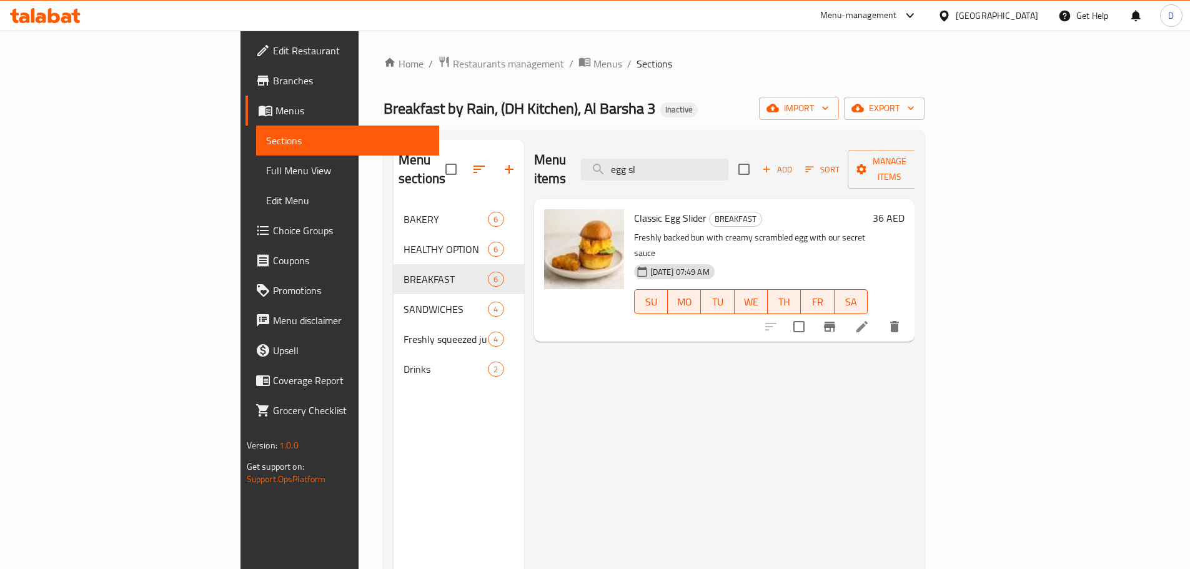
drag, startPoint x: 746, startPoint y: 161, endPoint x: 662, endPoint y: 167, distance: 84.5
click at [662, 167] on div "Menu items egg sl Add Sort Manage items" at bounding box center [724, 169] width 381 height 59
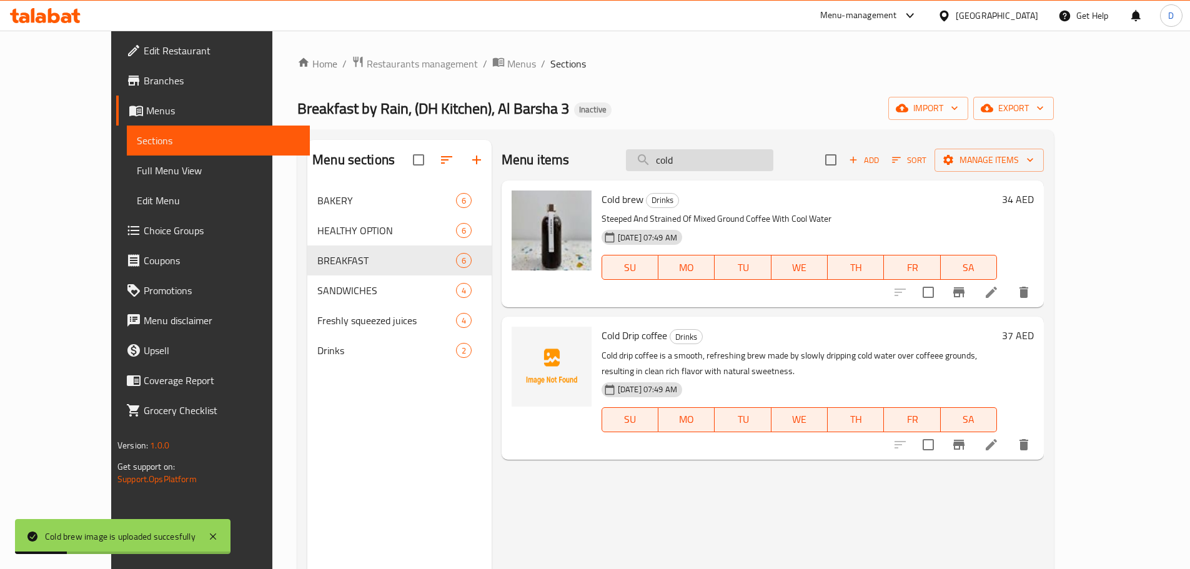
drag, startPoint x: 727, startPoint y: 164, endPoint x: 675, endPoint y: 162, distance: 51.9
click at [675, 162] on input "cold" at bounding box center [699, 160] width 147 height 22
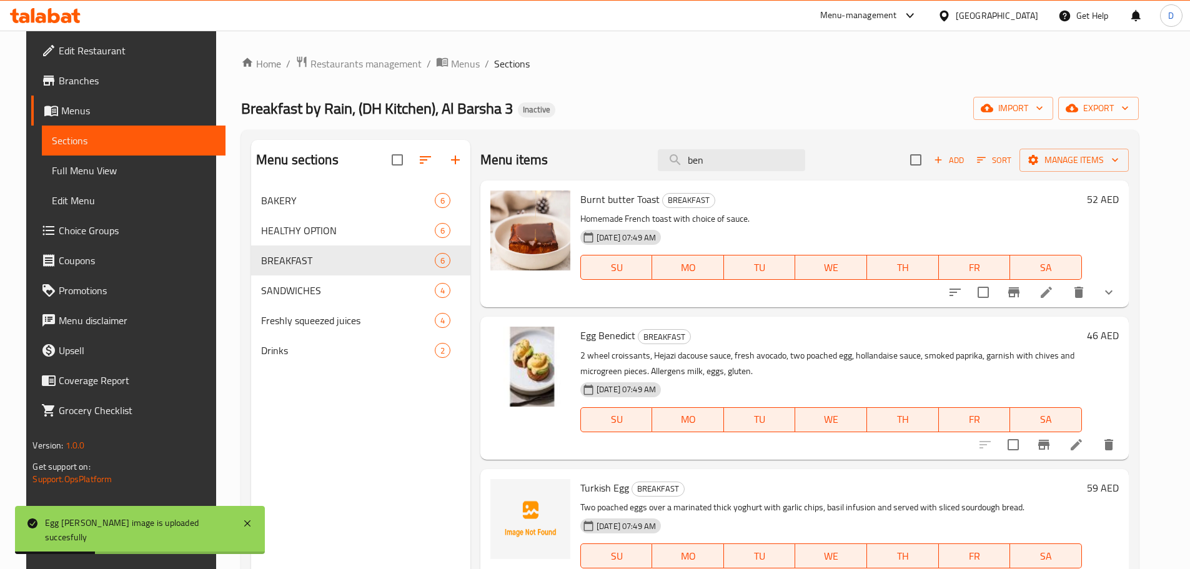
drag, startPoint x: 728, startPoint y: 165, endPoint x: 679, endPoint y: 174, distance: 48.9
click at [679, 174] on div "Menu items ben Add Sort Manage items" at bounding box center [804, 160] width 648 height 41
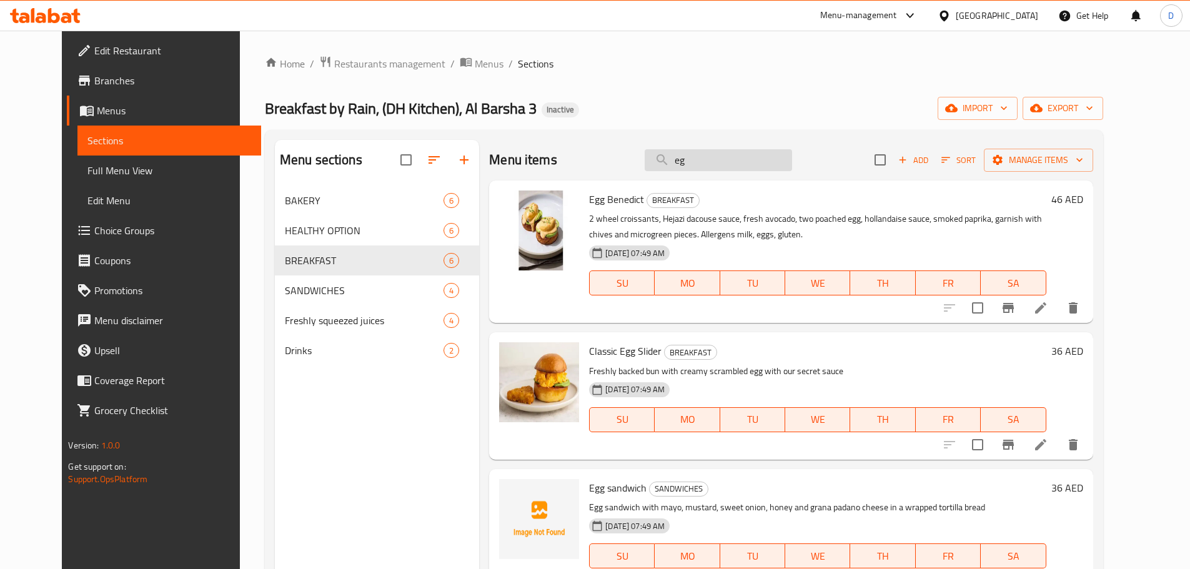
type input "e"
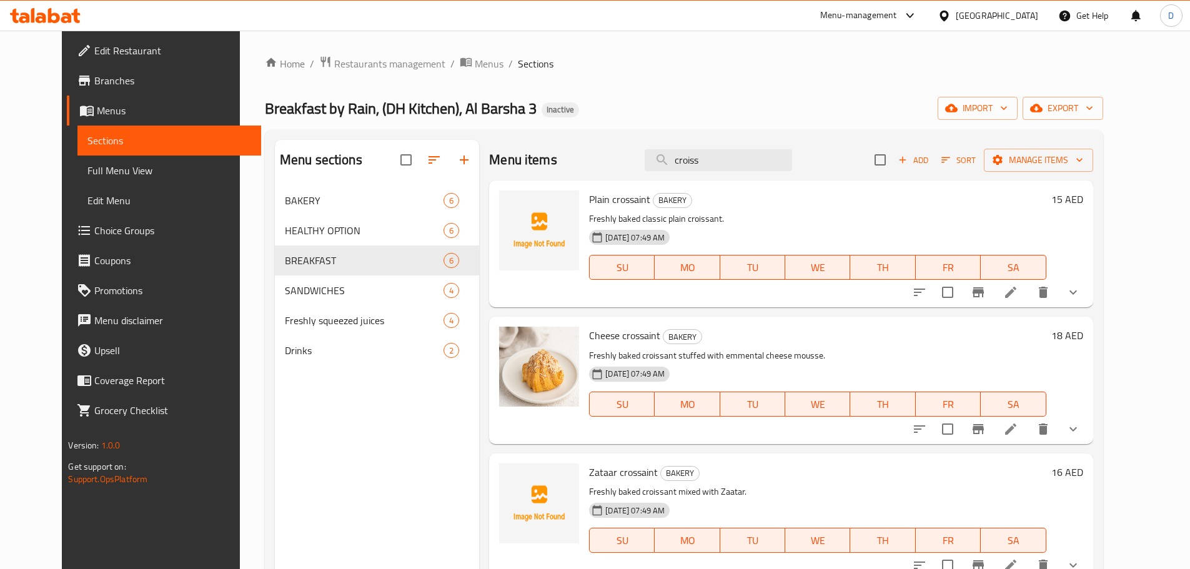
drag, startPoint x: 736, startPoint y: 157, endPoint x: 615, endPoint y: 156, distance: 121.2
click at [615, 156] on div "Menu items croiss Add Sort Manage items" at bounding box center [790, 160] width 603 height 41
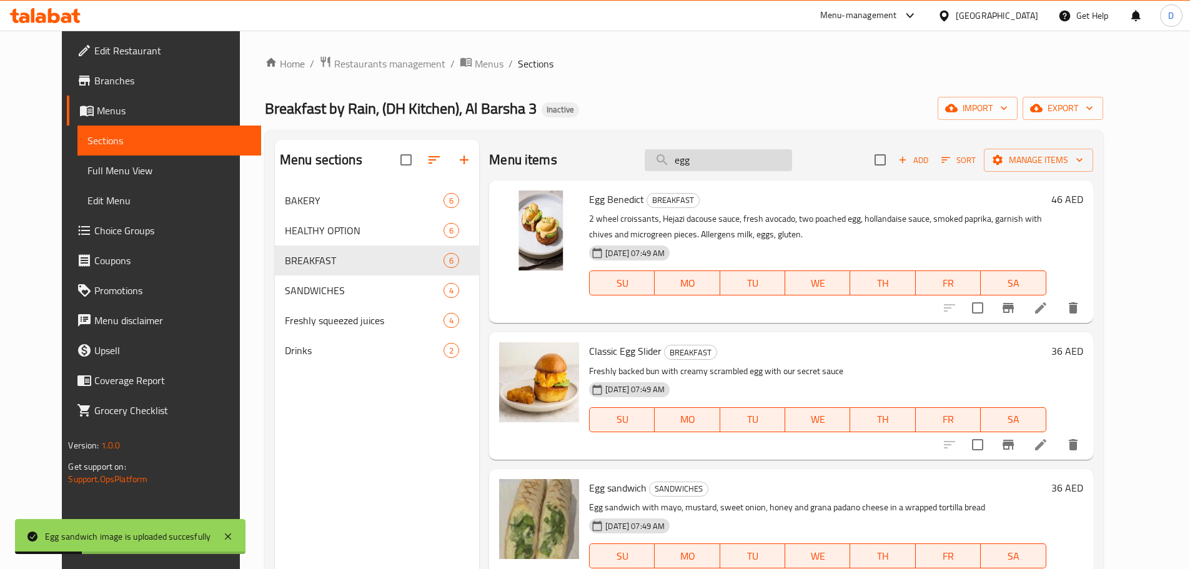
drag, startPoint x: 739, startPoint y: 156, endPoint x: 688, endPoint y: 162, distance: 51.0
click at [688, 162] on input "egg" at bounding box center [718, 160] width 147 height 22
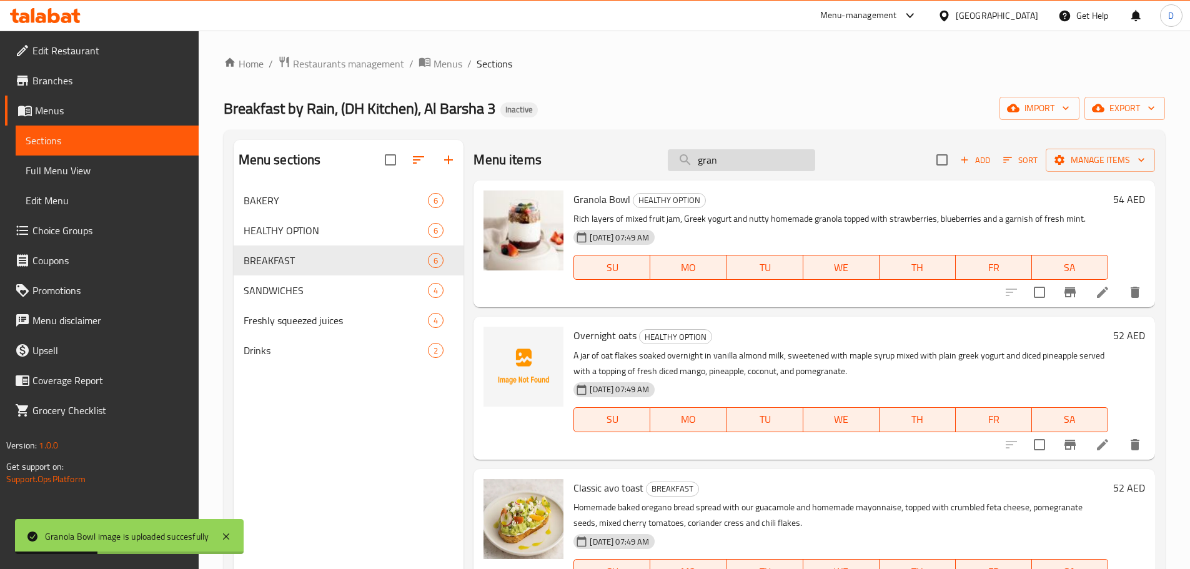
drag, startPoint x: 729, startPoint y: 162, endPoint x: 674, endPoint y: 168, distance: 55.2
click at [674, 168] on input "gran" at bounding box center [741, 160] width 147 height 22
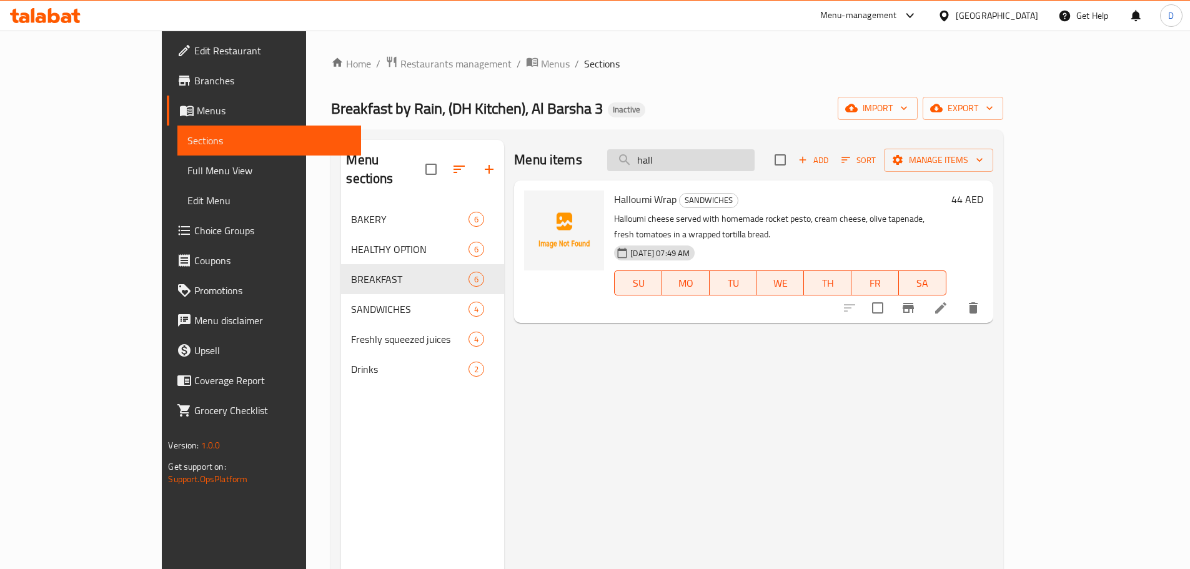
drag, startPoint x: 746, startPoint y: 157, endPoint x: 671, endPoint y: 159, distance: 75.6
click at [671, 159] on input "hall" at bounding box center [680, 160] width 147 height 22
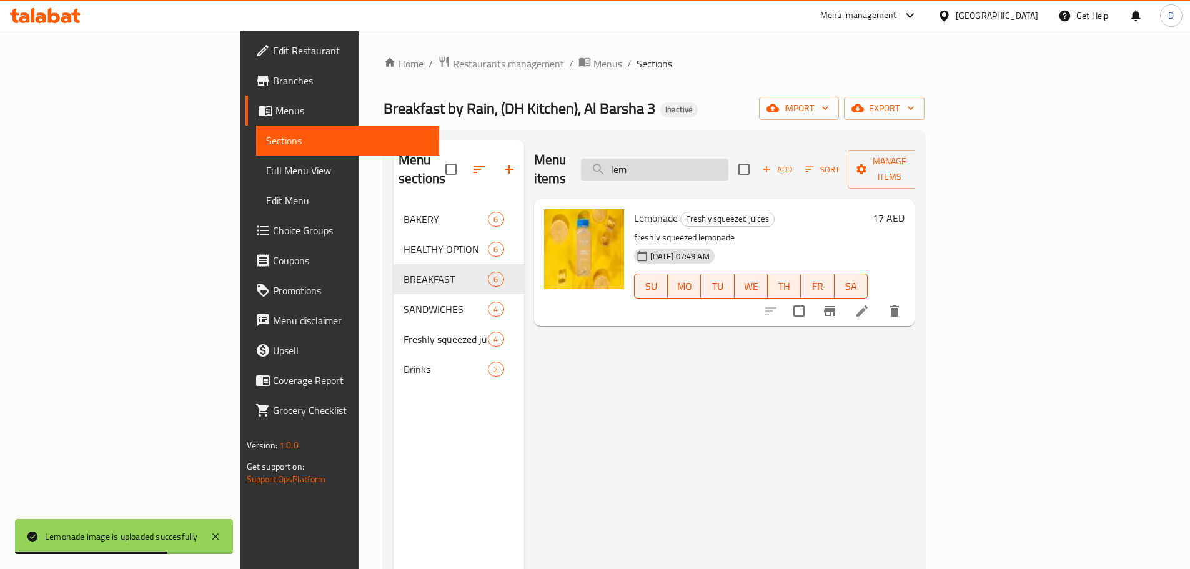
drag, startPoint x: 721, startPoint y: 159, endPoint x: 679, endPoint y: 167, distance: 41.9
click at [679, 167] on input "lem" at bounding box center [654, 170] width 147 height 22
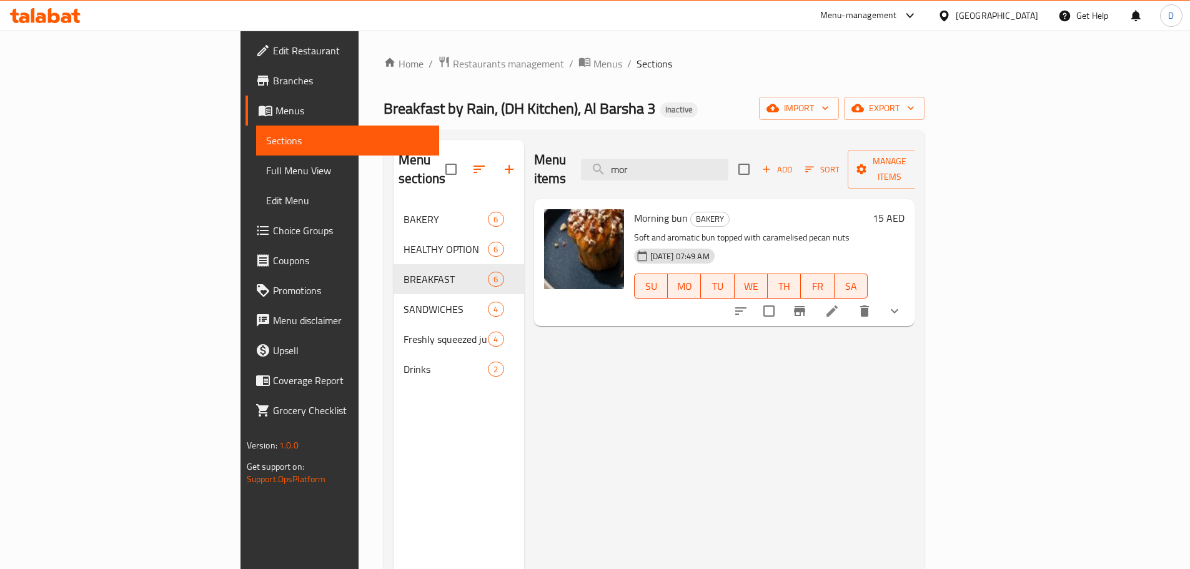
drag, startPoint x: 724, startPoint y: 158, endPoint x: 646, endPoint y: 159, distance: 77.5
click at [646, 159] on div "Menu items mor Add Sort Manage items" at bounding box center [724, 169] width 381 height 59
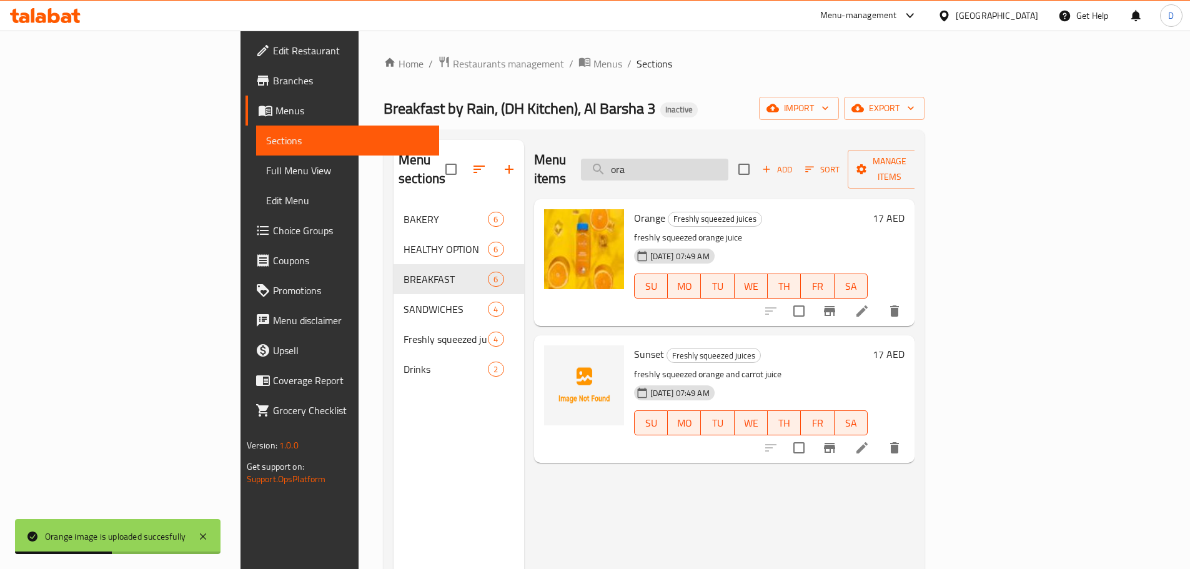
drag, startPoint x: 734, startPoint y: 164, endPoint x: 671, endPoint y: 164, distance: 62.5
click at [671, 164] on input "ora" at bounding box center [654, 170] width 147 height 22
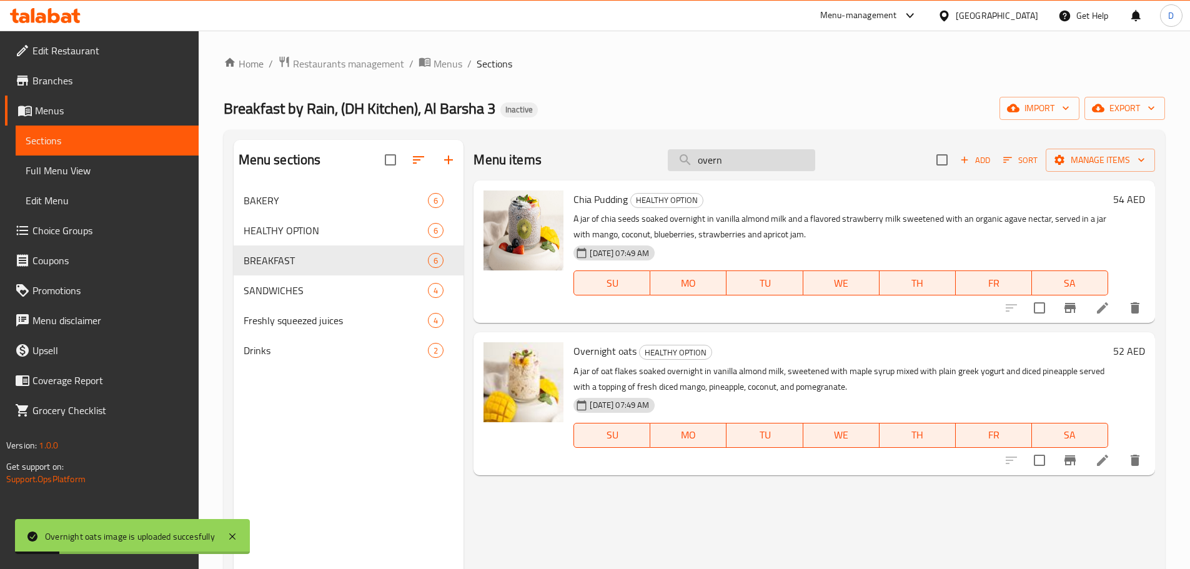
drag, startPoint x: 730, startPoint y: 161, endPoint x: 681, endPoint y: 169, distance: 49.9
click at [681, 169] on input "overn" at bounding box center [741, 160] width 147 height 22
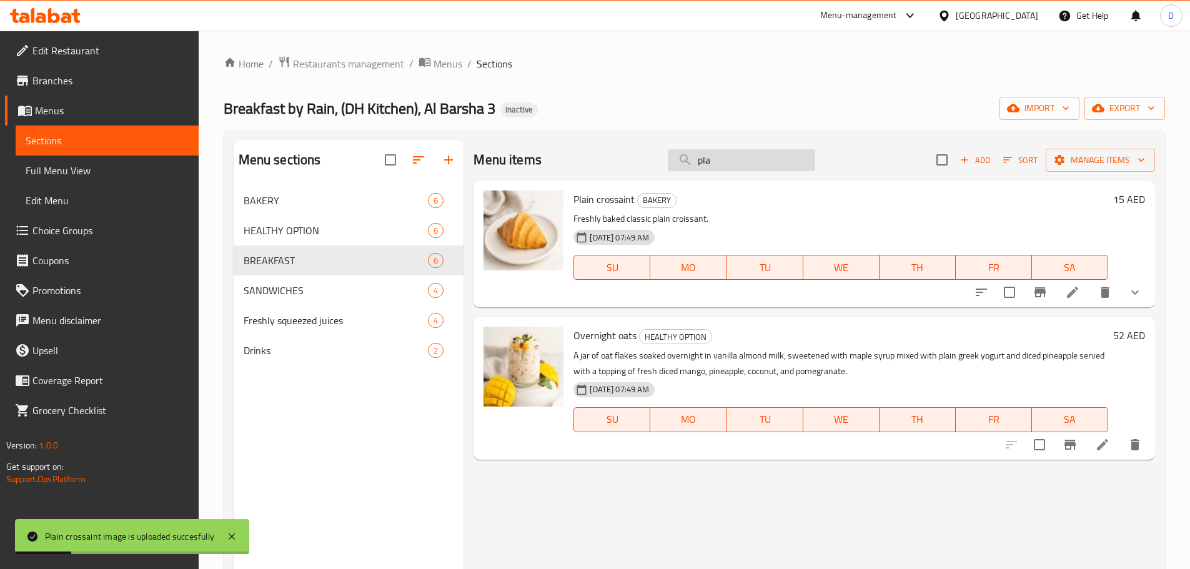
drag, startPoint x: 726, startPoint y: 158, endPoint x: 685, endPoint y: 158, distance: 41.2
click at [685, 158] on input "pla" at bounding box center [741, 160] width 147 height 22
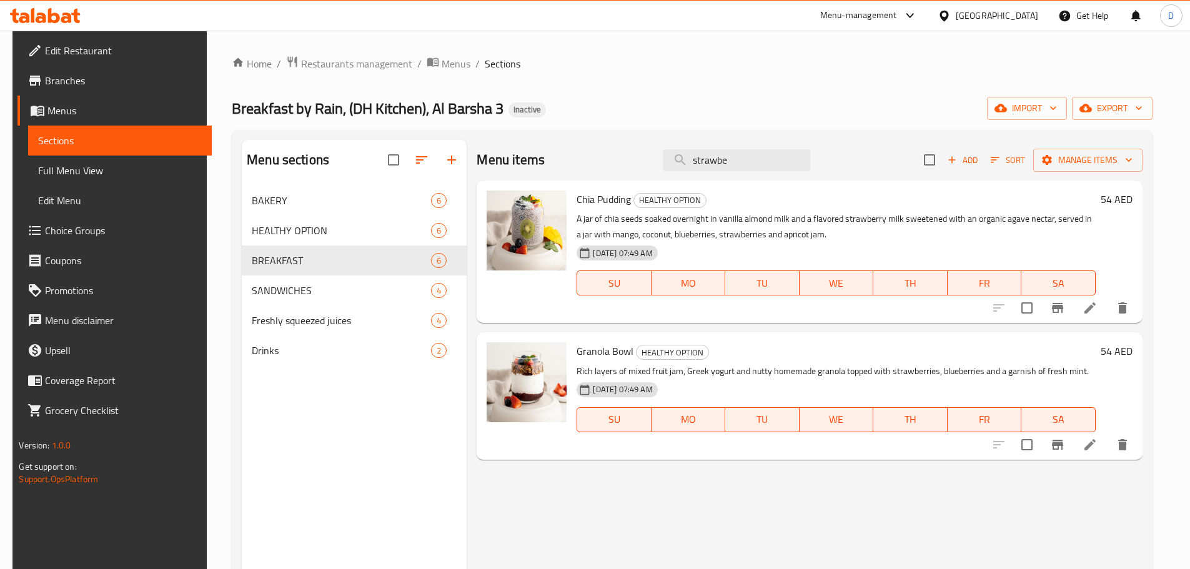
drag, startPoint x: 734, startPoint y: 156, endPoint x: 615, endPoint y: 141, distance: 119.5
click at [615, 141] on div "Menu items strawbe Add Sort Manage items" at bounding box center [809, 160] width 665 height 41
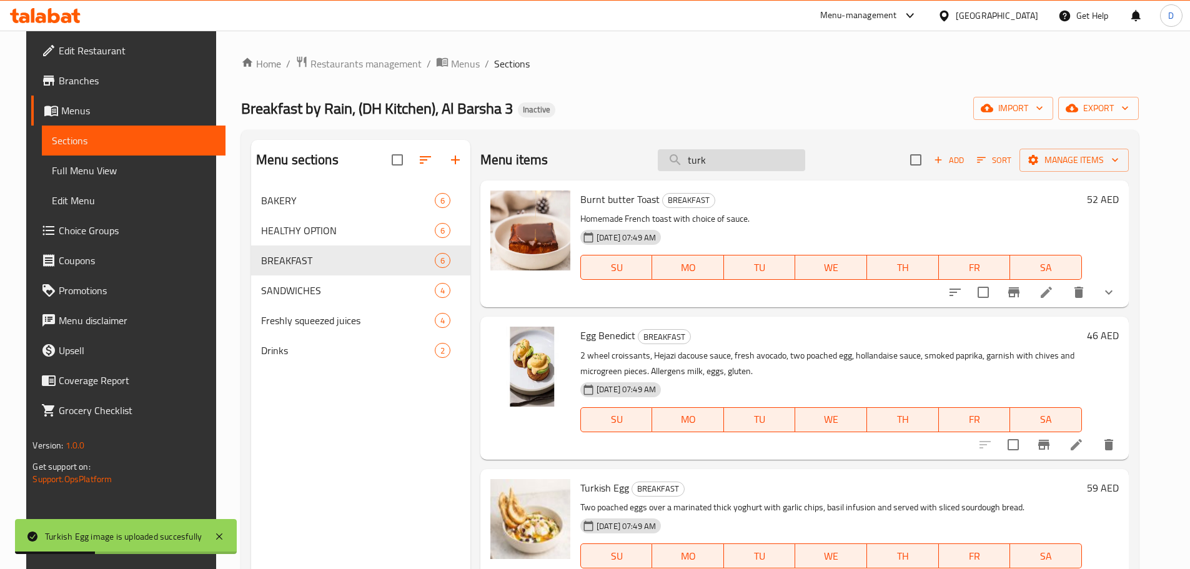
drag, startPoint x: 733, startPoint y: 159, endPoint x: 668, endPoint y: 159, distance: 65.6
click at [668, 159] on input "turk" at bounding box center [731, 160] width 147 height 22
click at [756, 159] on input "turk" at bounding box center [731, 160] width 147 height 22
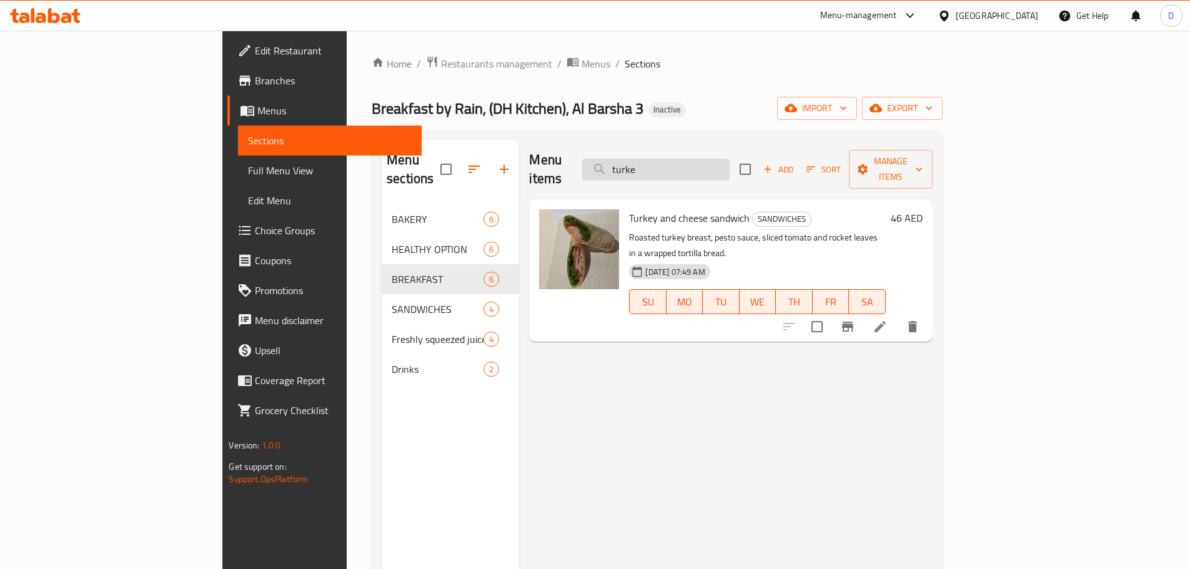
drag, startPoint x: 756, startPoint y: 159, endPoint x: 683, endPoint y: 159, distance: 73.7
click at [683, 159] on input "turke" at bounding box center [655, 170] width 147 height 22
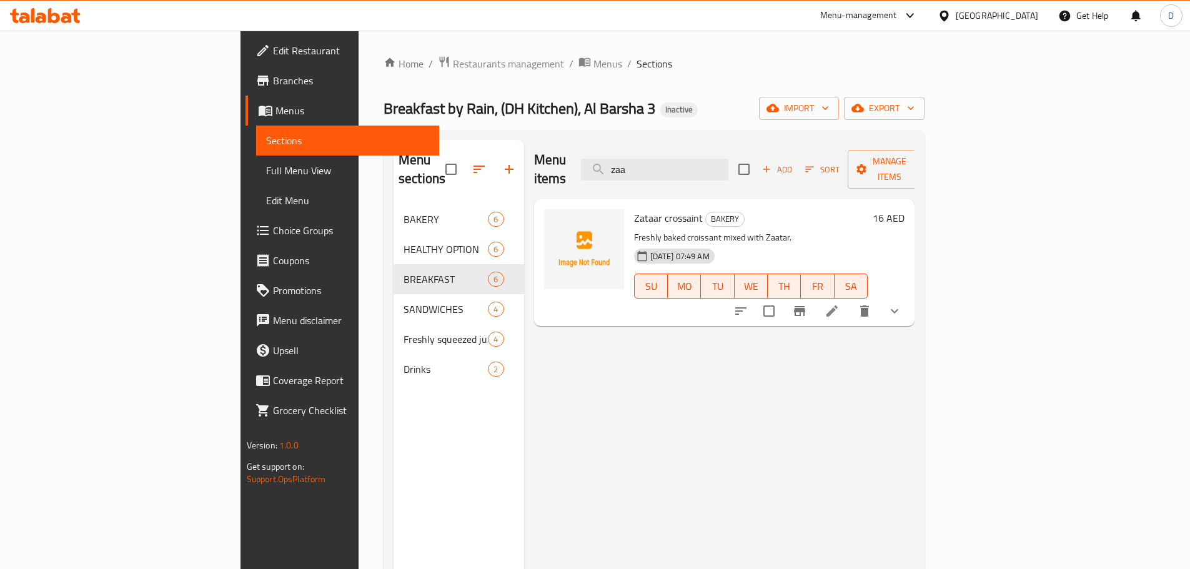
type input "zaa"
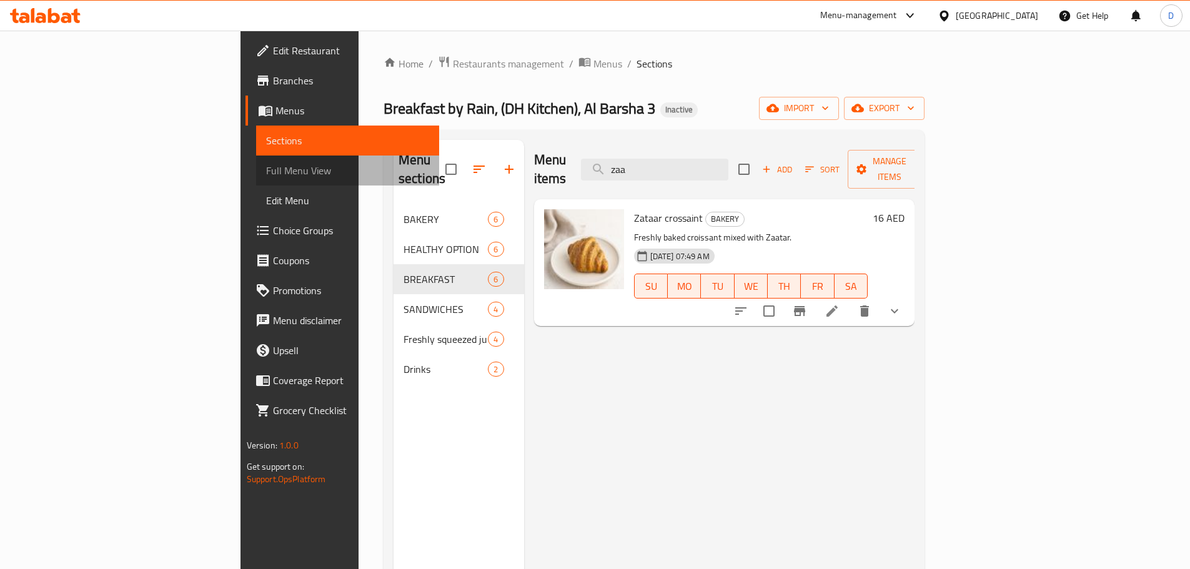
click at [266, 174] on span "Full Menu View" at bounding box center [347, 170] width 163 height 15
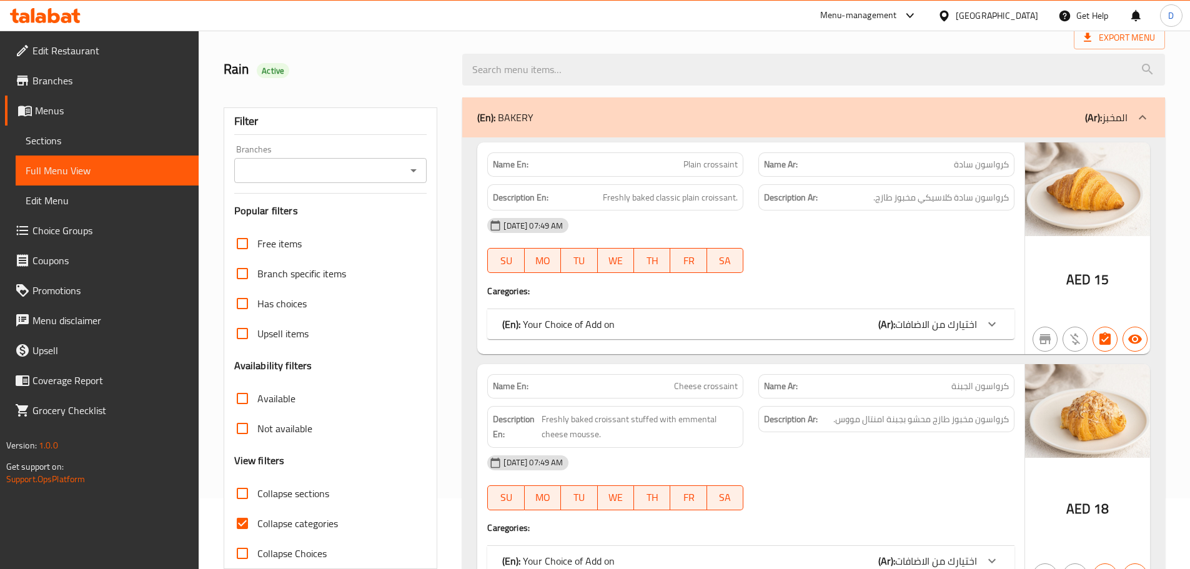
scroll to position [187, 0]
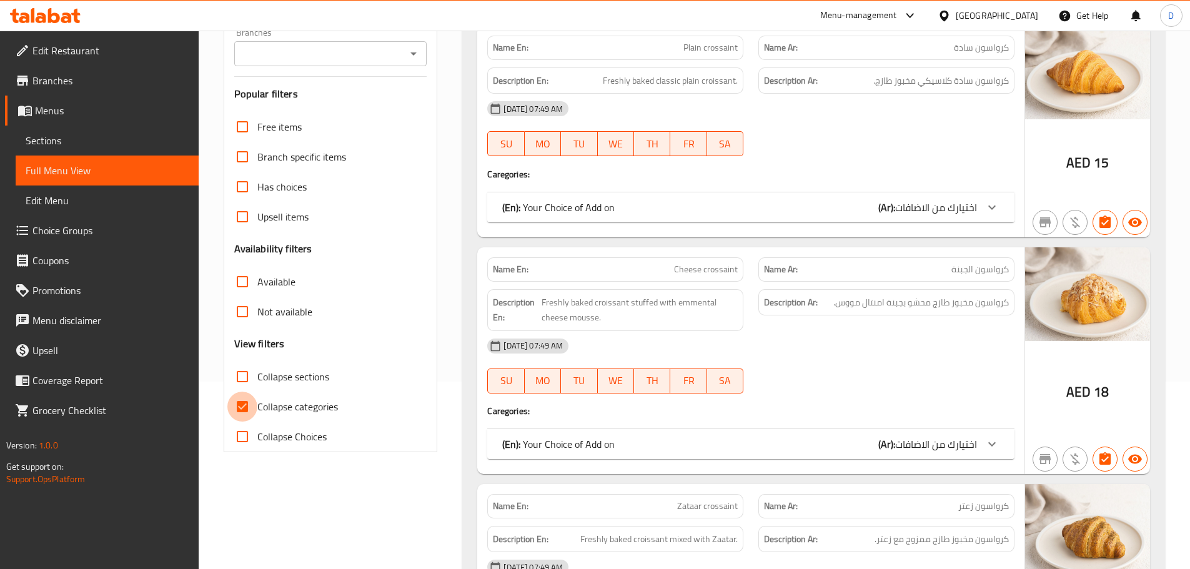
drag, startPoint x: 239, startPoint y: 409, endPoint x: 665, endPoint y: 271, distance: 447.7
click at [244, 409] on input "Collapse categories" at bounding box center [242, 407] width 30 height 30
checkbox input "false"
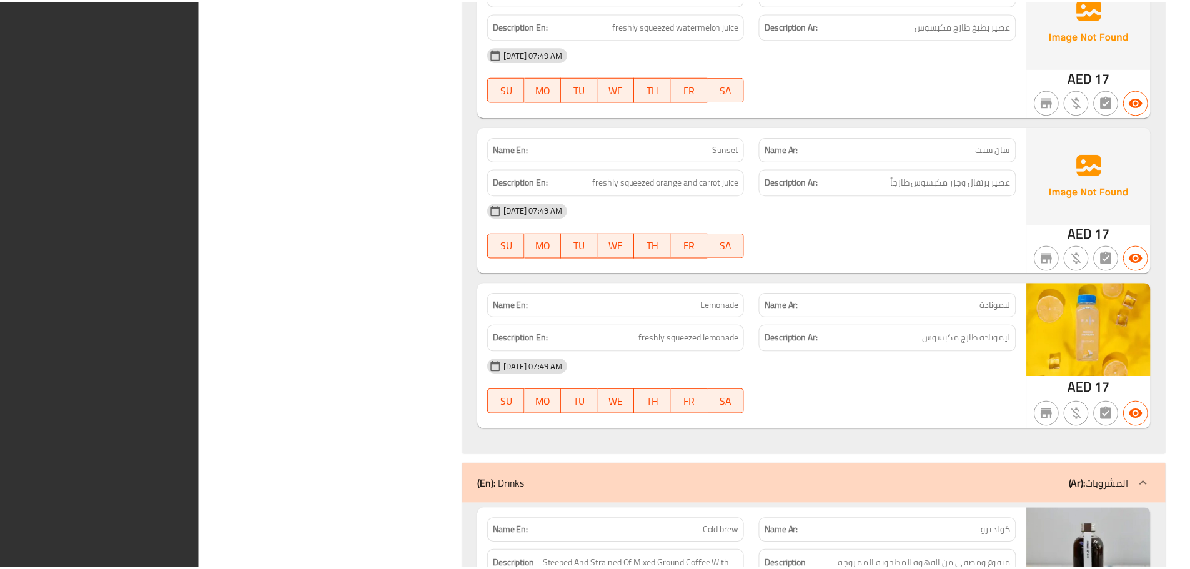
scroll to position [7860, 0]
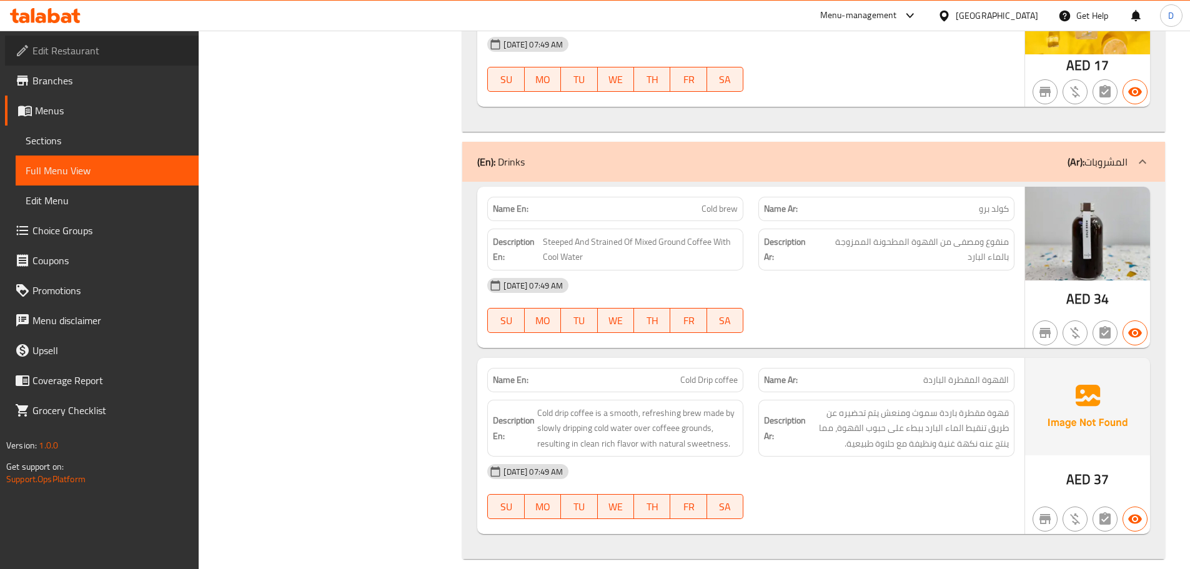
click at [45, 49] on span "Edit Restaurant" at bounding box center [110, 50] width 156 height 15
